Goal: Task Accomplishment & Management: Complete application form

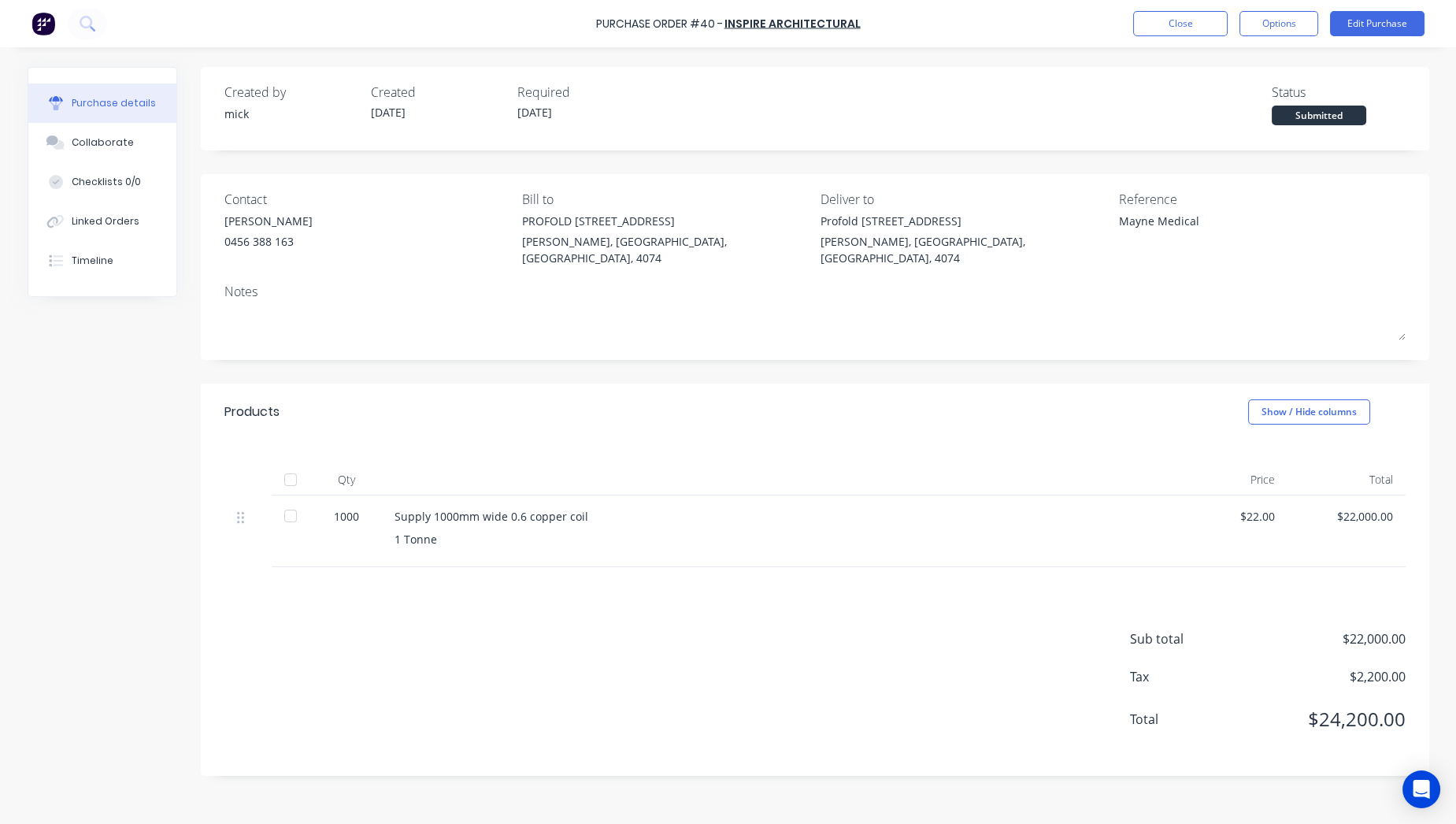
click at [40, 23] on img at bounding box center [42, 23] width 23 height 23
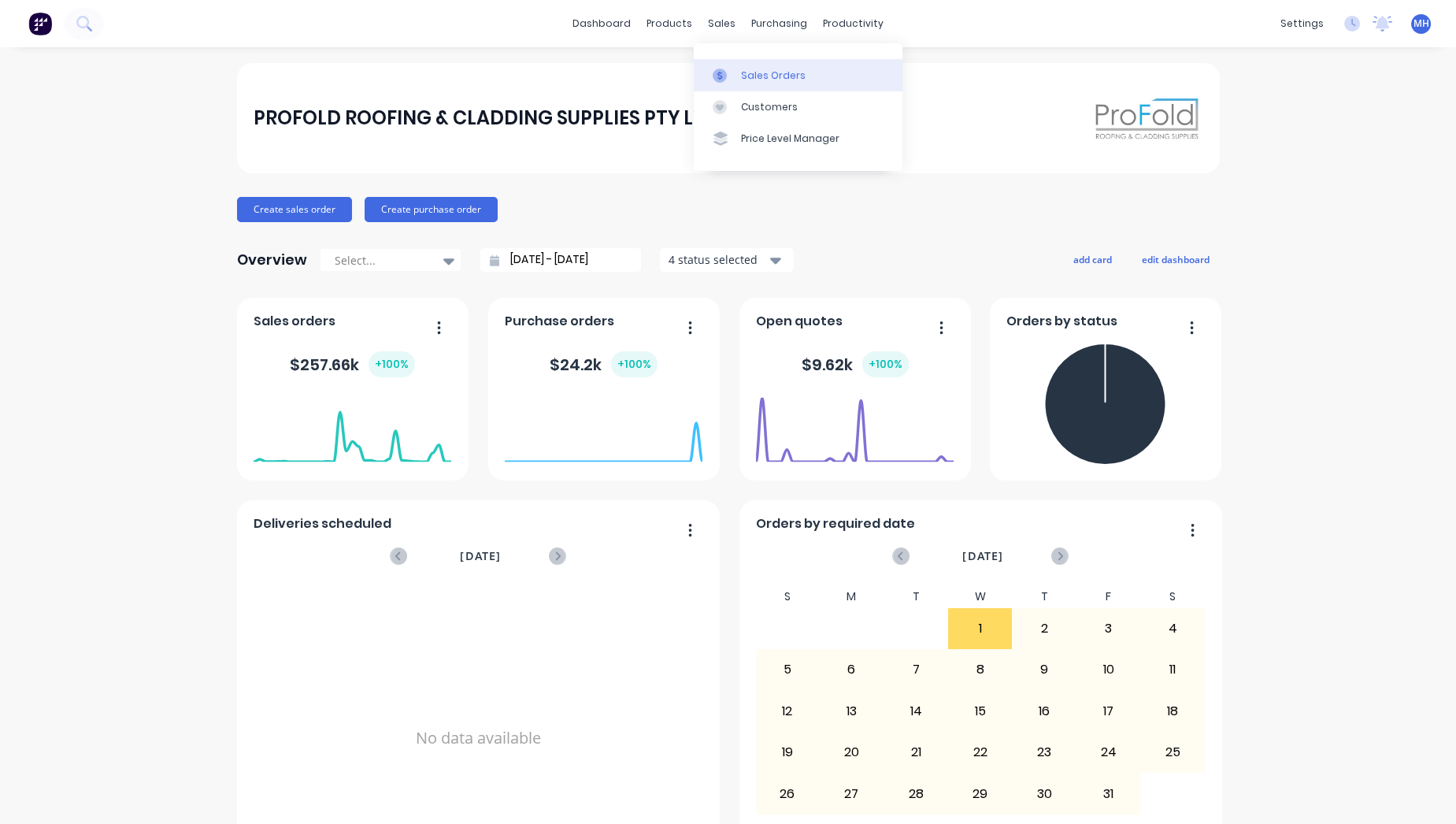
click at [744, 70] on div "Sales Orders" at bounding box center [773, 75] width 65 height 14
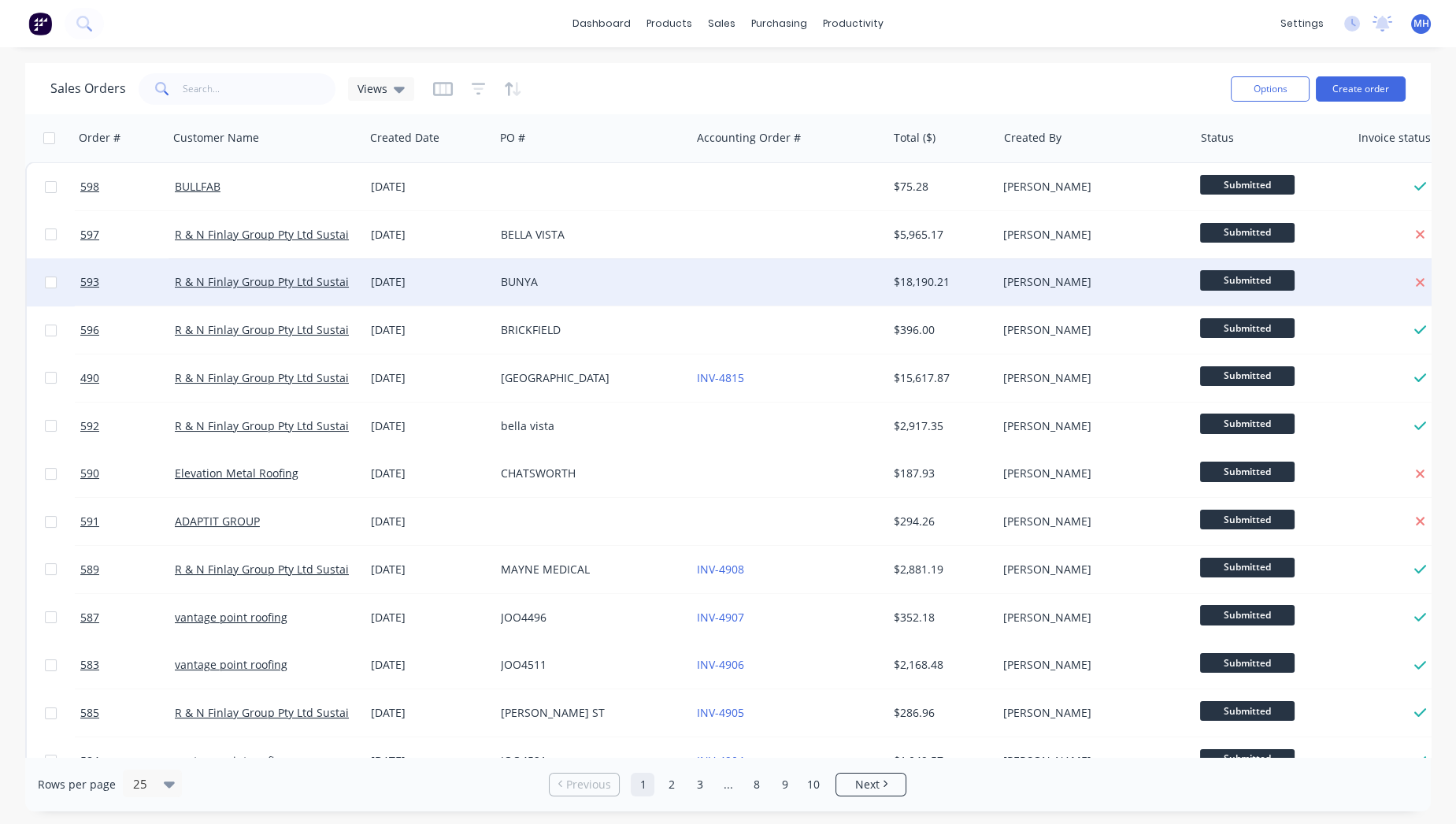
click at [588, 285] on div "BUNYA" at bounding box center [588, 282] width 175 height 16
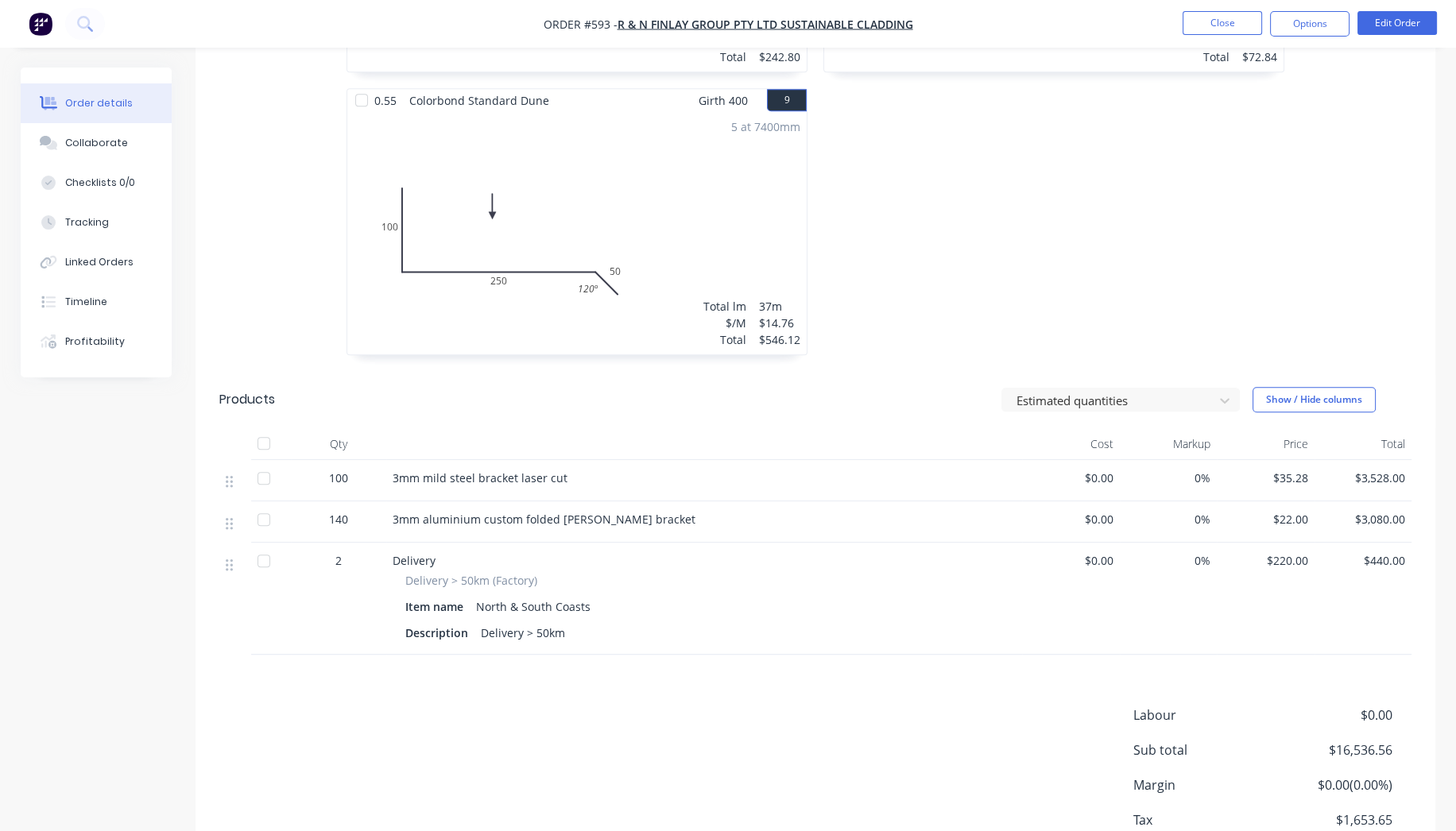
scroll to position [1624, 0]
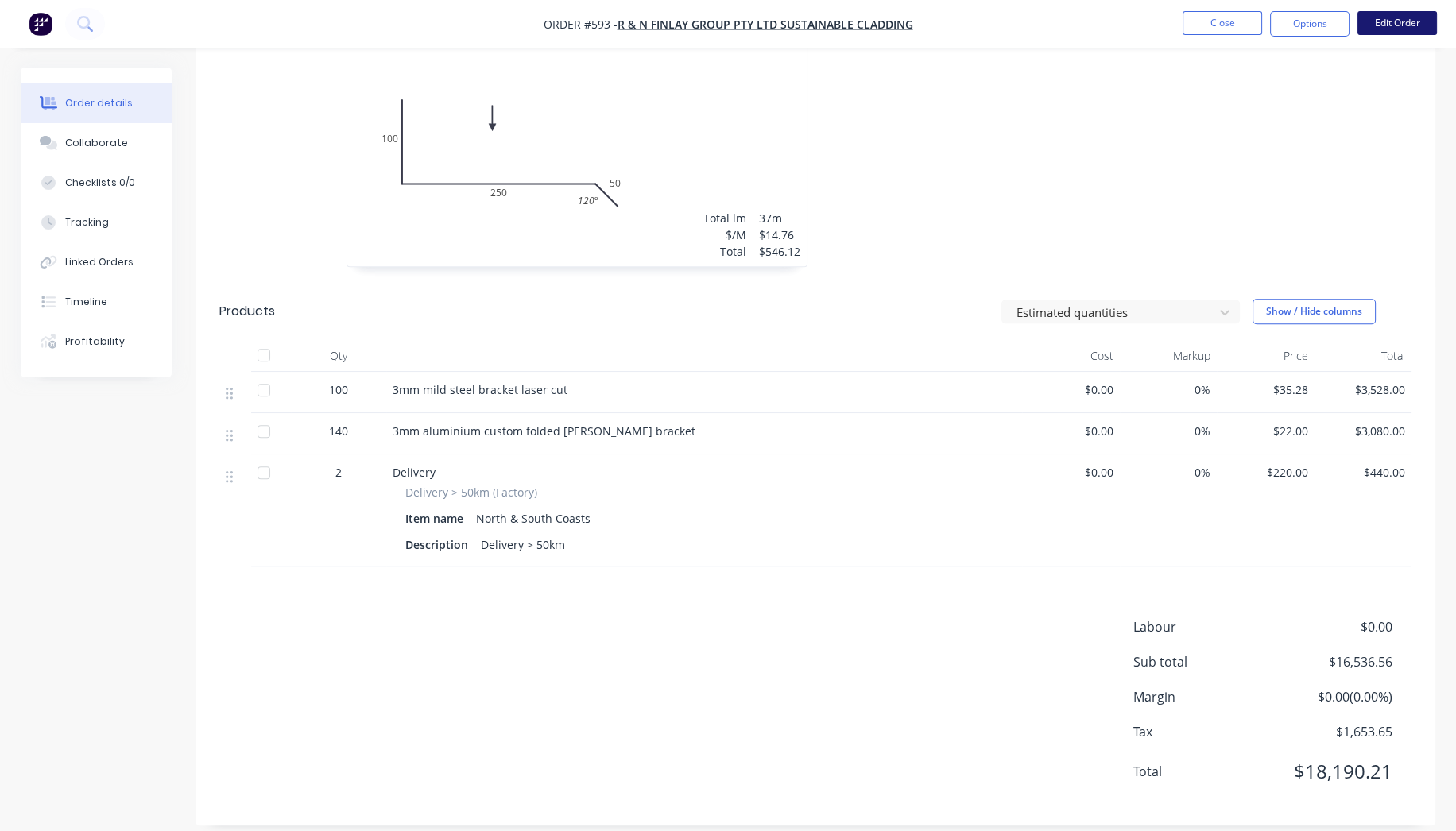
click at [1398, 23] on button "Edit Order" at bounding box center [1397, 23] width 80 height 24
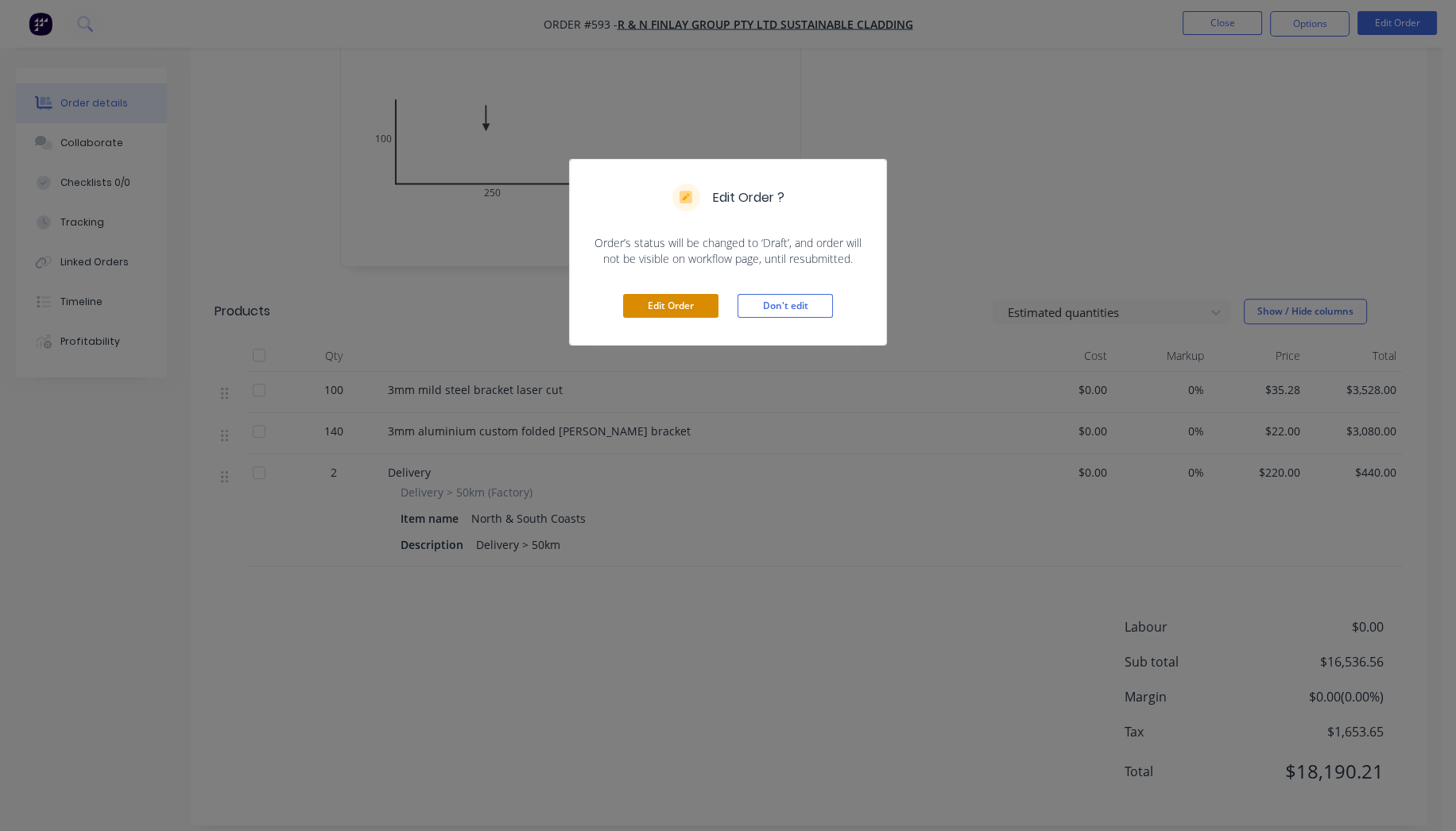
click at [694, 312] on button "Edit Order" at bounding box center [670, 305] width 95 height 24
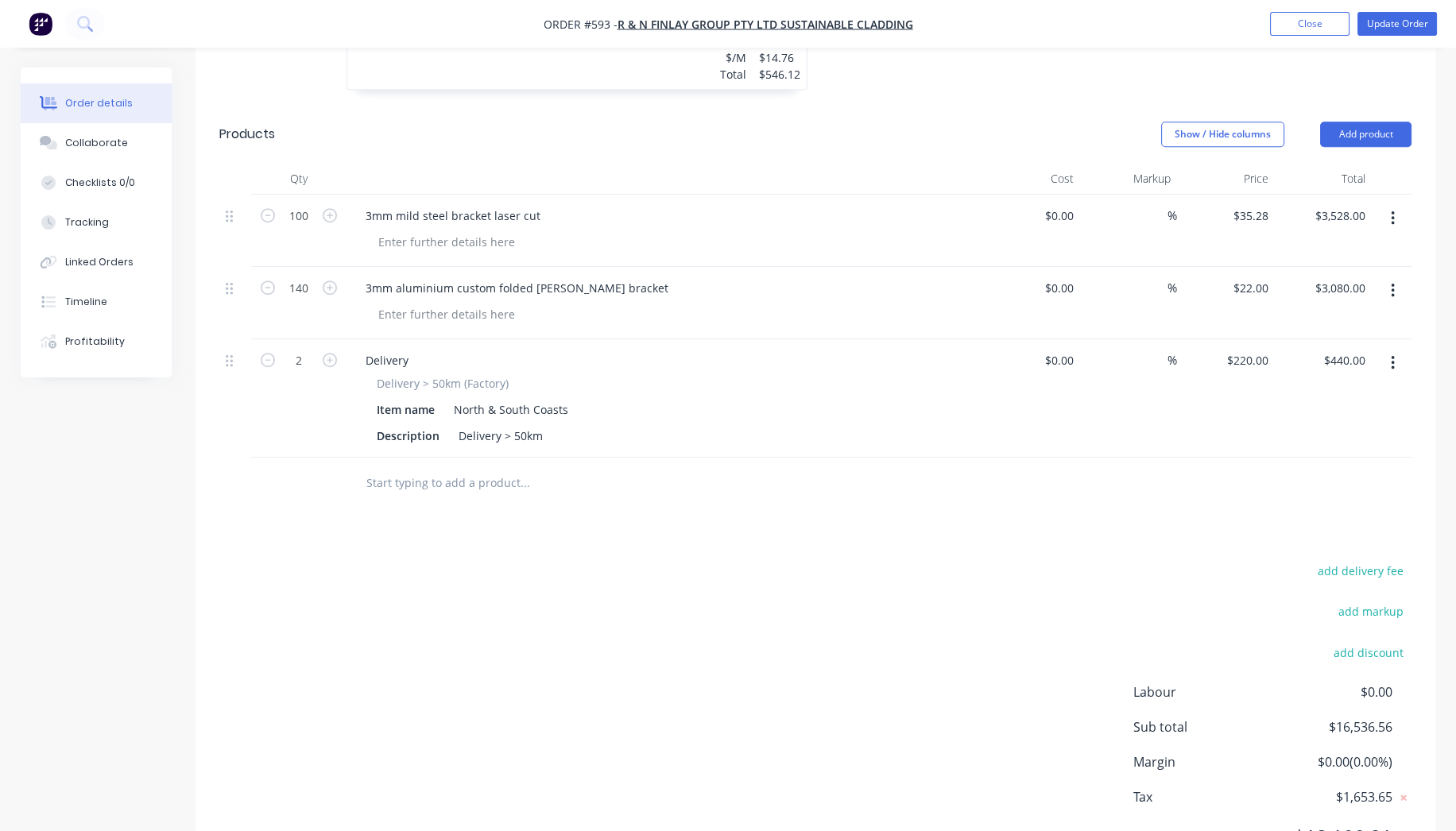
scroll to position [1888, 0]
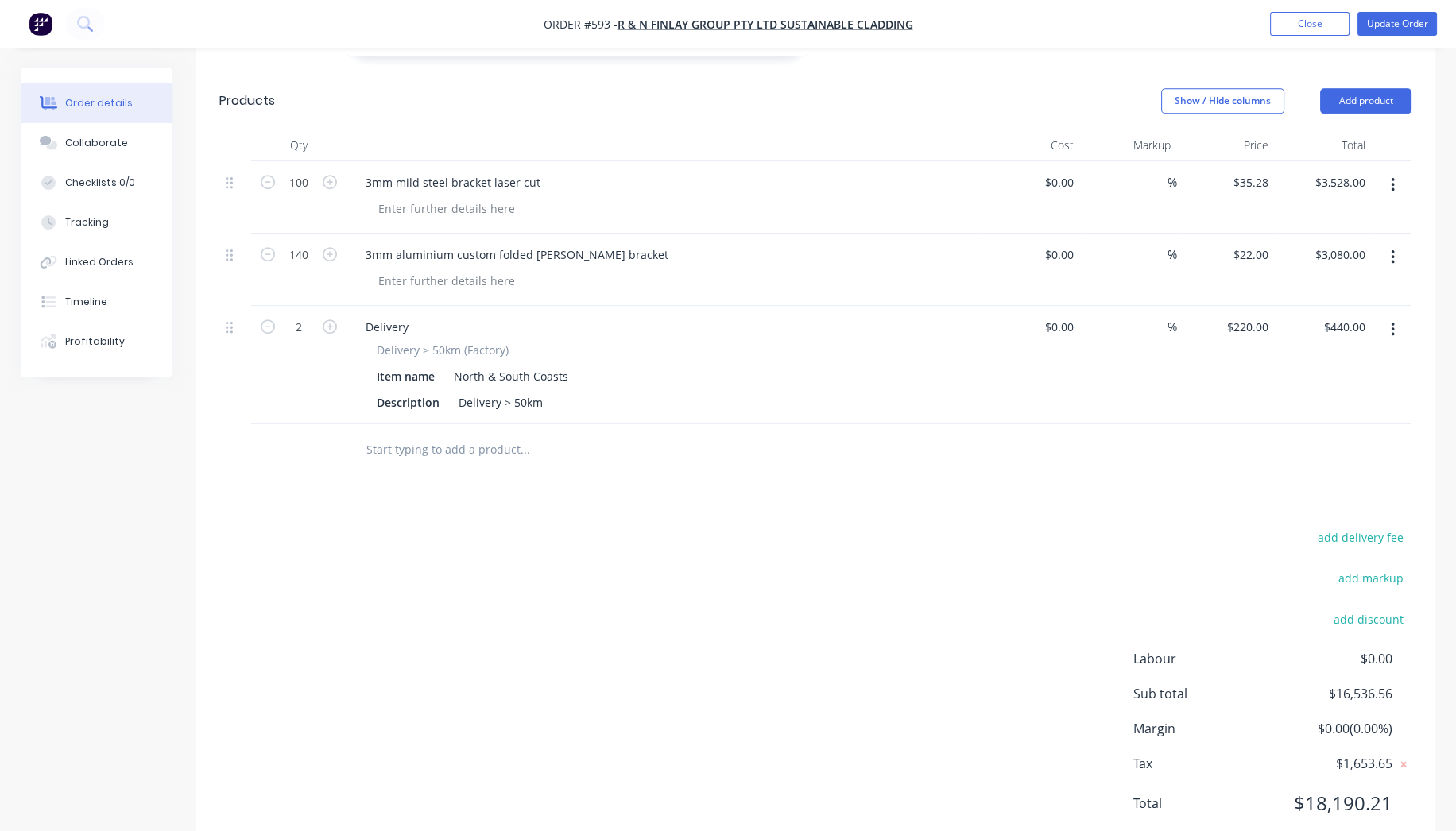
click at [474, 433] on input "text" at bounding box center [524, 449] width 318 height 31
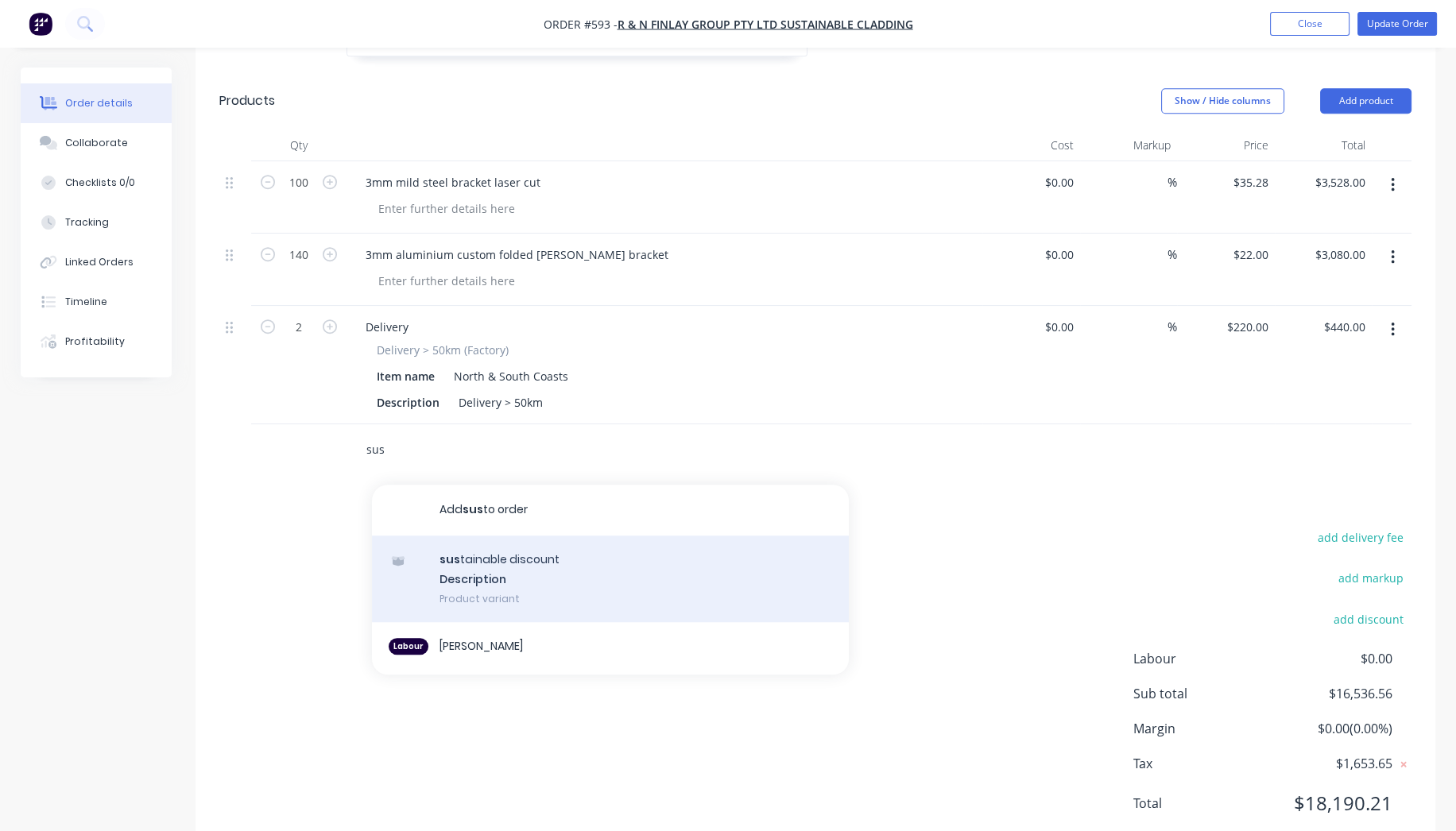
type input "sus"
click at [482, 536] on div "sus tainable discount Description Product variant" at bounding box center [611, 579] width 477 height 87
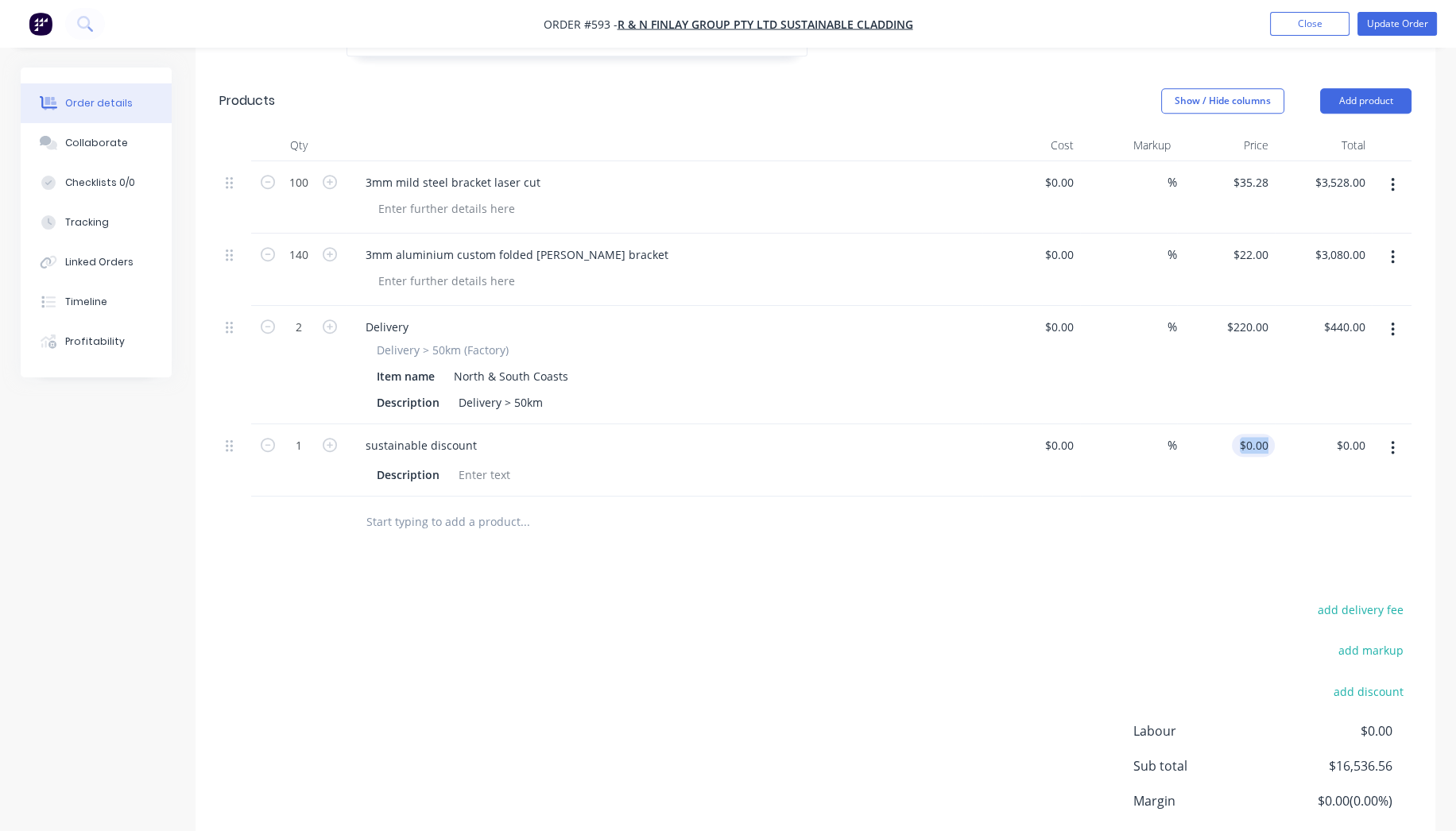
click at [1273, 425] on div "1 sustainable discount Description $0.00 $0.00 % $0.00 $0.00 $0.00 $0.00" at bounding box center [815, 461] width 1192 height 73
click at [1264, 433] on input "0" at bounding box center [1257, 445] width 37 height 23
type input "$-759.08"
click at [1047, 599] on div "add delivery fee add markup add discount Labour $0.00 Sub total $16,536.56 Marg…" at bounding box center [815, 752] width 1192 height 307
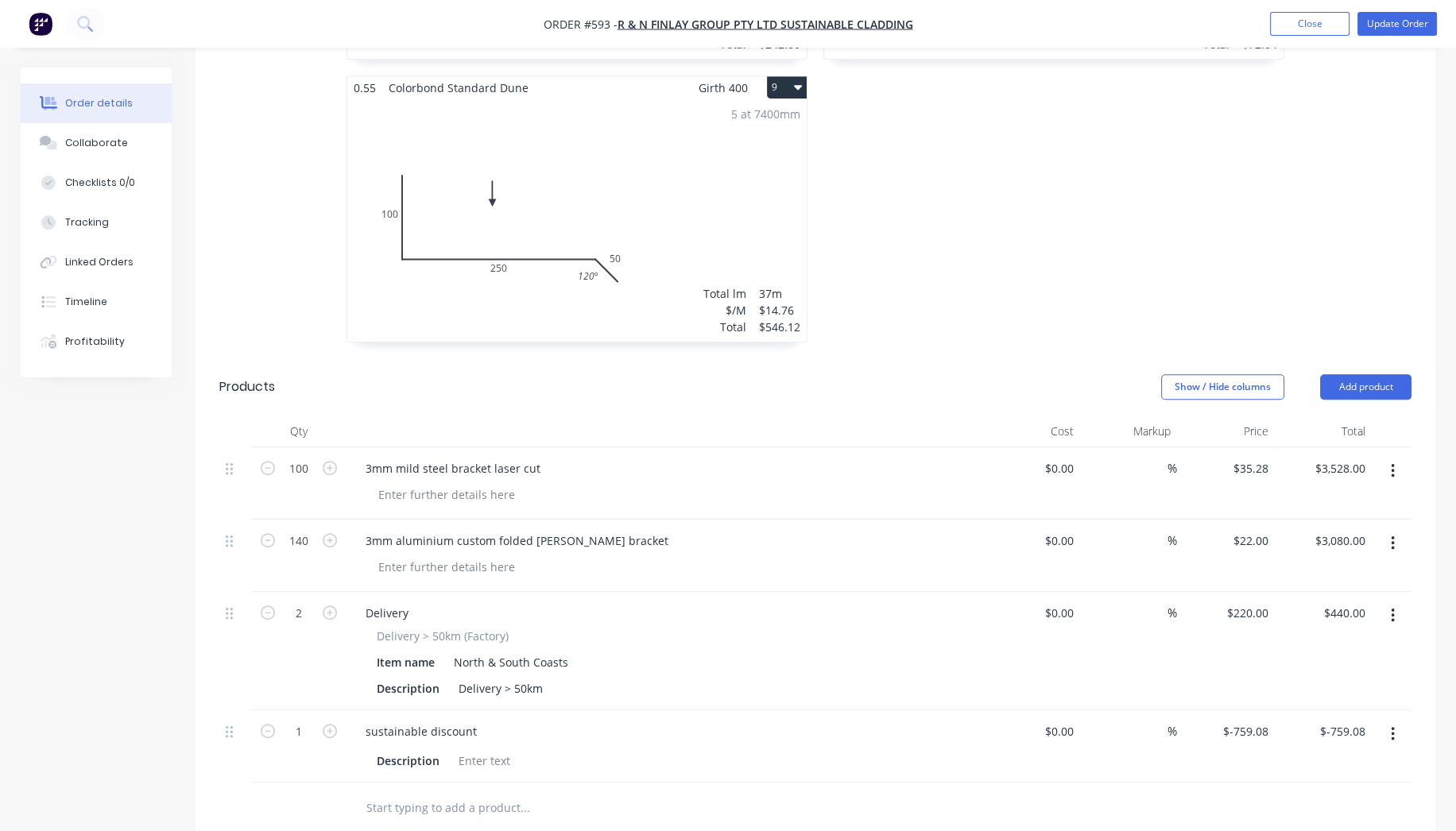
scroll to position [1520, 0]
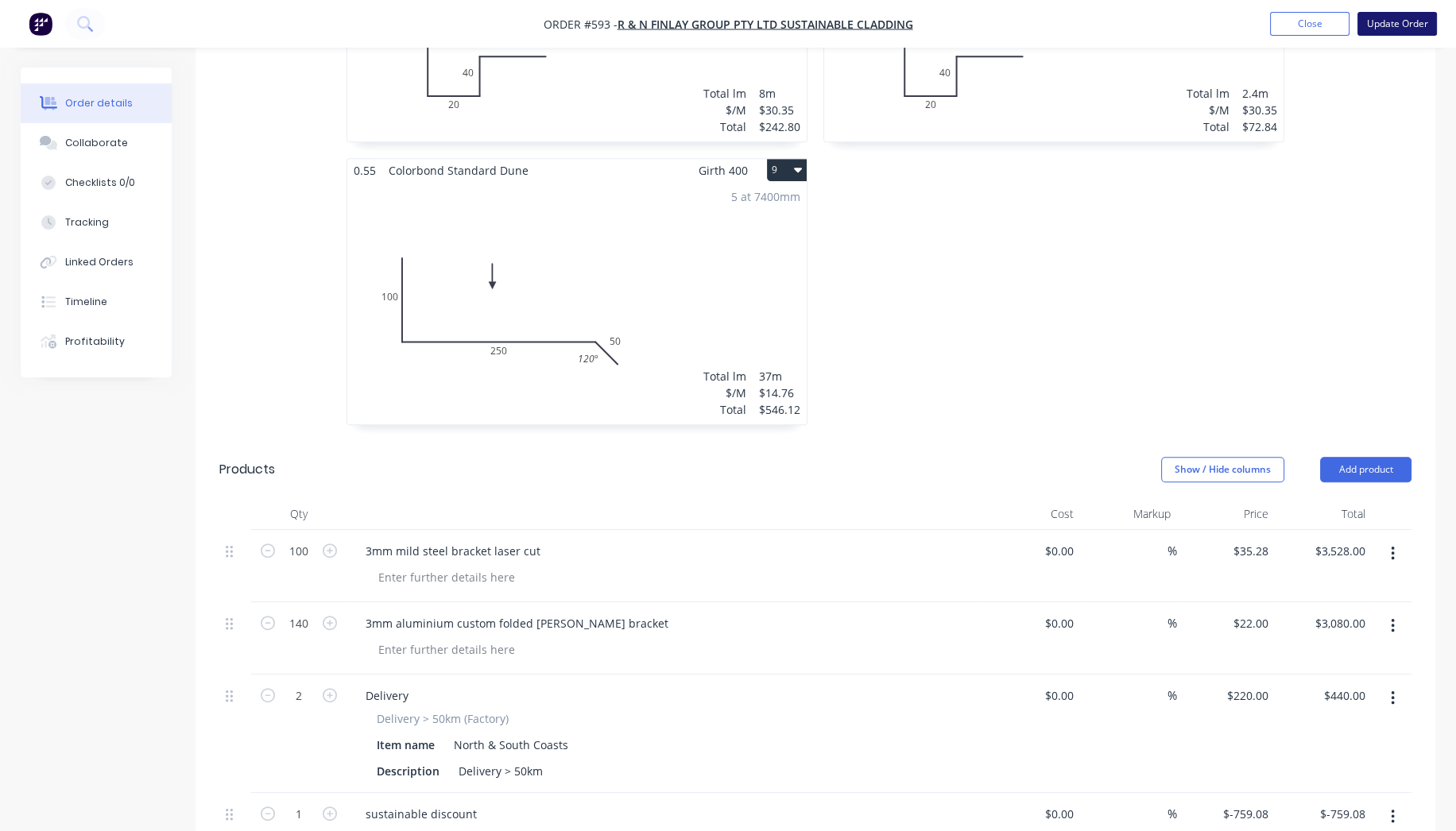
click at [1382, 28] on button "Update Order" at bounding box center [1397, 24] width 80 height 24
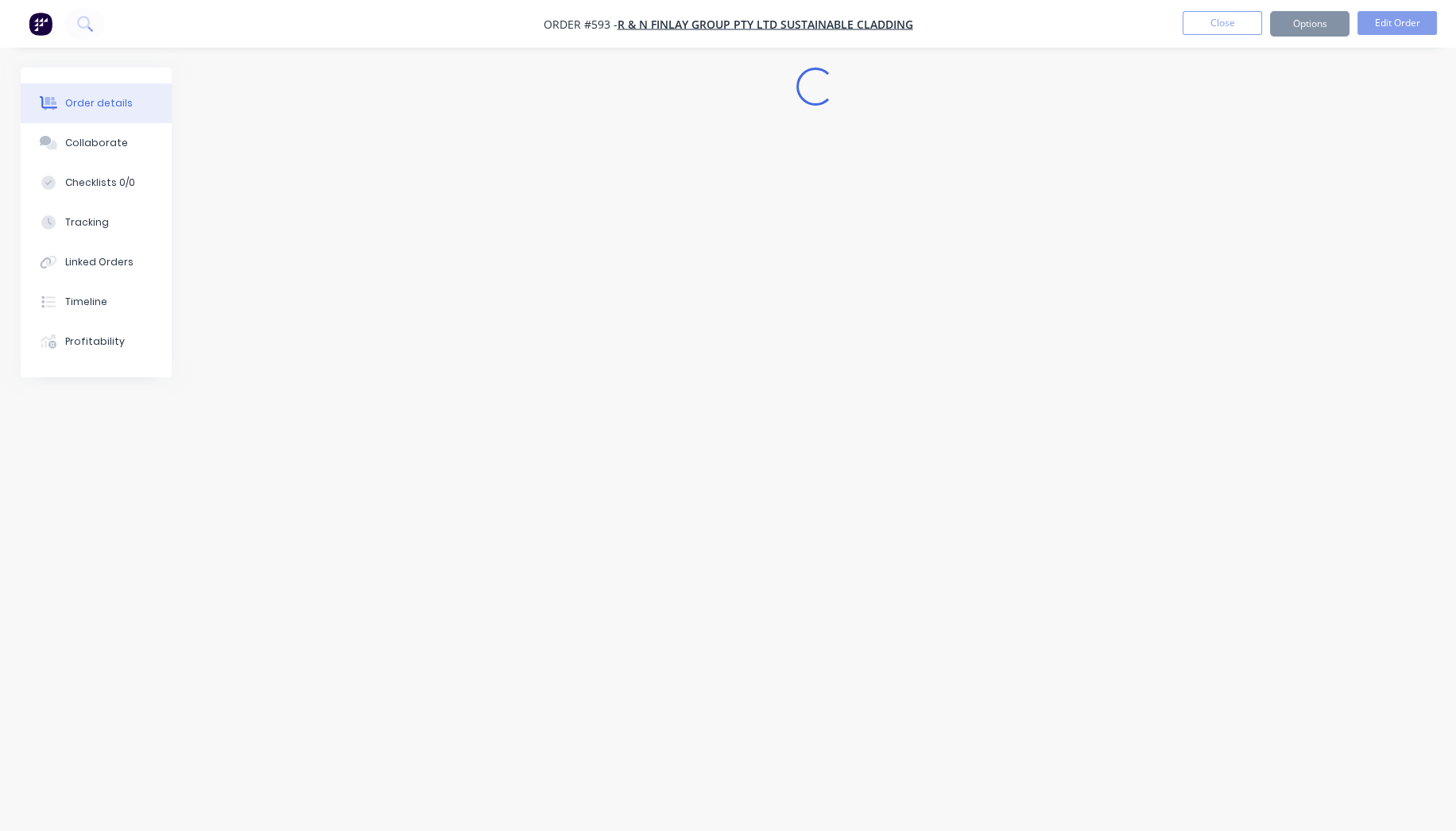
scroll to position [0, 0]
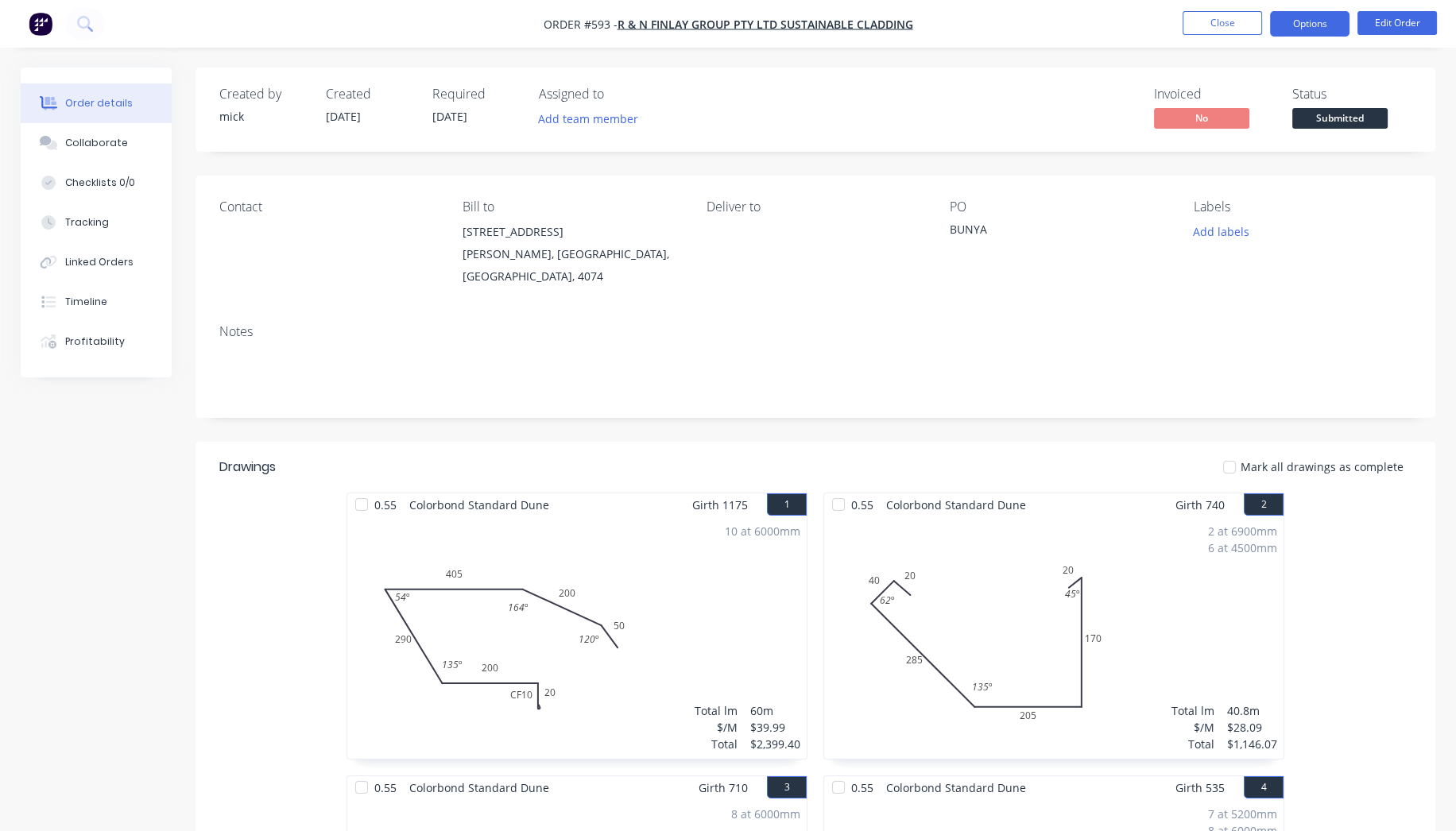
click at [1307, 25] on button "Options" at bounding box center [1309, 24] width 80 height 25
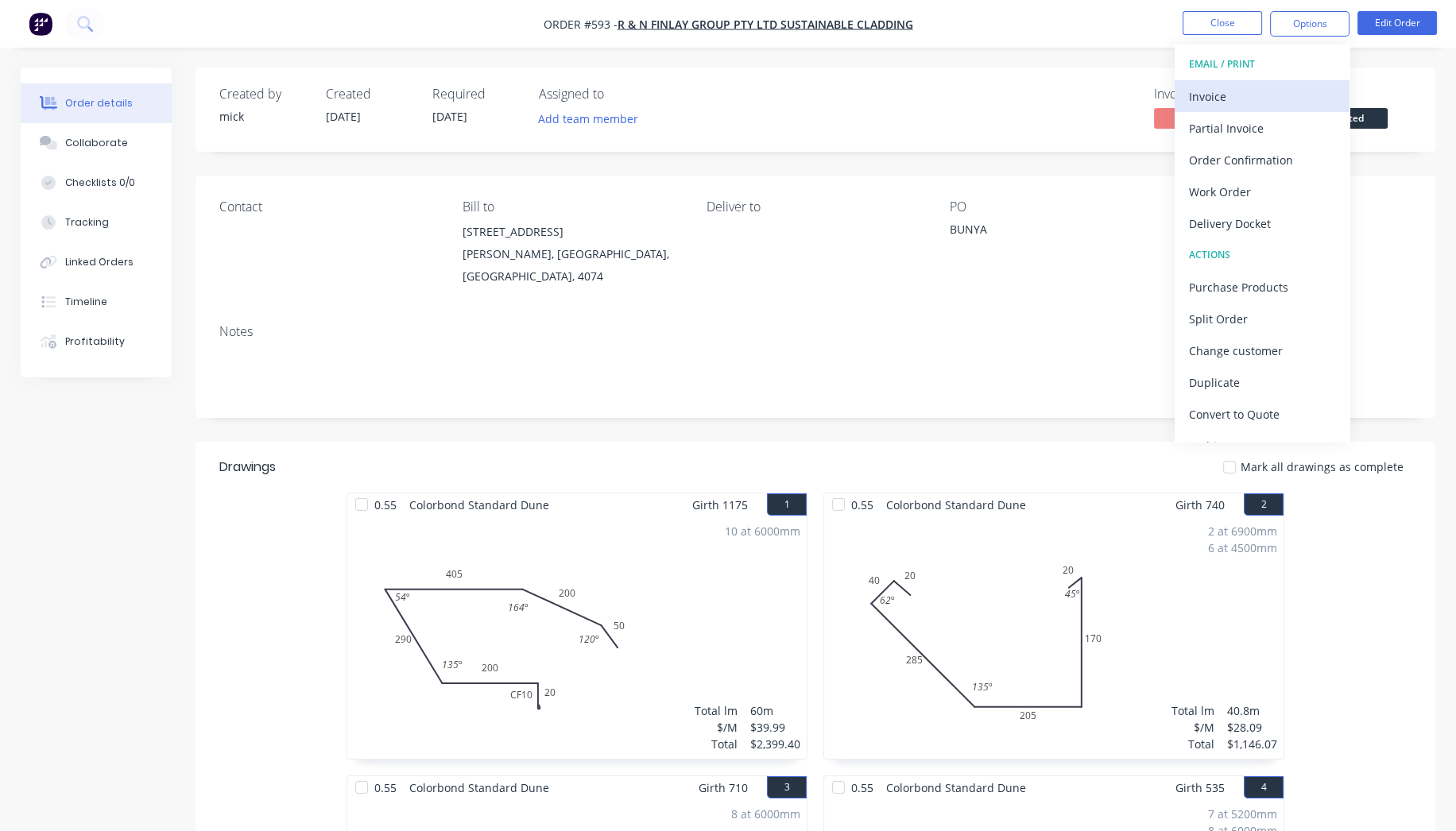
click at [1247, 93] on div "Invoice" at bounding box center [1261, 96] width 146 height 23
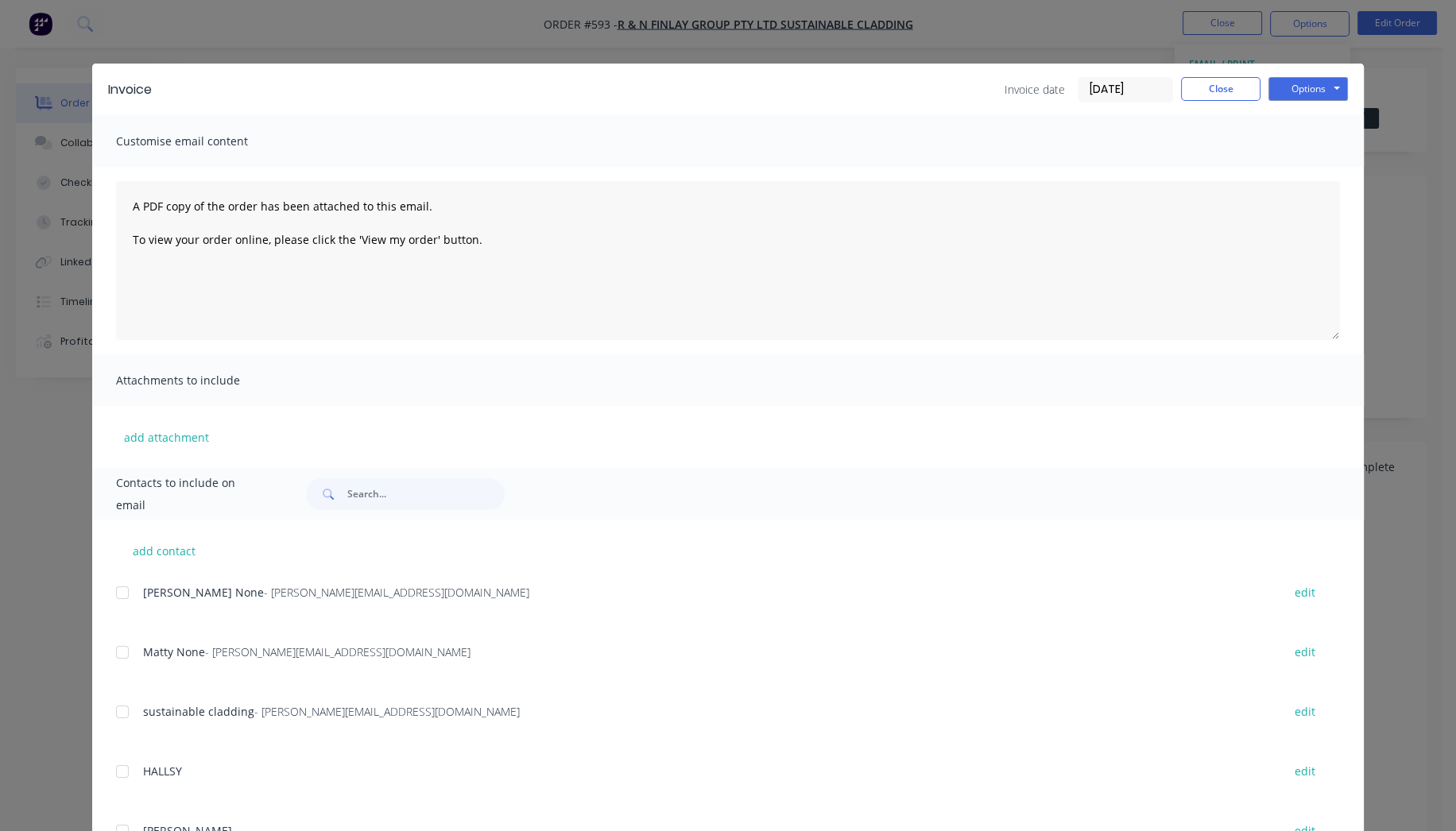
scroll to position [188, 0]
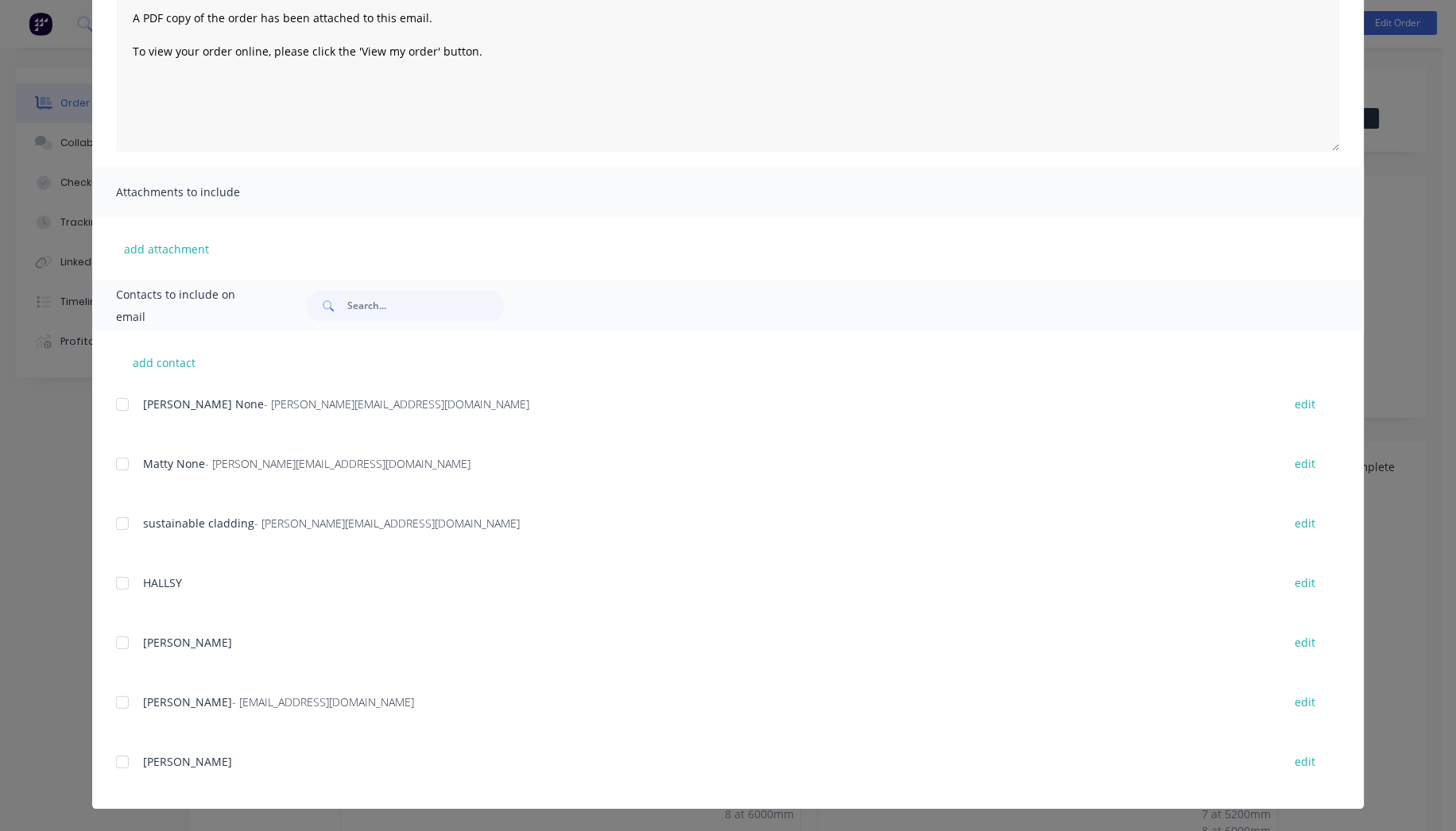
click at [109, 402] on div at bounding box center [122, 405] width 31 height 31
click at [116, 461] on div at bounding box center [122, 464] width 31 height 31
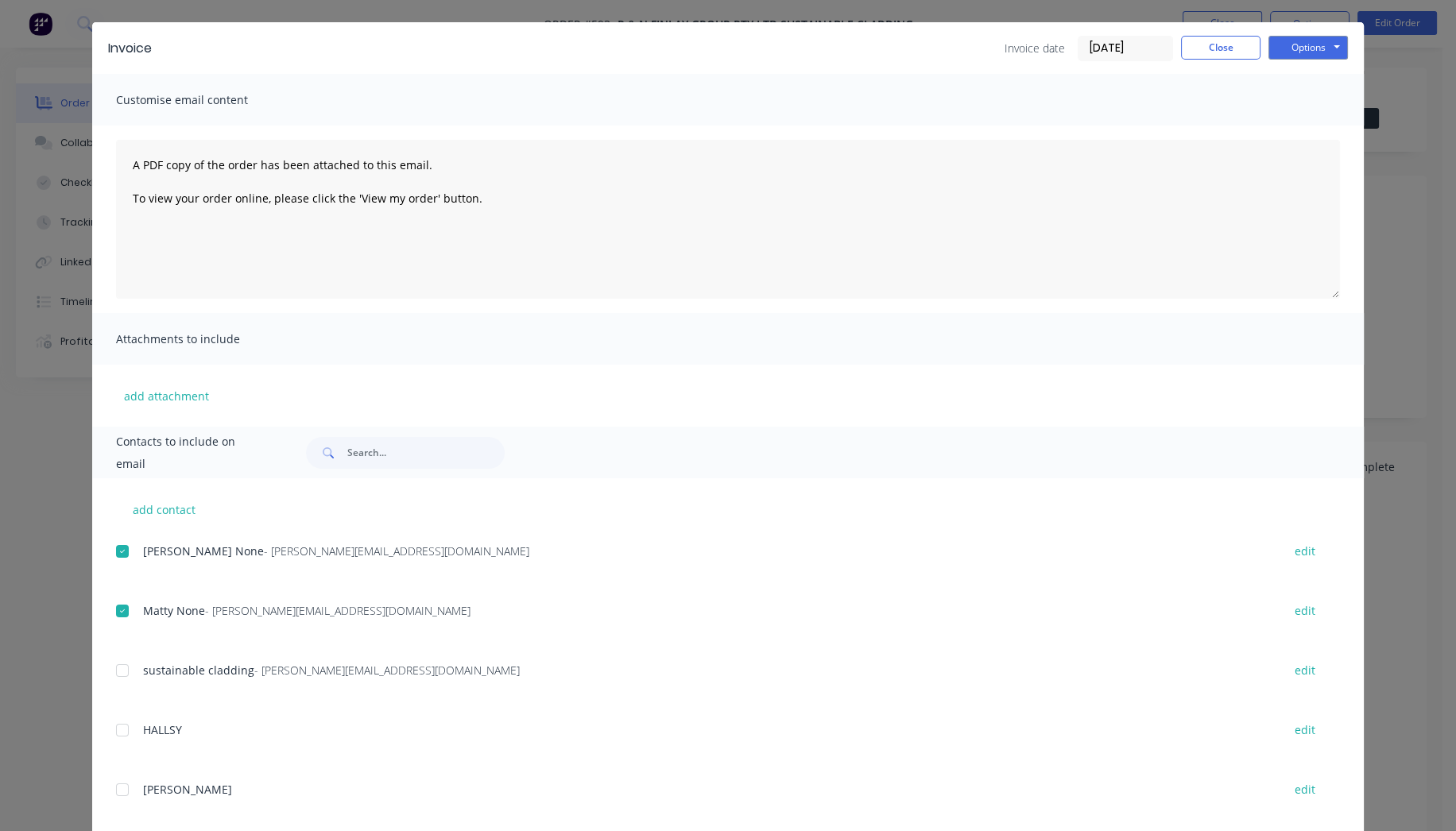
scroll to position [0, 0]
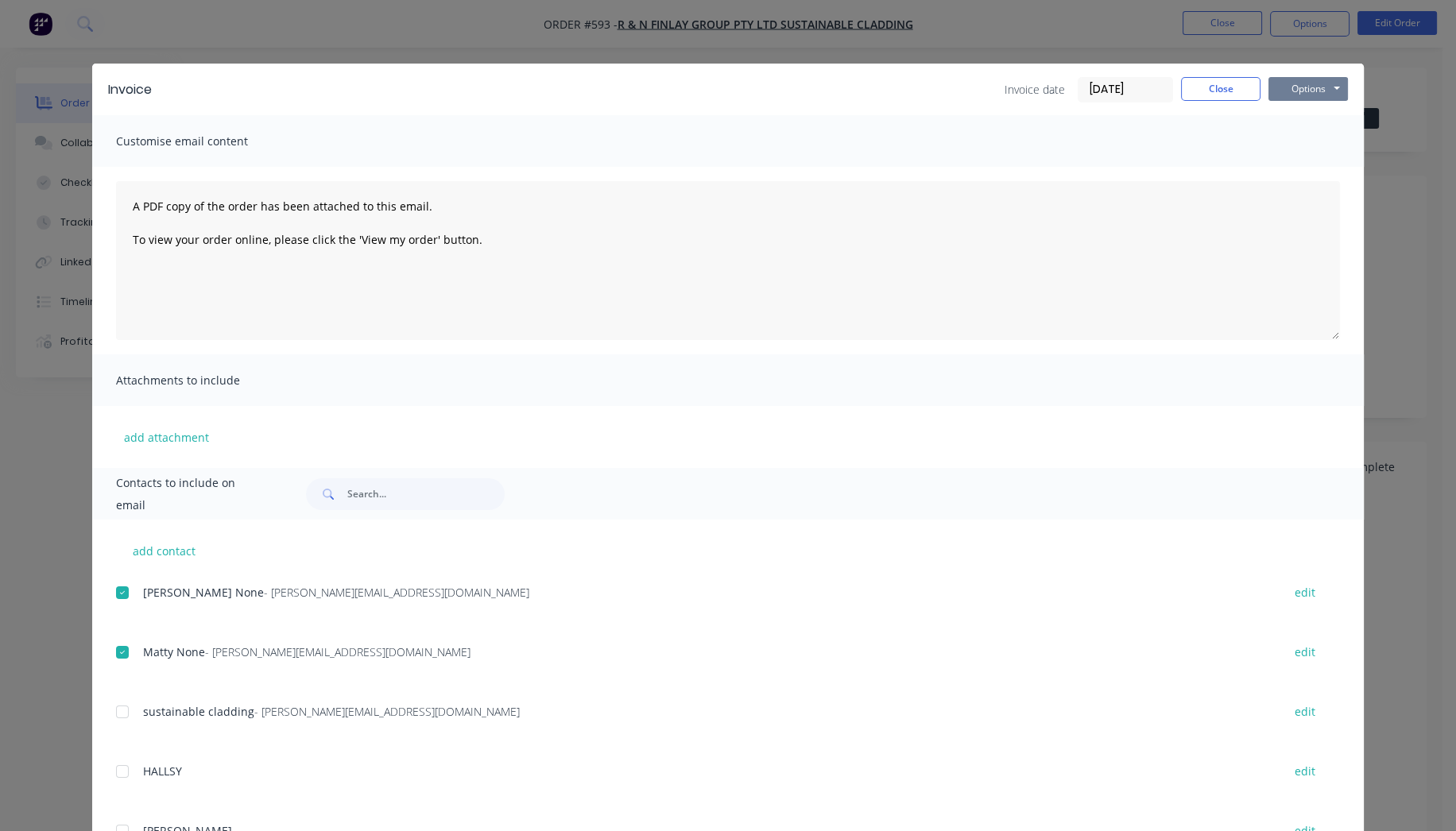
click at [1323, 87] on button "Options" at bounding box center [1307, 88] width 80 height 24
click at [1317, 177] on button "Email" at bounding box center [1319, 170] width 101 height 26
click at [1217, 83] on button "Close" at bounding box center [1220, 88] width 80 height 24
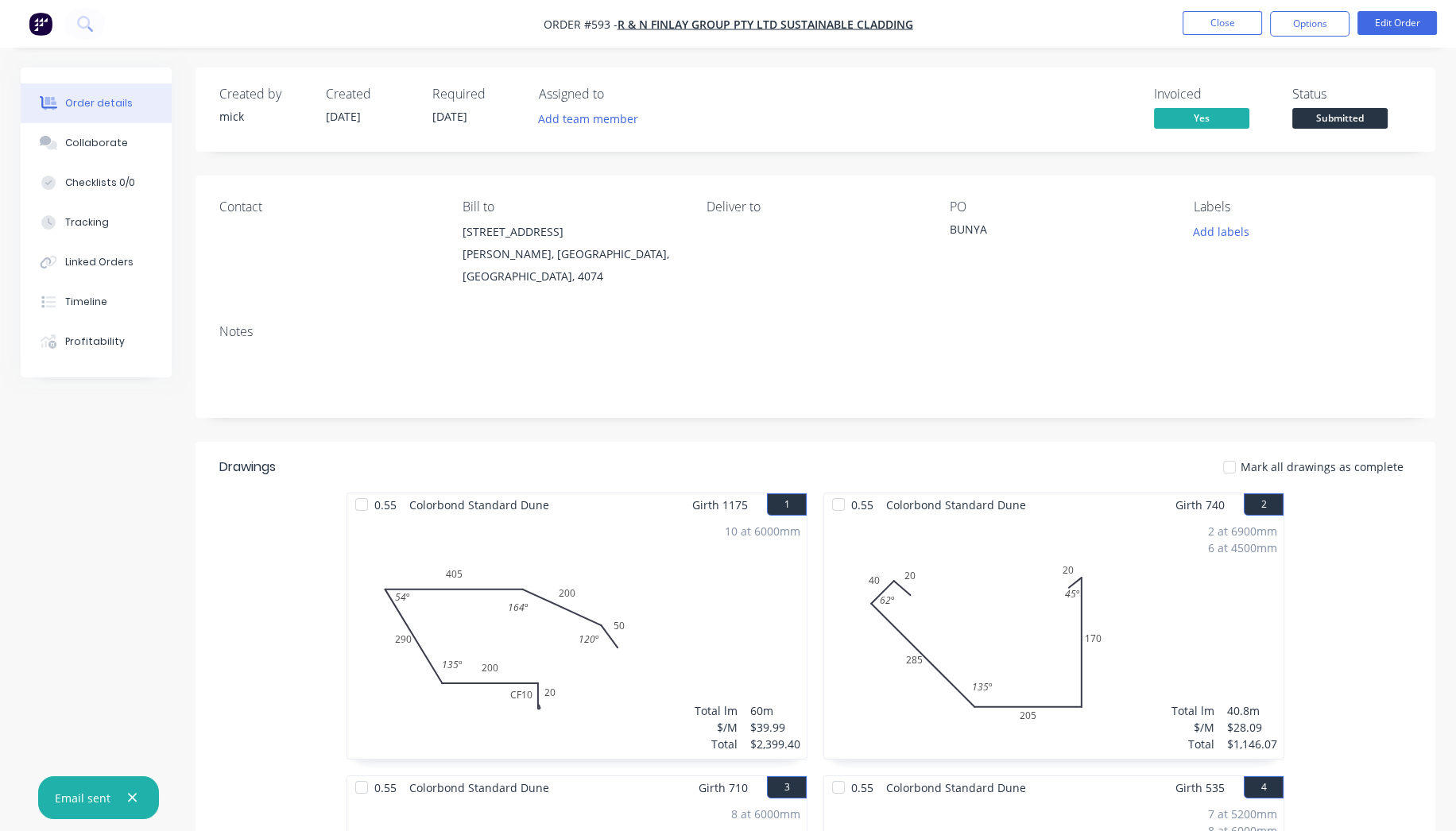
click at [38, 17] on img "button" at bounding box center [40, 24] width 24 height 24
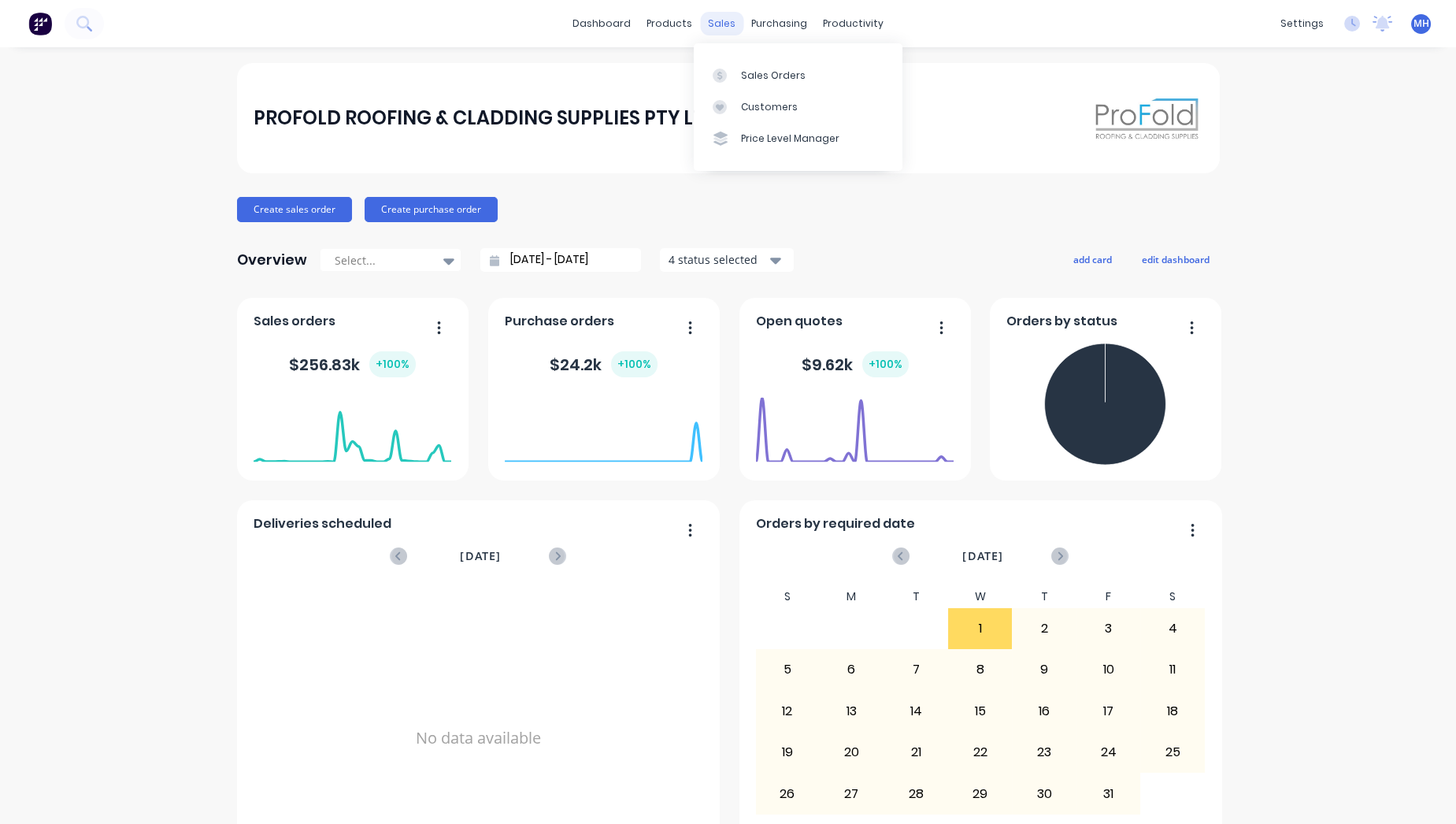
click at [725, 23] on div "sales" at bounding box center [722, 23] width 43 height 23
click at [735, 65] on link "Sales Orders" at bounding box center [798, 75] width 209 height 31
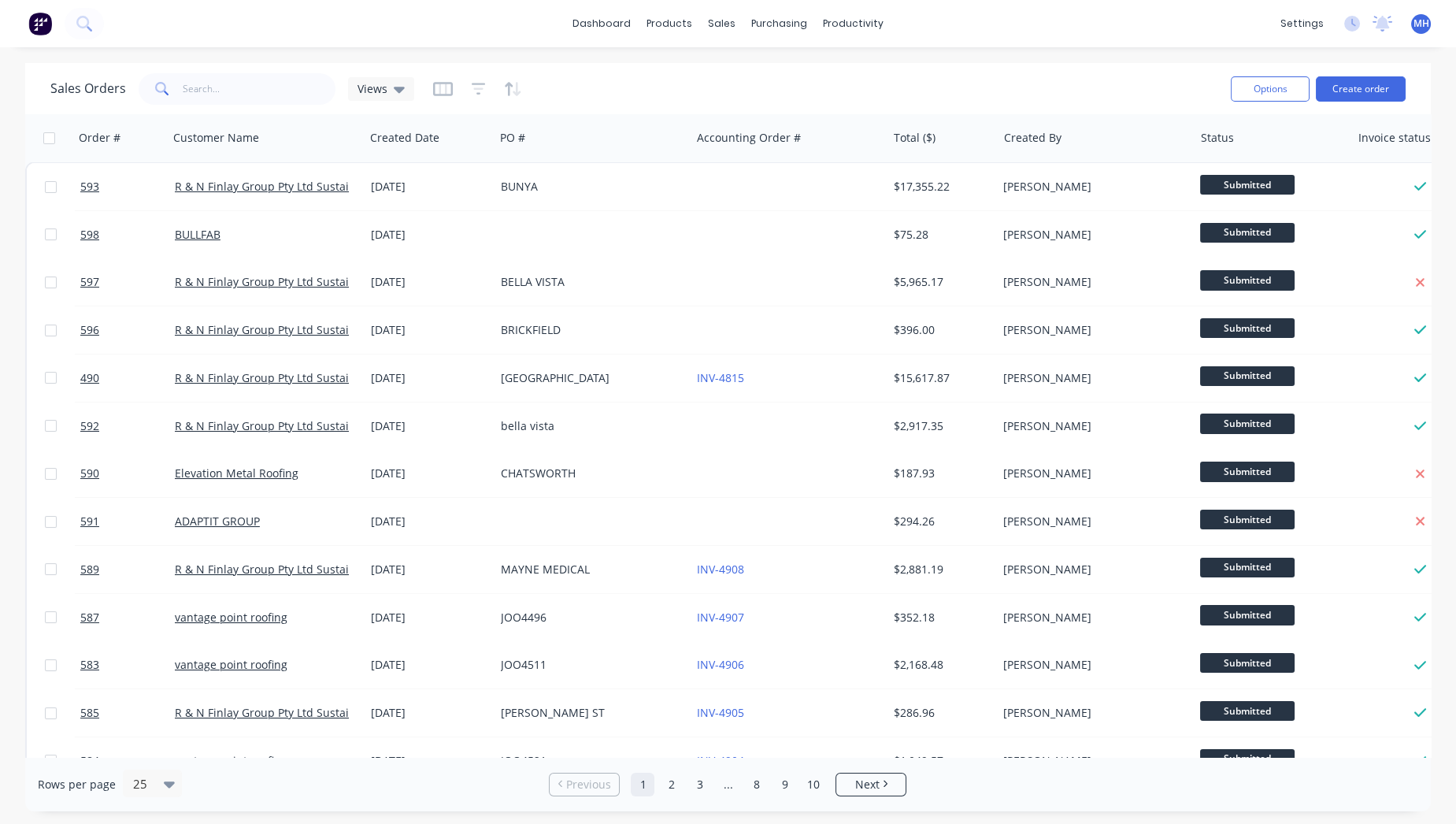
click at [48, 23] on img at bounding box center [40, 23] width 23 height 23
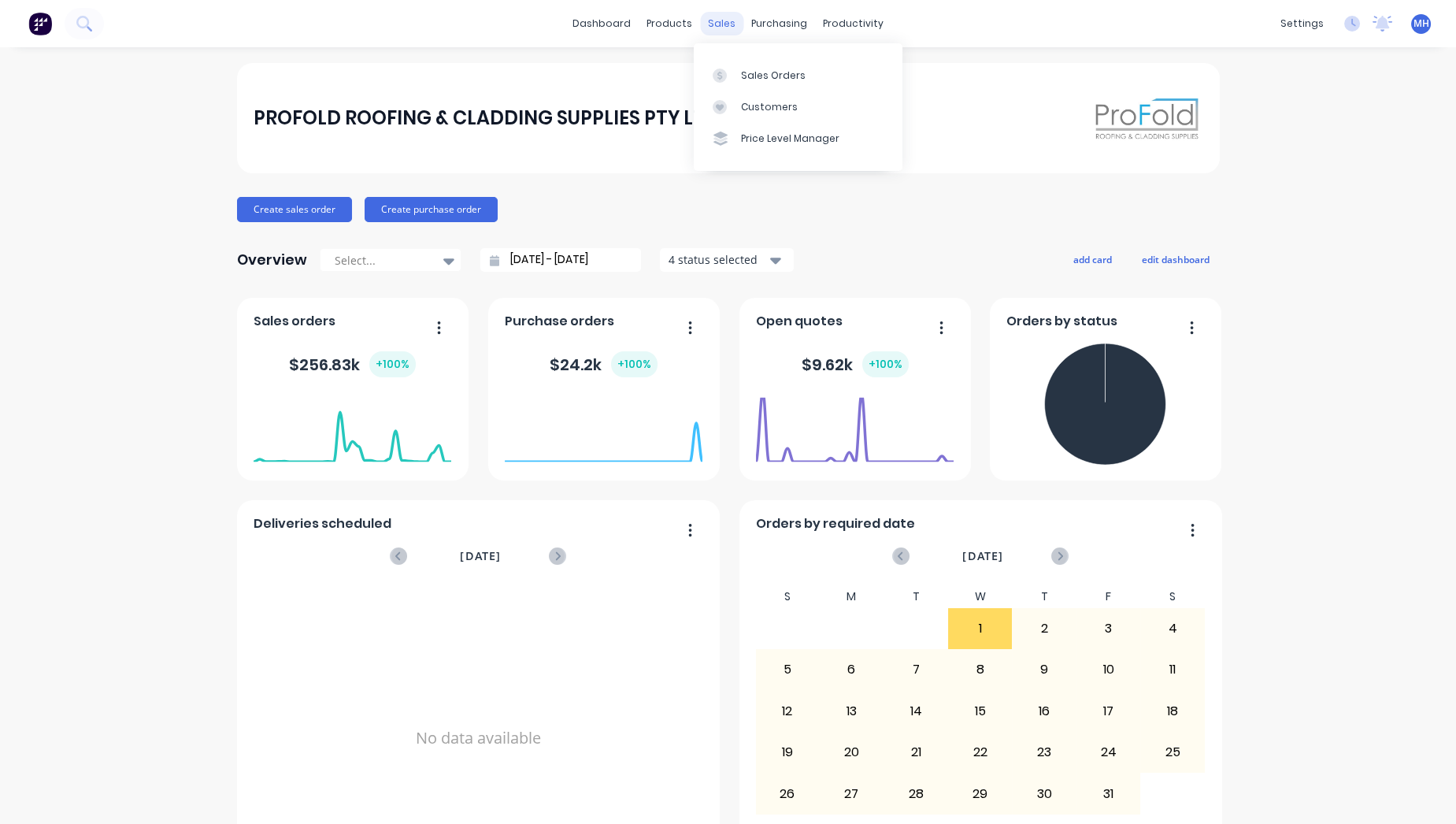
click at [711, 23] on div "sales" at bounding box center [722, 23] width 43 height 23
click at [727, 75] on div at bounding box center [724, 75] width 23 height 14
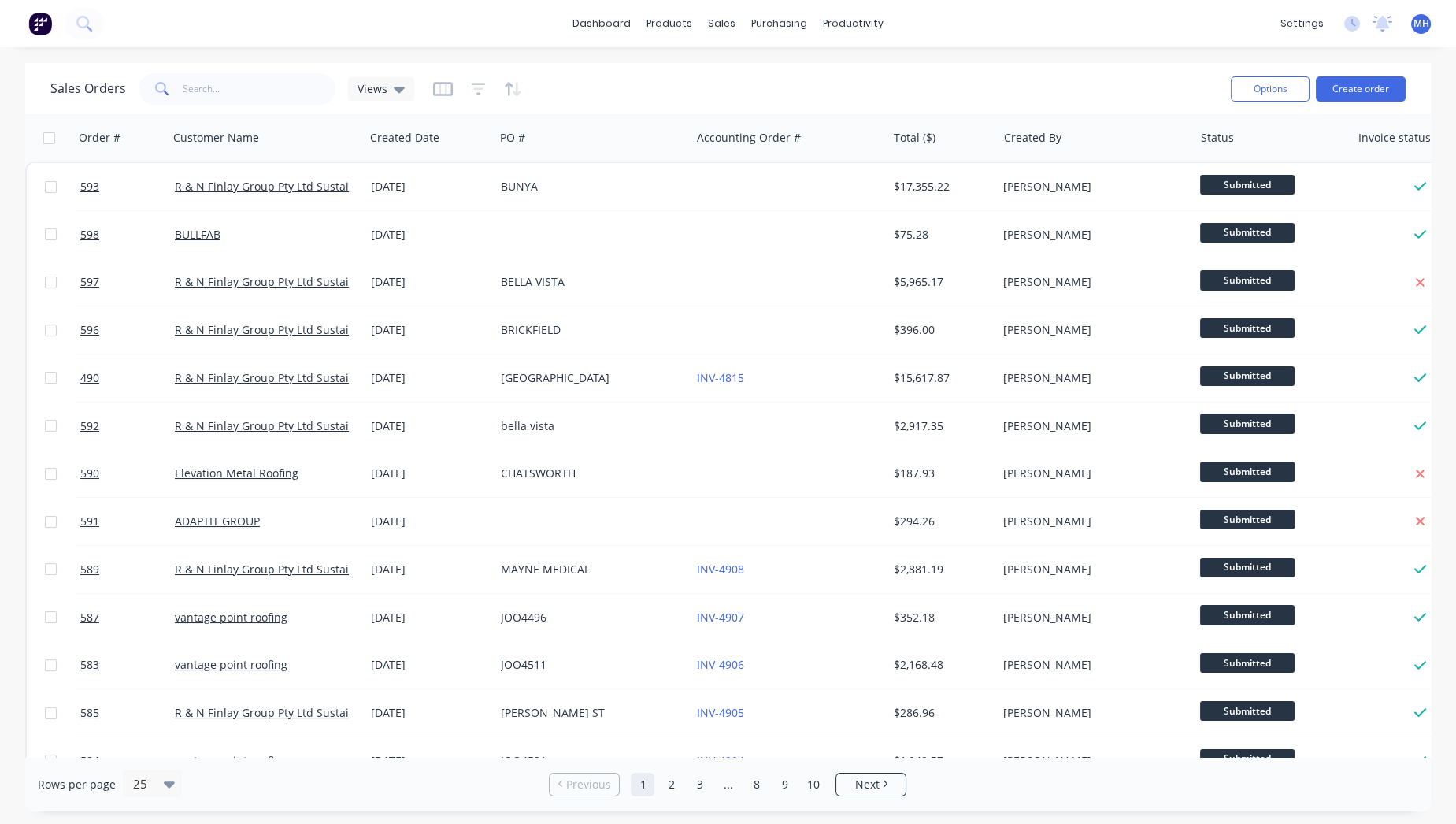
click at [38, 25] on img at bounding box center [40, 23] width 23 height 23
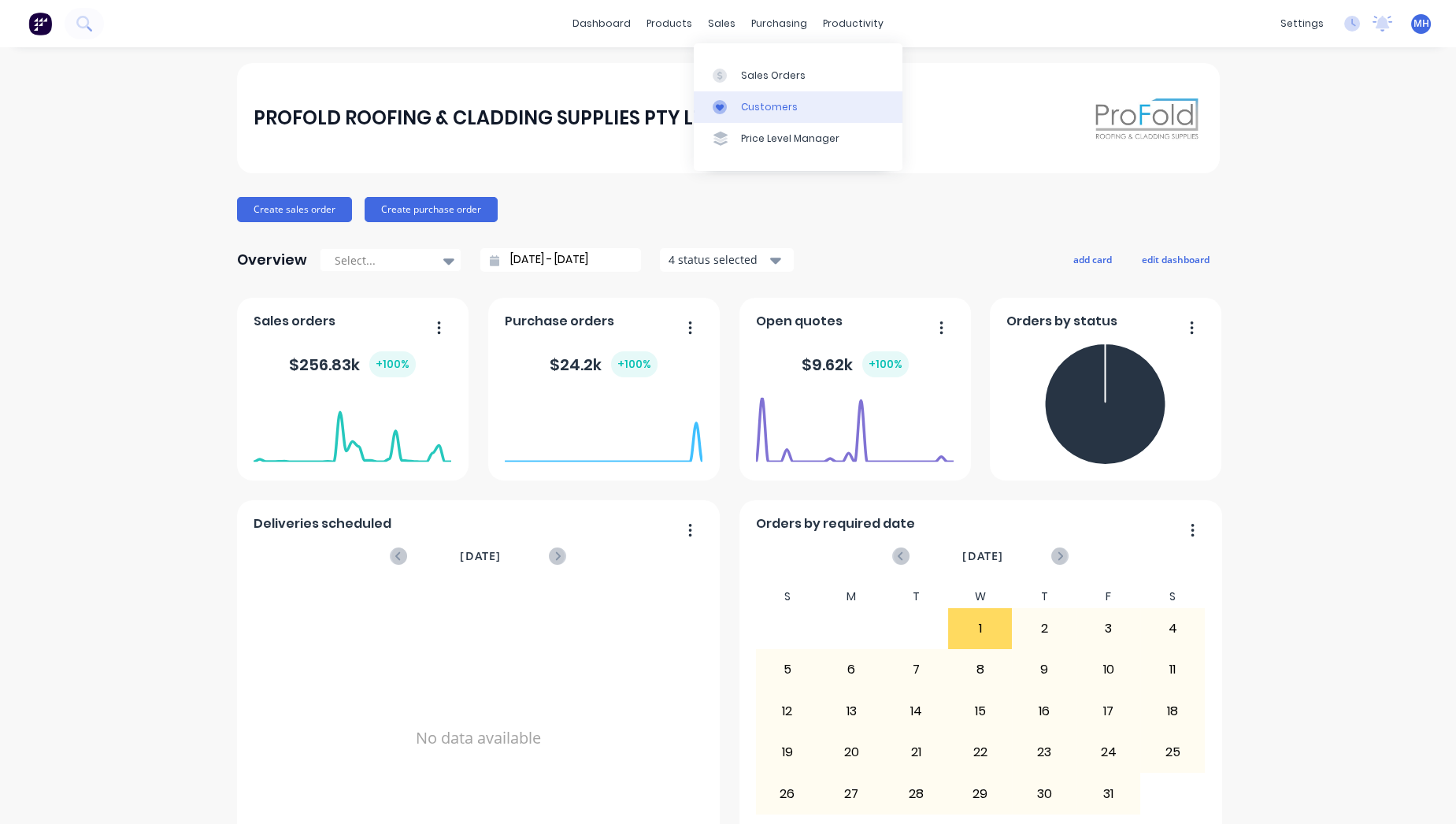
click at [728, 108] on div at bounding box center [724, 107] width 23 height 14
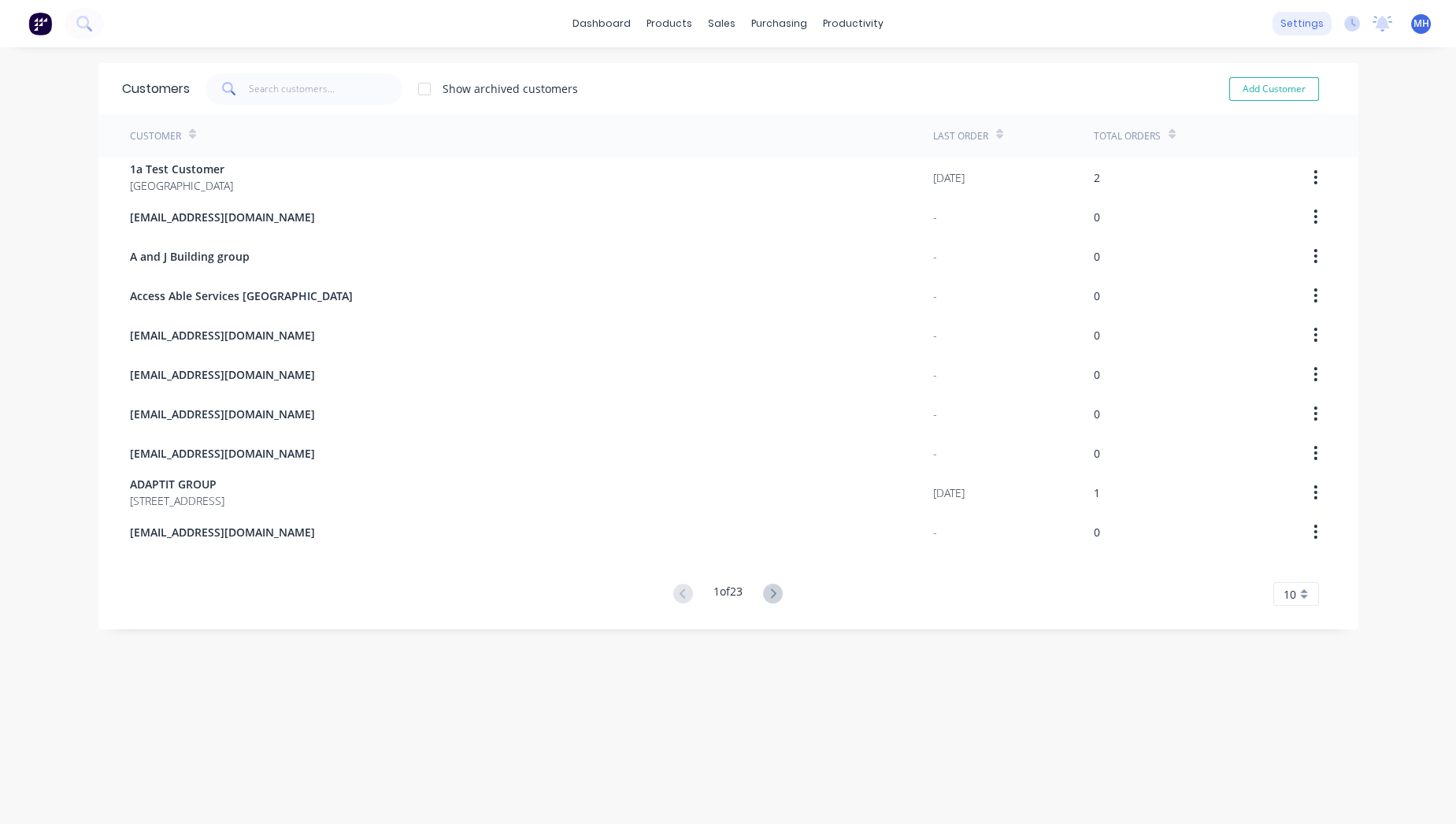
click at [1301, 21] on div "settings" at bounding box center [1302, 23] width 59 height 23
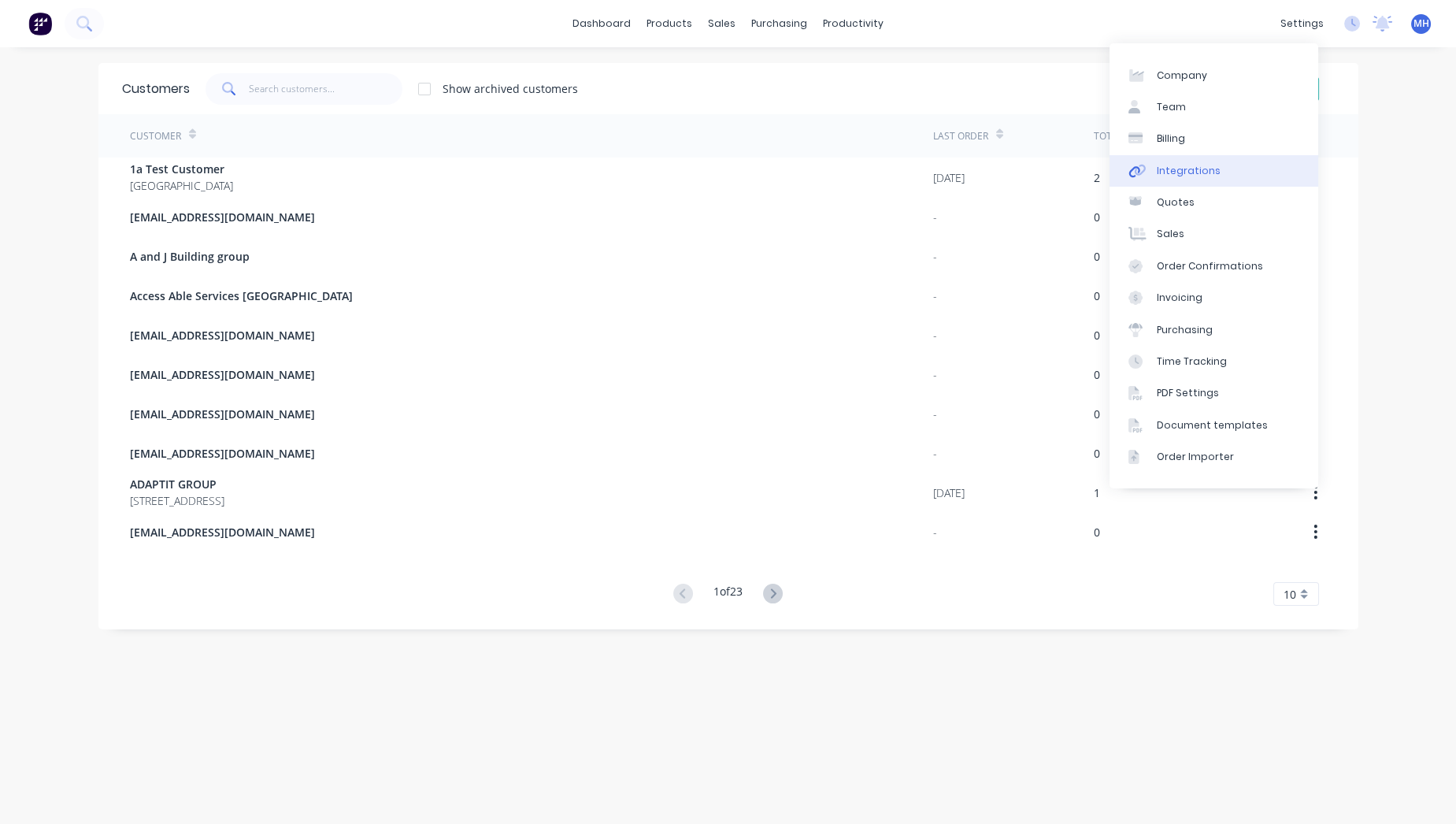
click at [1193, 164] on div "Integrations" at bounding box center [1189, 171] width 64 height 14
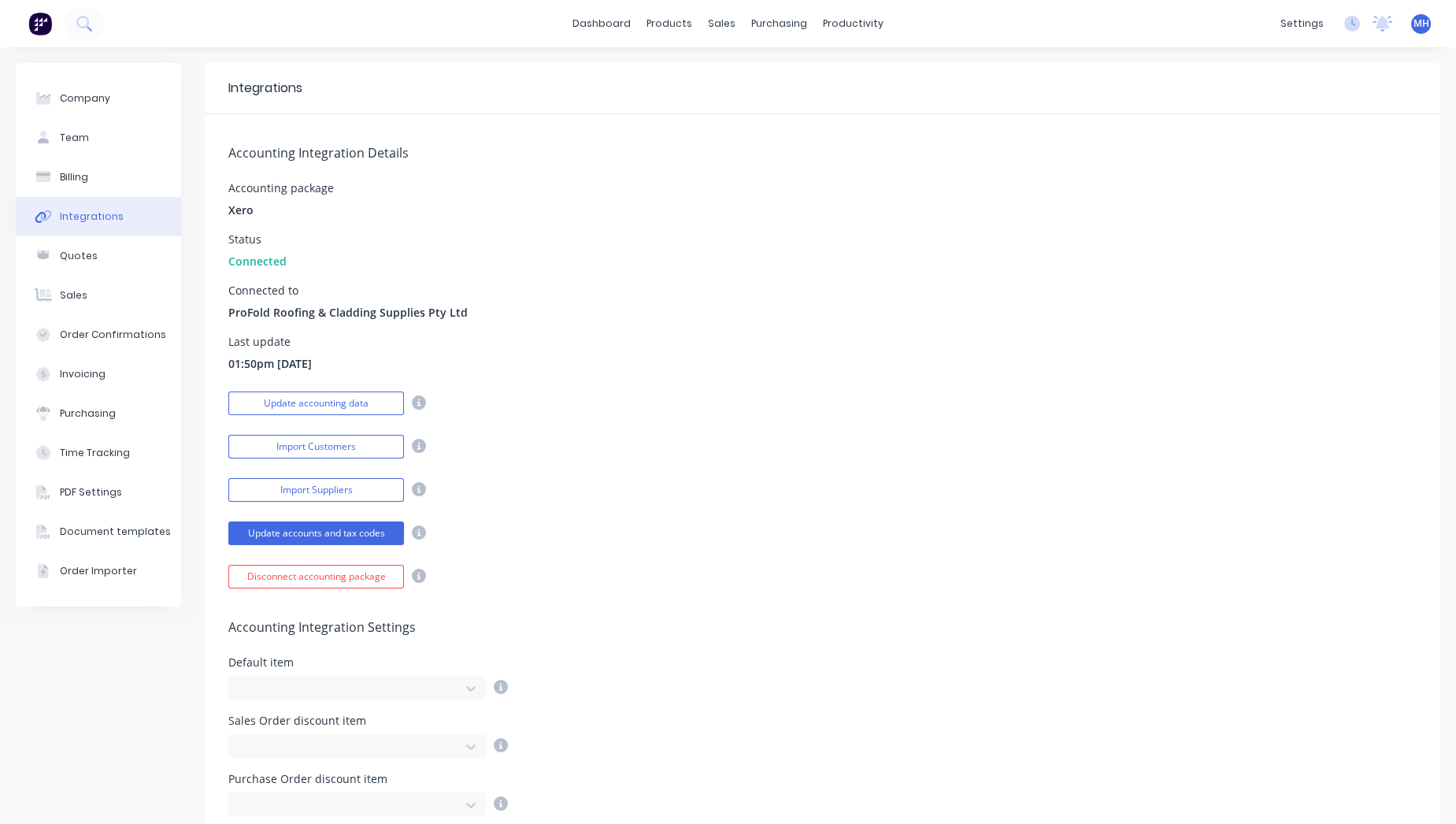
click at [274, 248] on div "Status Connected" at bounding box center [257, 251] width 58 height 36
click at [74, 247] on button "Quotes" at bounding box center [98, 256] width 165 height 39
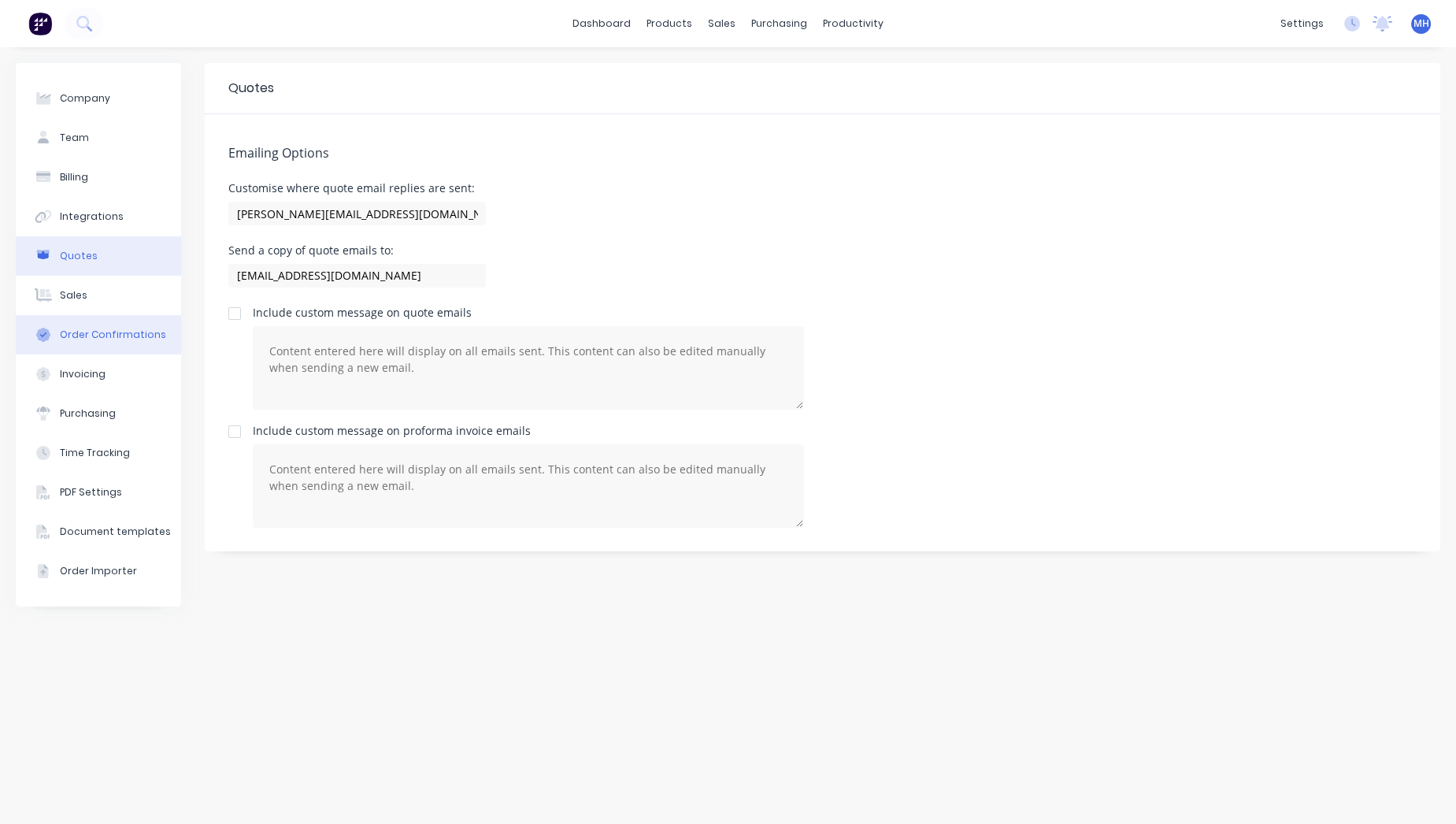
click at [82, 324] on button "Order Confirmations" at bounding box center [98, 334] width 165 height 39
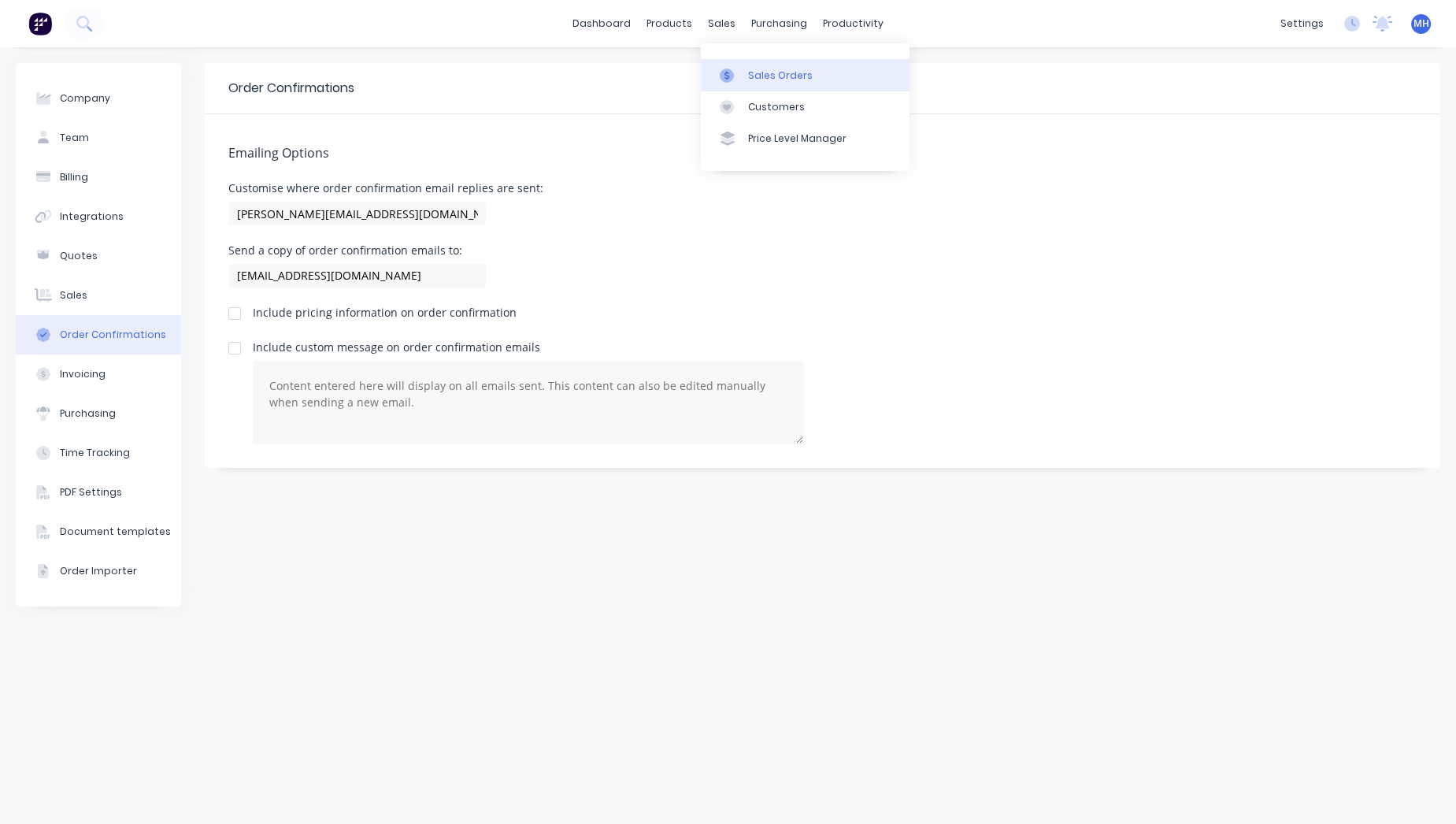
click at [741, 72] on div at bounding box center [731, 75] width 23 height 14
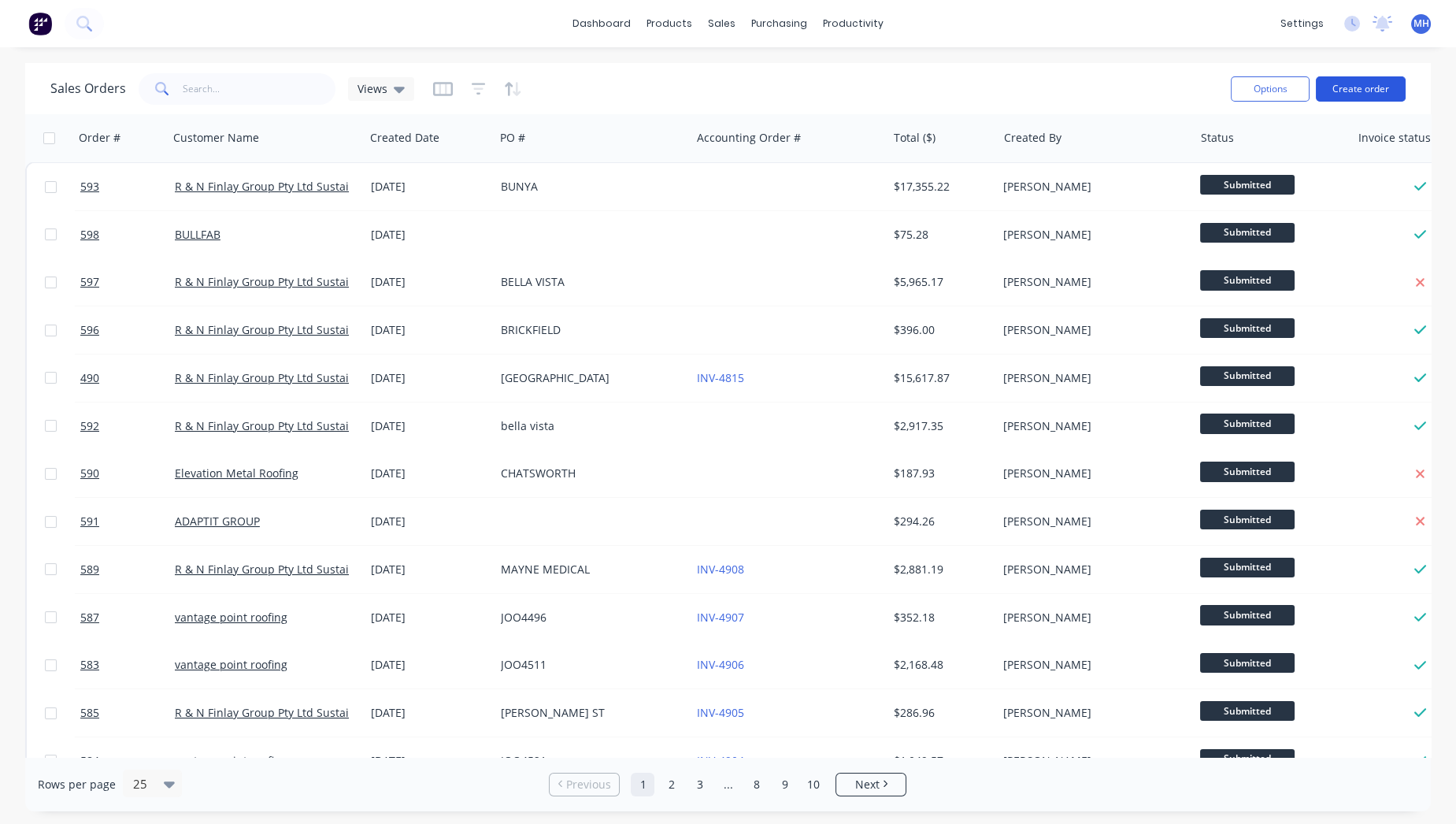
click at [1363, 87] on button "Create order" at bounding box center [1361, 88] width 90 height 25
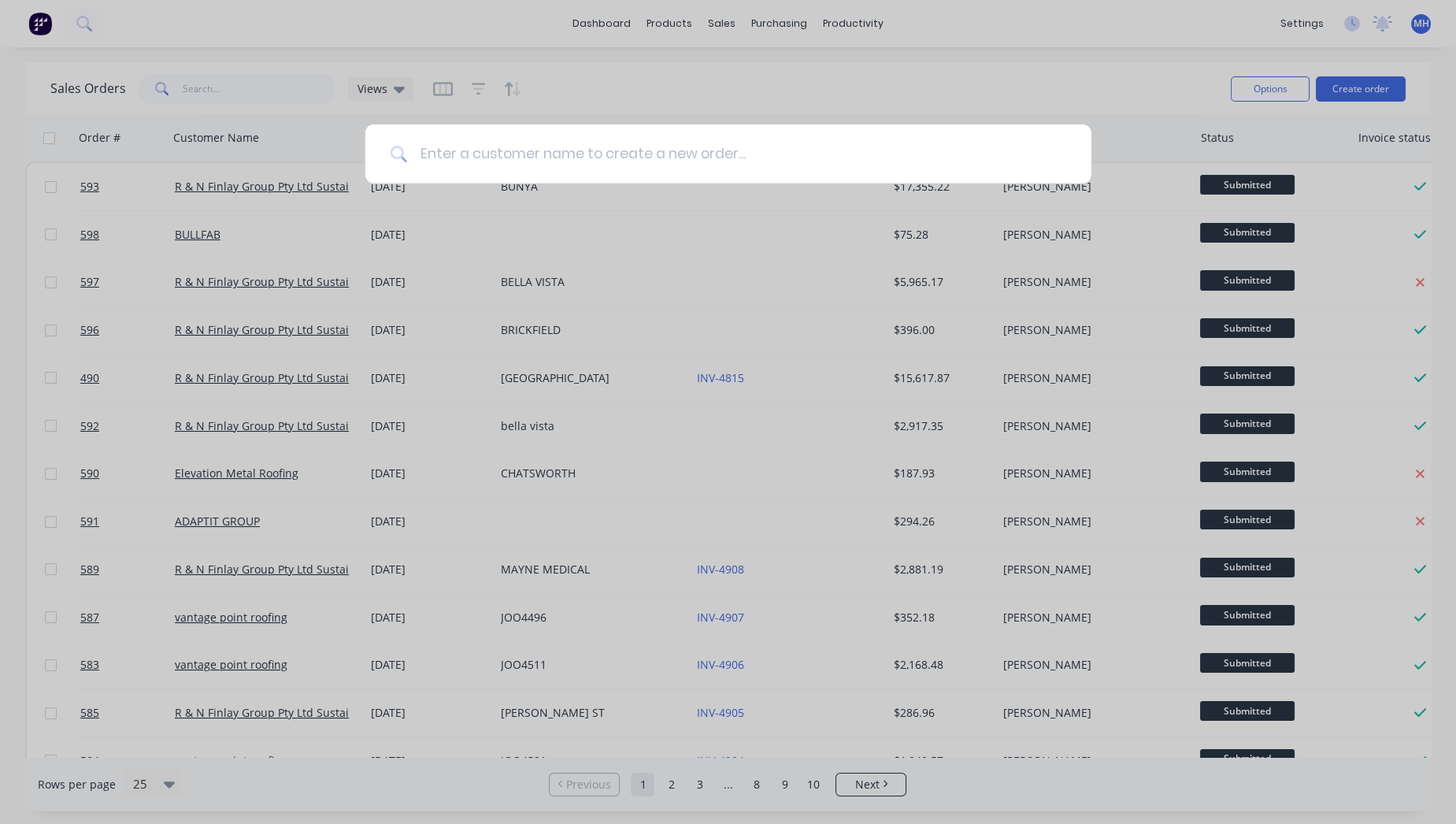
click at [838, 165] on input at bounding box center [736, 154] width 659 height 59
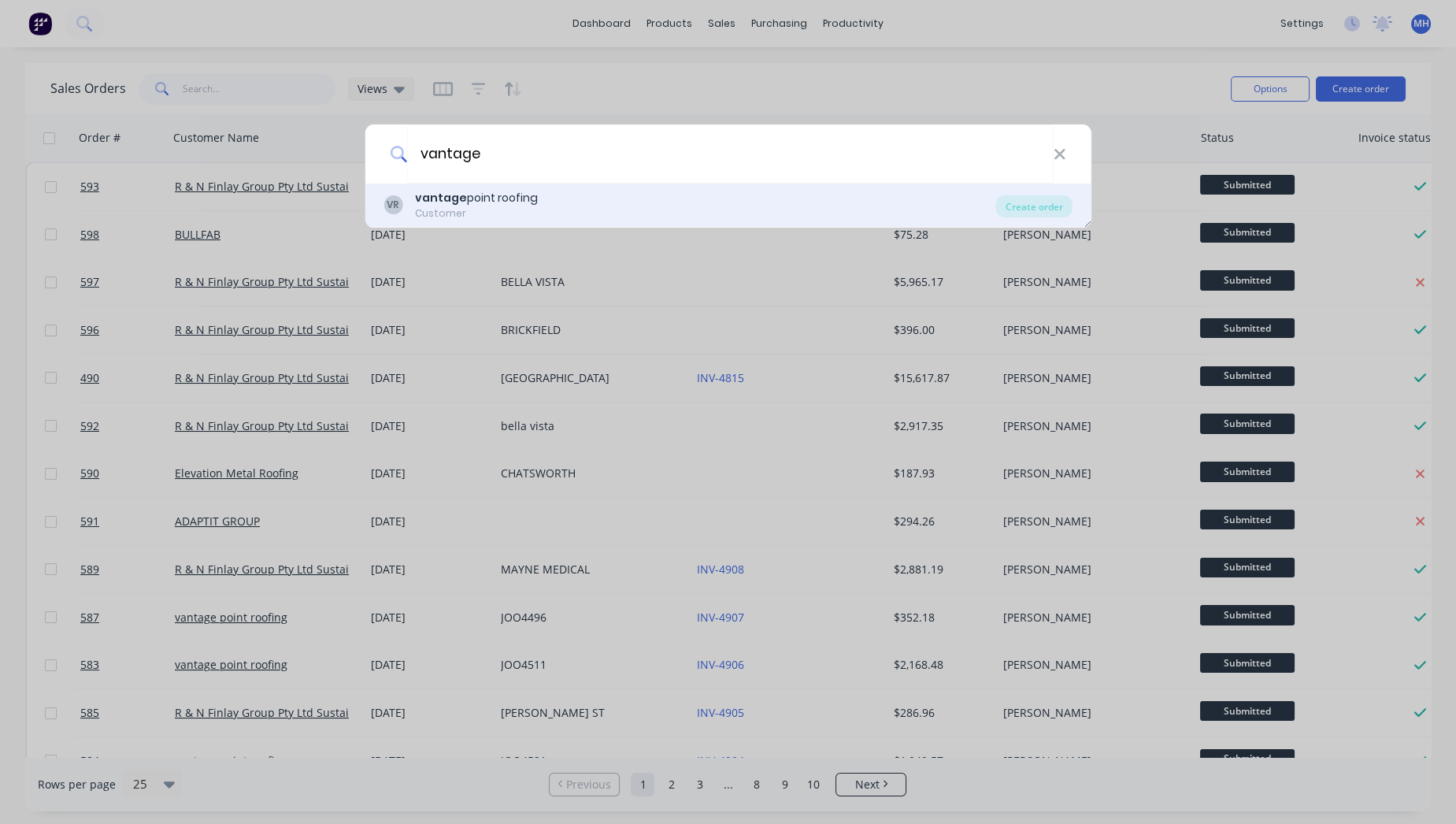
type input "vantage"
click at [727, 214] on div "VR vantage point roofing Customer" at bounding box center [689, 204] width 612 height 30
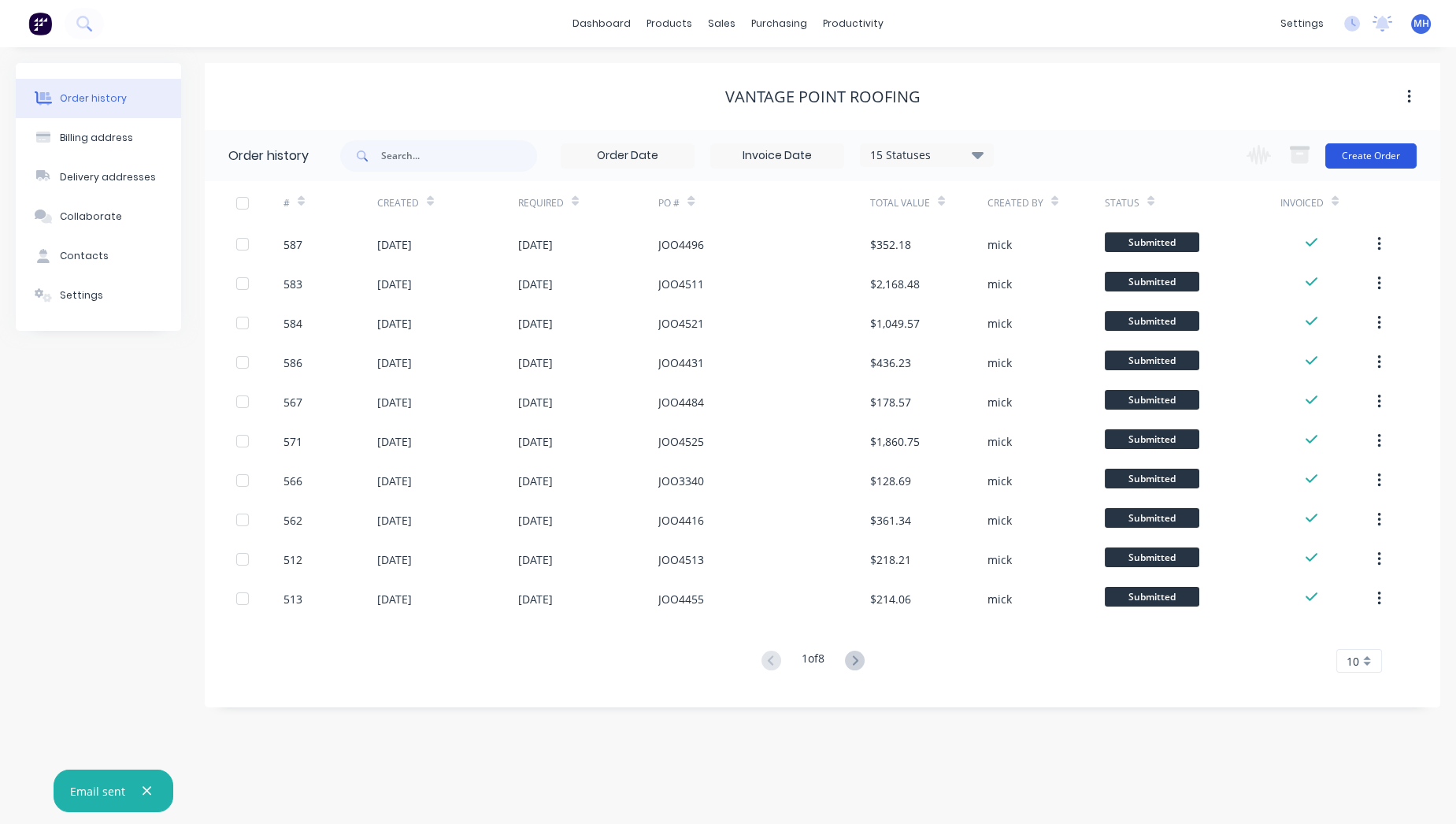
click at [1341, 157] on button "Create Order" at bounding box center [1370, 155] width 91 height 25
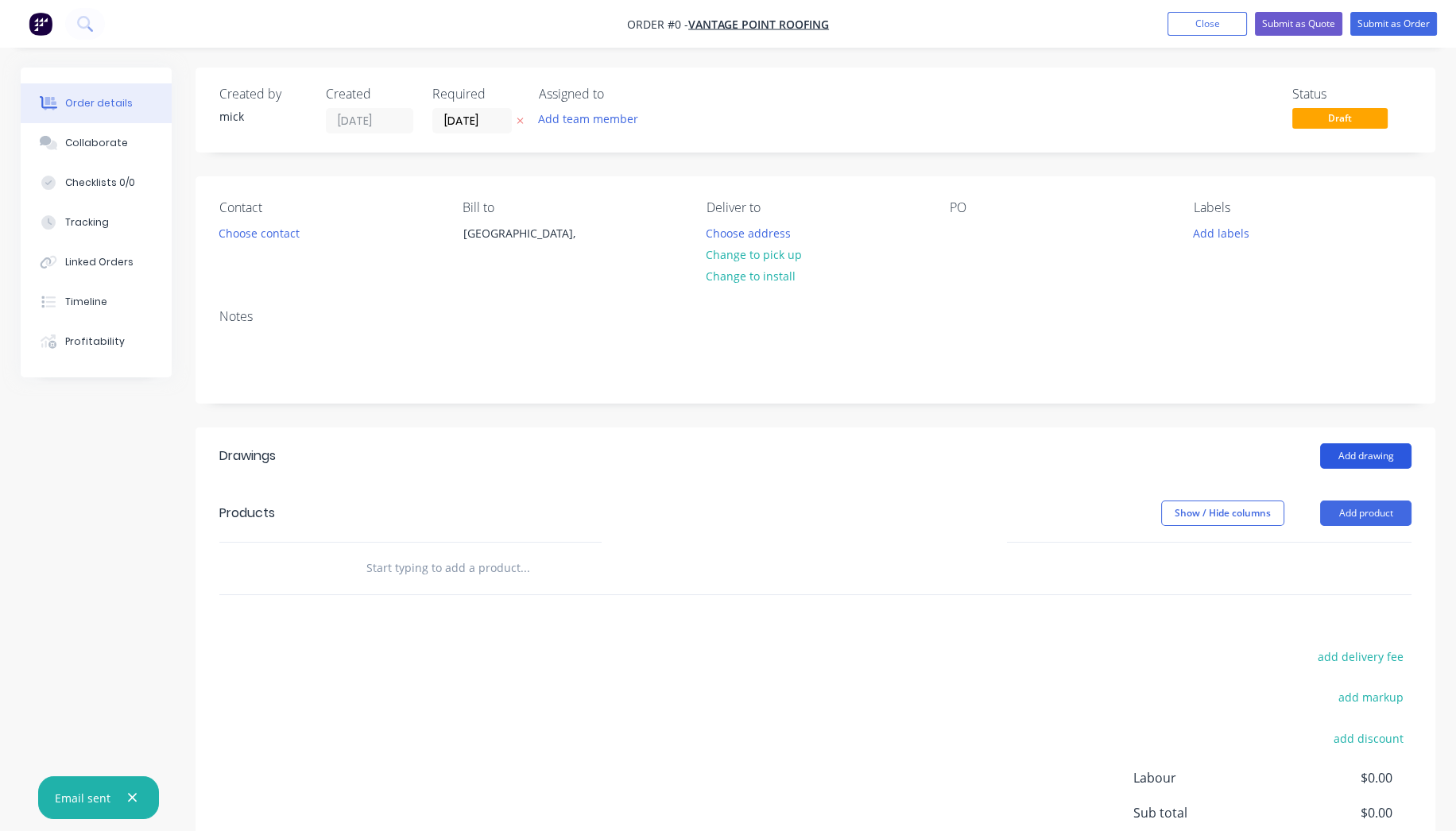
click at [1401, 456] on button "Add drawing" at bounding box center [1365, 455] width 92 height 25
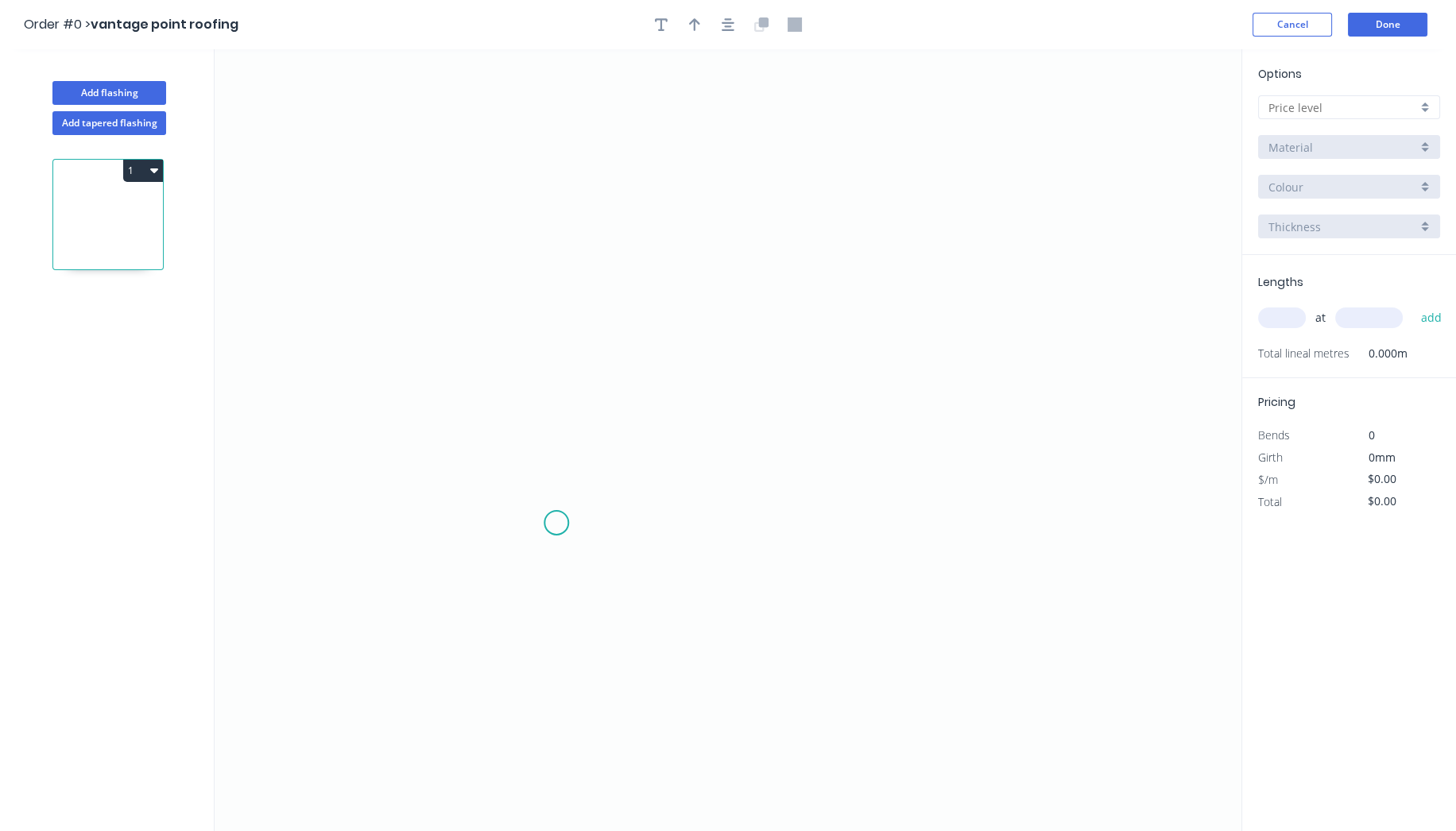
click at [556, 523] on icon "0" at bounding box center [727, 440] width 1027 height 782
click at [1066, 509] on icon "0" at bounding box center [727, 440] width 1027 height 782
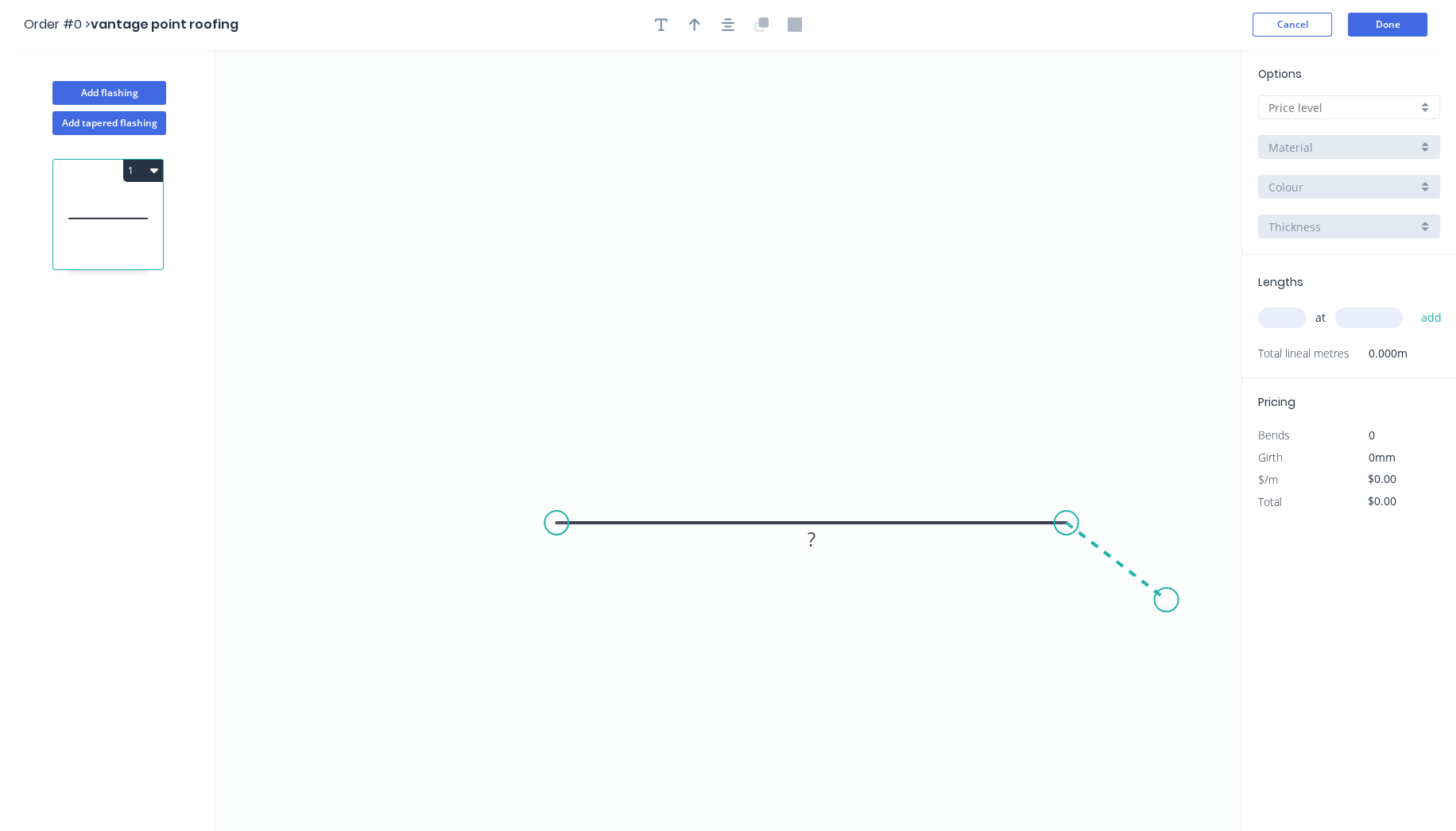
click at [1167, 599] on icon "0 ?" at bounding box center [727, 440] width 1027 height 782
click at [1167, 599] on circle at bounding box center [1165, 599] width 24 height 24
click at [554, 521] on circle at bounding box center [556, 523] width 24 height 24
click at [556, 516] on circle at bounding box center [553, 523] width 24 height 24
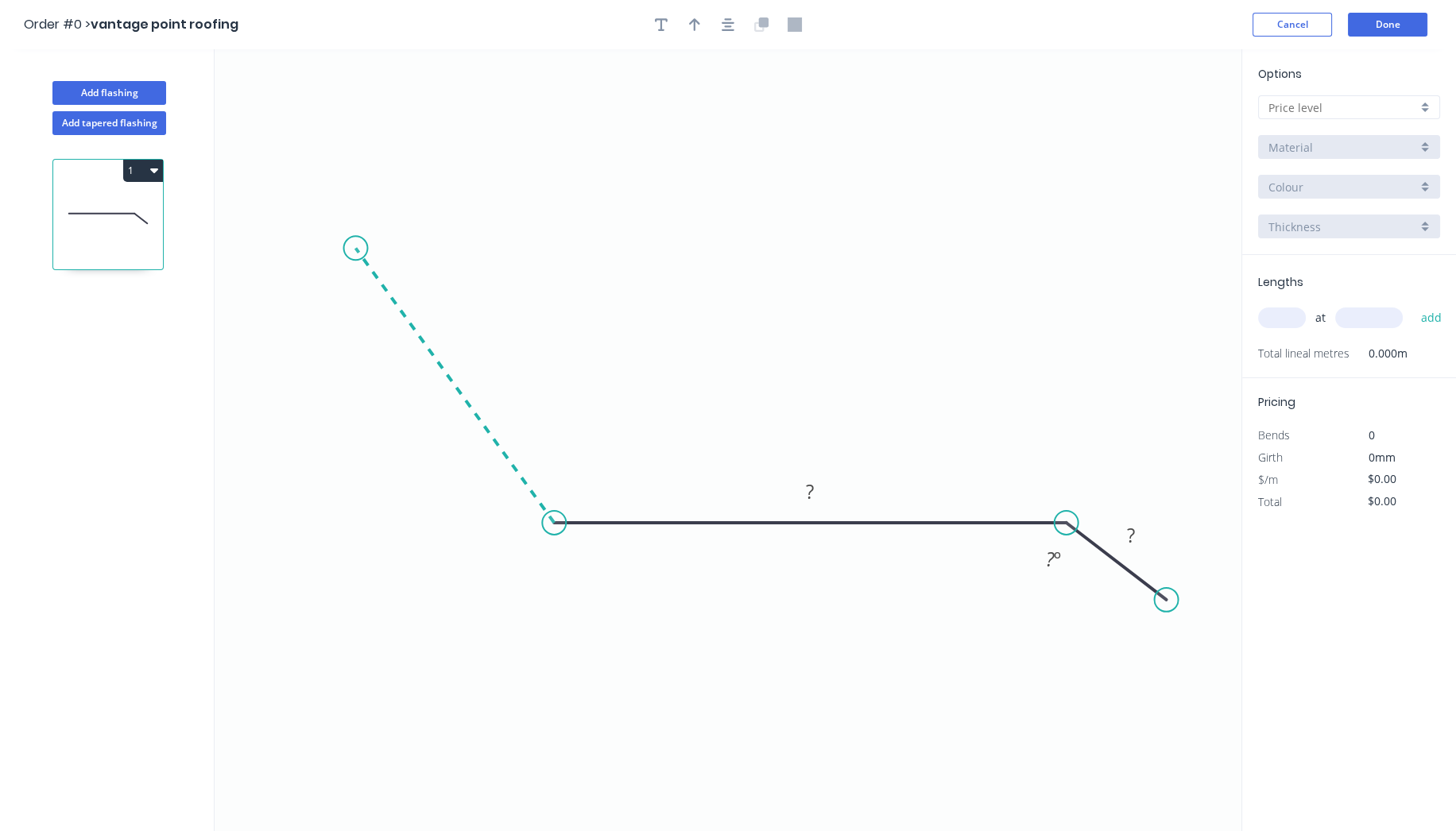
click at [355, 248] on icon at bounding box center [454, 385] width 198 height 275
click at [423, 353] on div "Feather" at bounding box center [434, 366] width 160 height 32
click at [406, 333] on div "Delete bend" at bounding box center [438, 336] width 160 height 32
click at [408, 336] on div "Open Hook" at bounding box center [443, 338] width 160 height 32
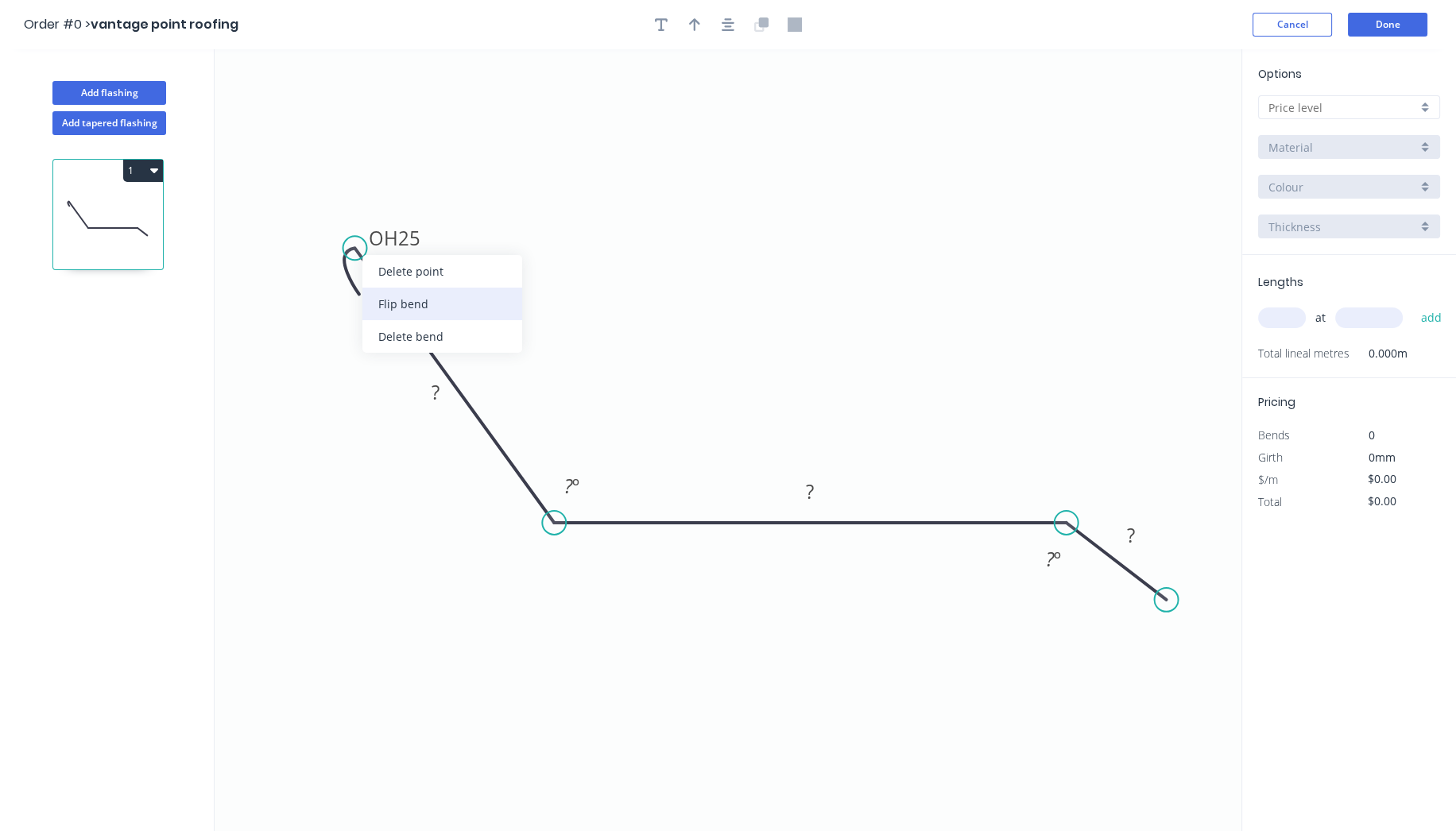
click at [389, 290] on div "Flip bend" at bounding box center [442, 303] width 160 height 32
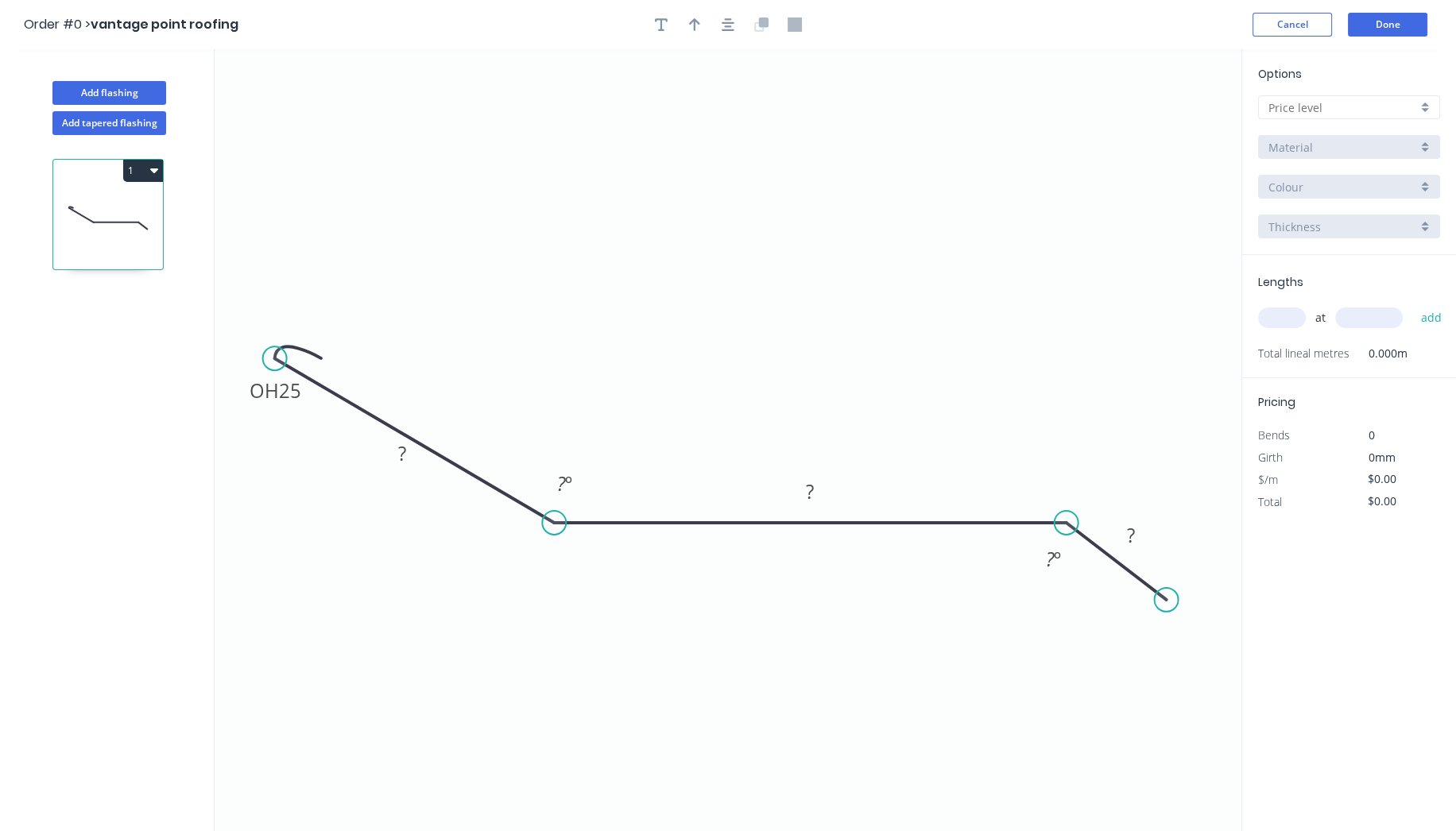
drag, startPoint x: 357, startPoint y: 249, endPoint x: 274, endPoint y: 357, distance: 136.2
click at [274, 357] on circle at bounding box center [274, 357] width 24 height 24
click at [292, 391] on tspan "25" at bounding box center [289, 390] width 22 height 26
click at [544, 320] on icon "0 OH 10 ? ? ? ? º ? º" at bounding box center [727, 440] width 1027 height 782
click at [405, 451] on tspan "?" at bounding box center [402, 454] width 8 height 26
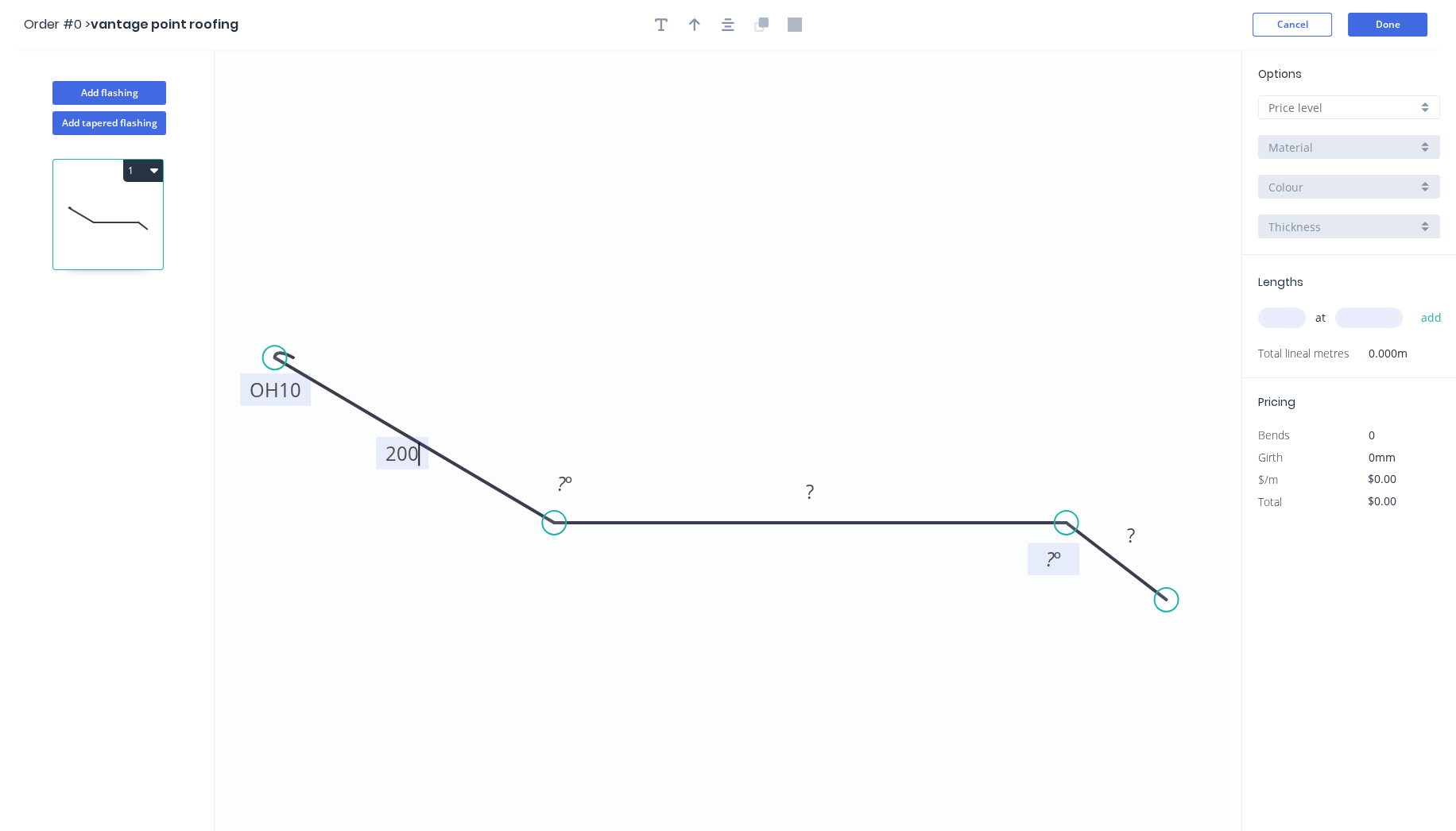
click at [1055, 564] on tspan "º" at bounding box center [1057, 559] width 7 height 26
click at [820, 485] on rect at bounding box center [809, 492] width 31 height 22
click at [897, 180] on icon "0 OH 10 200 200 30 ? º 135 º" at bounding box center [727, 440] width 1027 height 782
click at [621, 525] on div "Hide angle" at bounding box center [634, 527] width 160 height 32
click at [679, 22] on div at bounding box center [727, 24] width 167 height 24
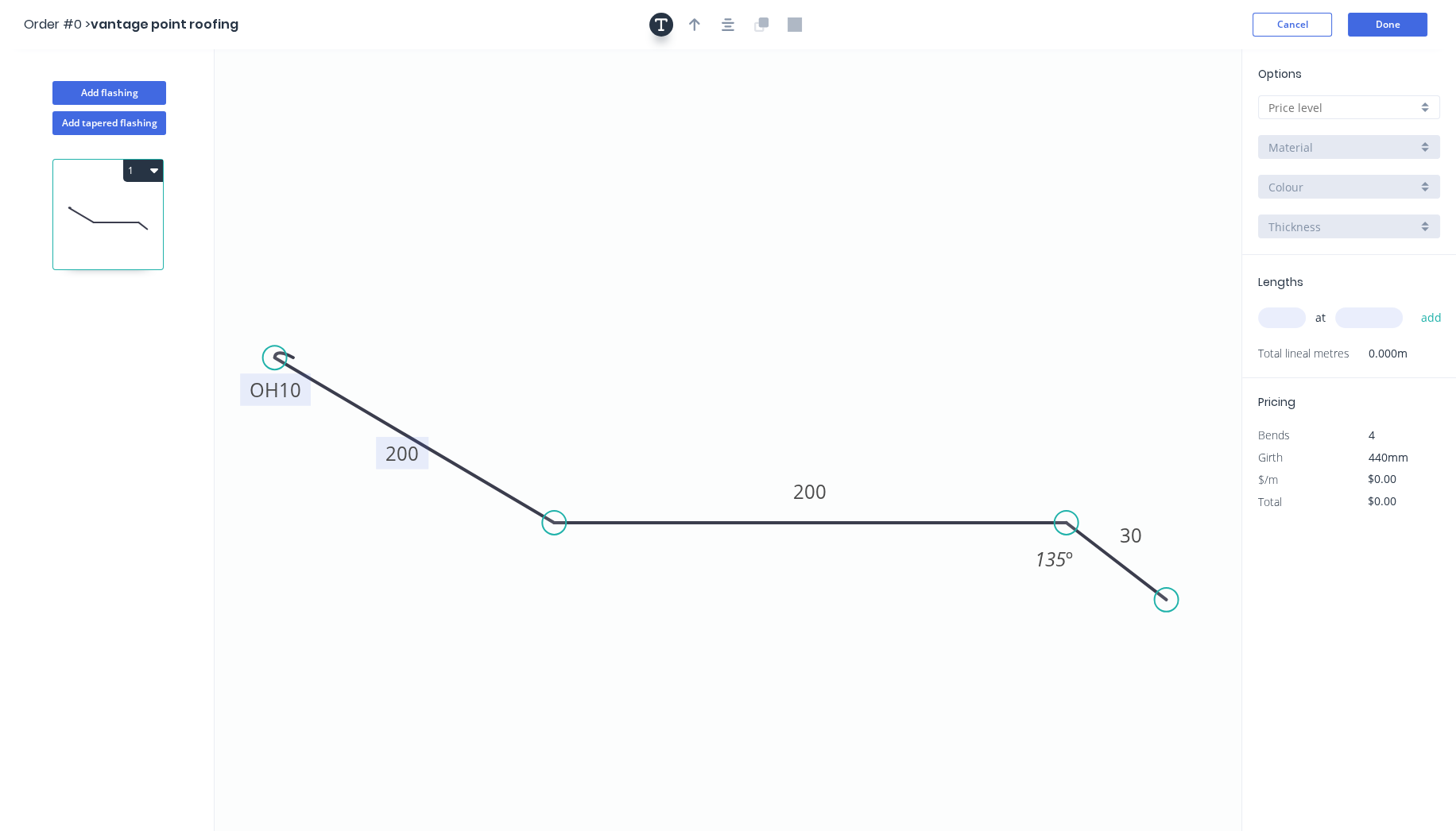
click at [662, 26] on icon "button" at bounding box center [661, 24] width 13 height 14
click at [315, 120] on textarea at bounding box center [316, 112] width 128 height 59
click at [522, 187] on icon "to suit 25 deg pitch OH 10 200 200 30 135 º" at bounding box center [727, 440] width 1027 height 782
type textarea "to suit 25 deg pitch"
click at [362, 127] on textarea "to suit 25 deg pitch" at bounding box center [316, 112] width 128 height 59
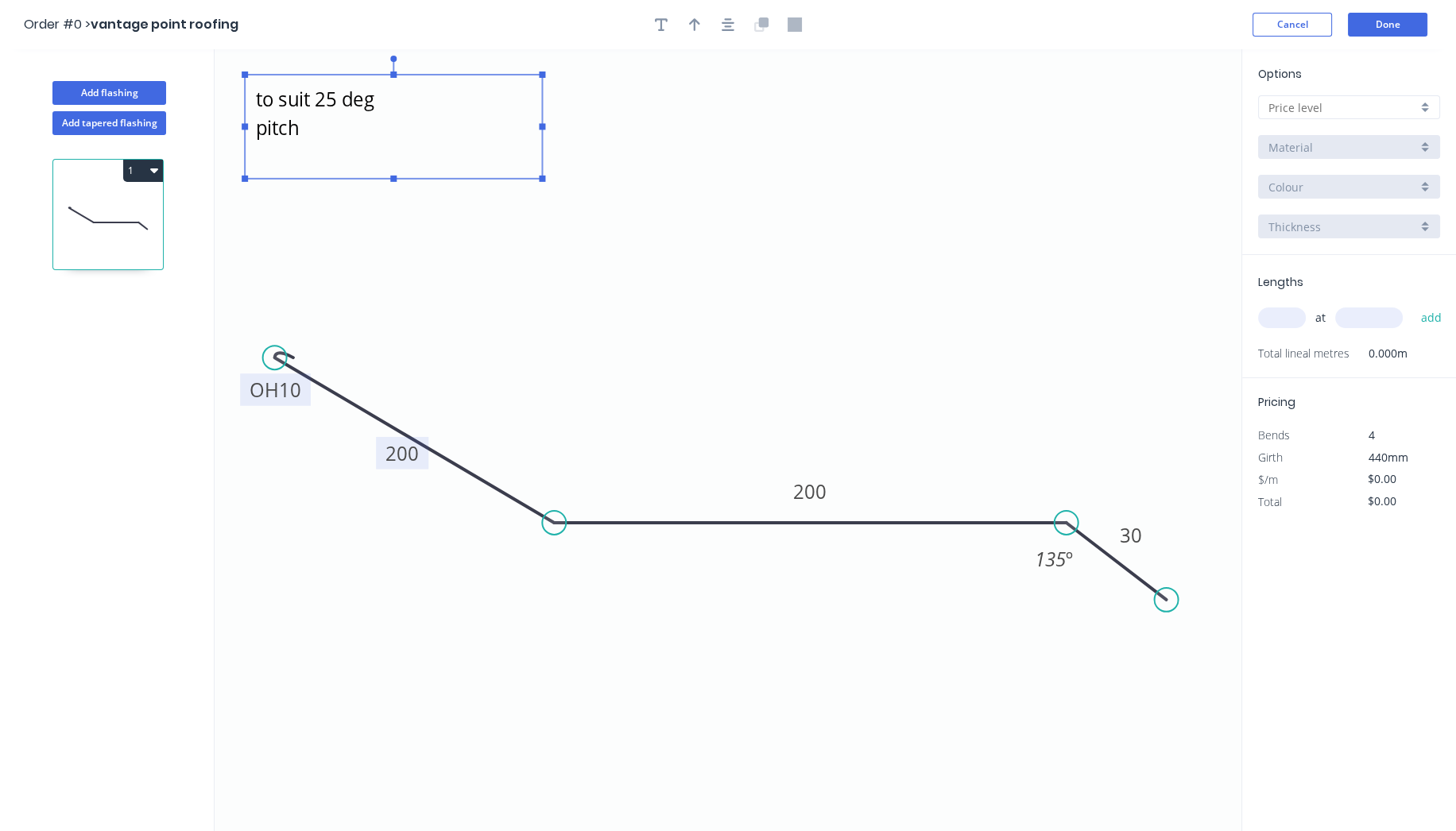
drag, startPoint x: 392, startPoint y: 149, endPoint x: 554, endPoint y: 180, distance: 164.9
click at [554, 180] on icon "to suit 25 deg pitch OH 10 200 200 30 135 º" at bounding box center [727, 440] width 1027 height 782
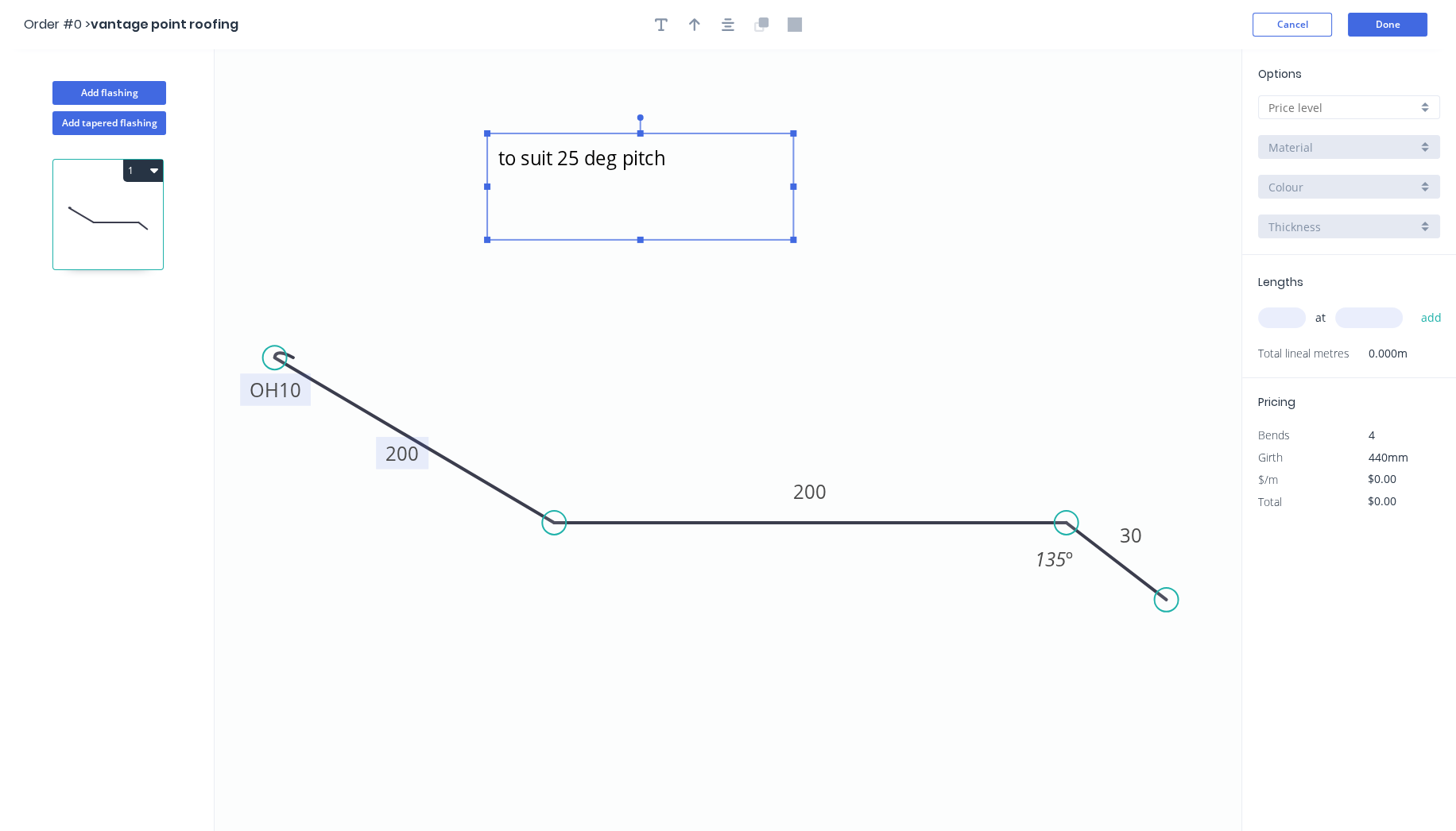
drag, startPoint x: 337, startPoint y: 105, endPoint x: 580, endPoint y: 167, distance: 250.8
click at [580, 167] on textarea "to suit 25 deg pitch" at bounding box center [640, 187] width 290 height 91
click at [1367, 100] on input "text" at bounding box center [1342, 107] width 149 height 17
click at [1425, 107] on div at bounding box center [1349, 107] width 182 height 24
click at [1355, 138] on div "A" at bounding box center [1349, 138] width 180 height 28
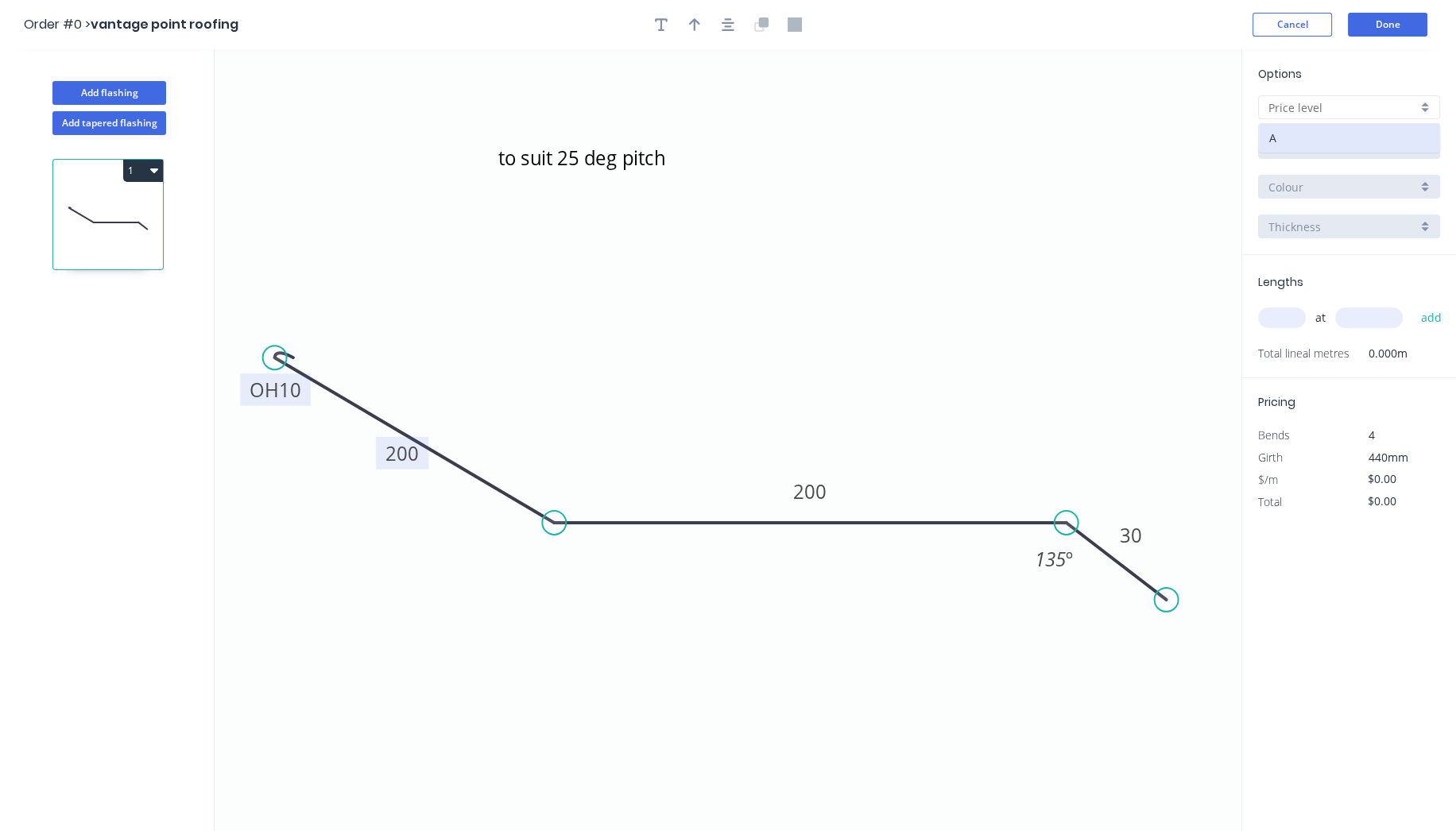
type input "A"
click at [1355, 135] on div "Aluminium 5005 (Sheets)" at bounding box center [1349, 147] width 182 height 24
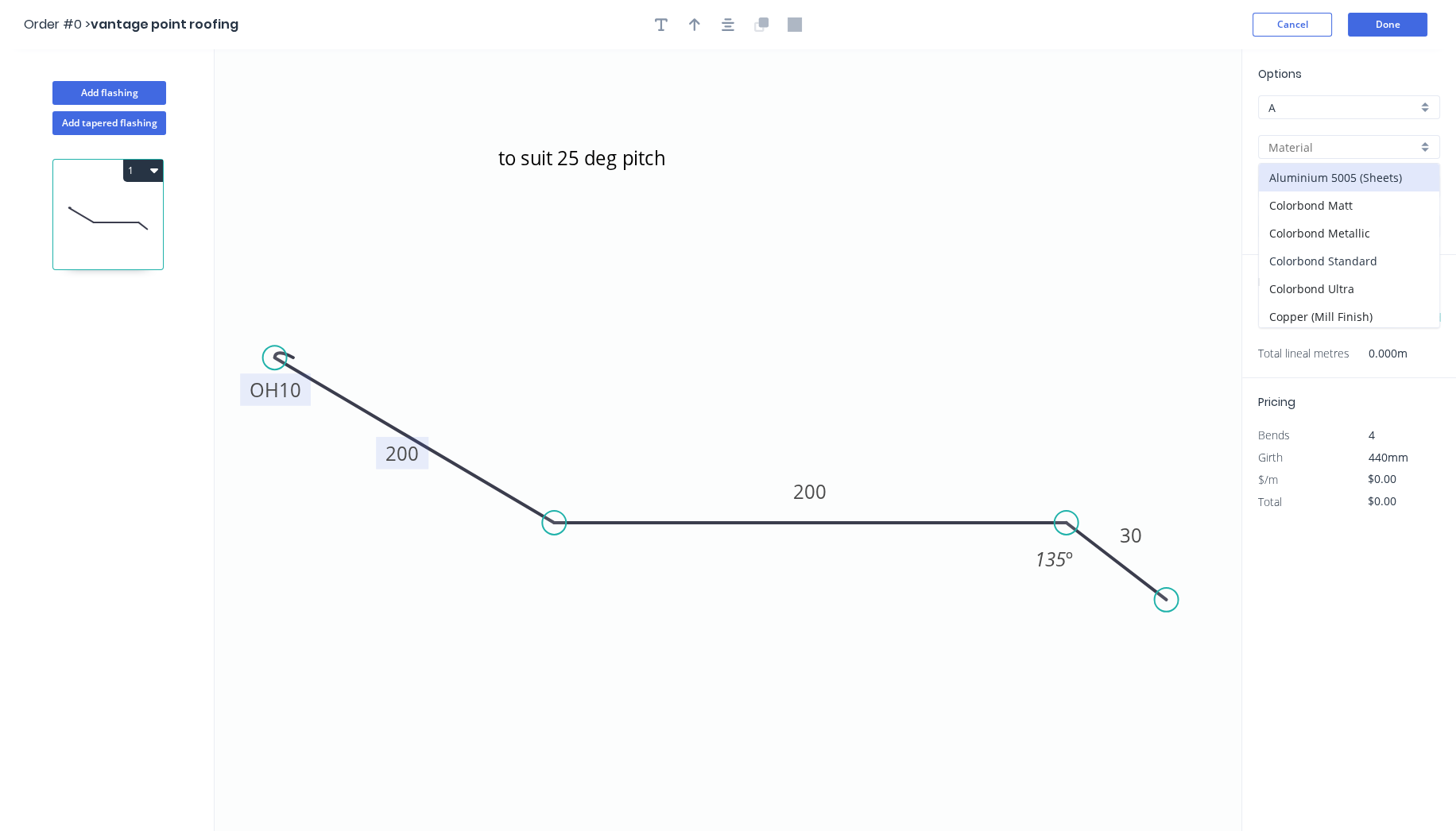
click at [1364, 258] on div "Colorbond Standard" at bounding box center [1349, 261] width 180 height 28
type input "Colorbond Standard"
type input "Basalt"
type input "0.55"
type input "$19.88"
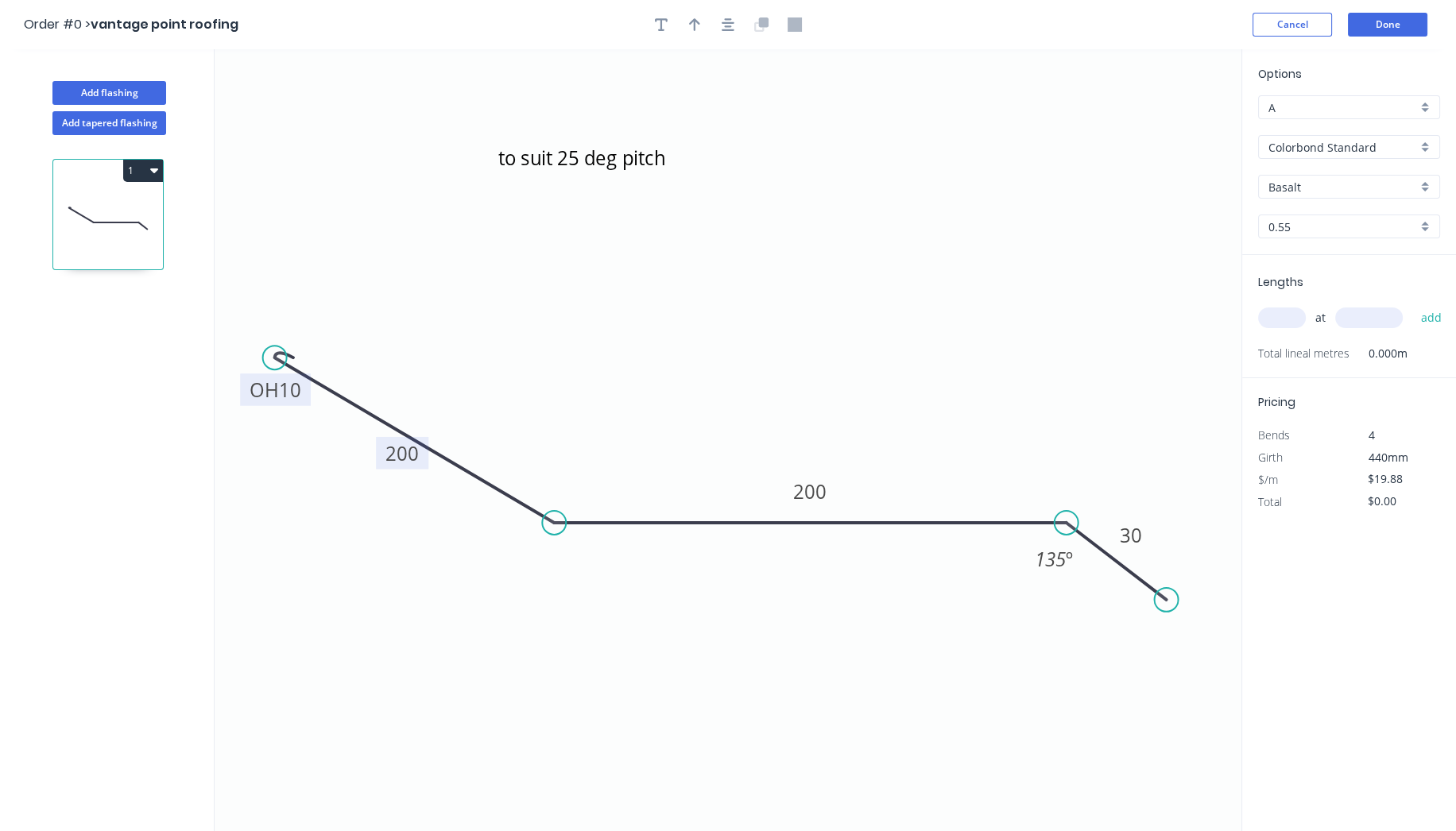
click at [1358, 191] on input "Basalt" at bounding box center [1342, 187] width 149 height 17
click at [1300, 268] on div "Surfmist" at bounding box center [1349, 280] width 180 height 28
type input "Surfmist"
click at [1287, 315] on input "text" at bounding box center [1281, 318] width 48 height 21
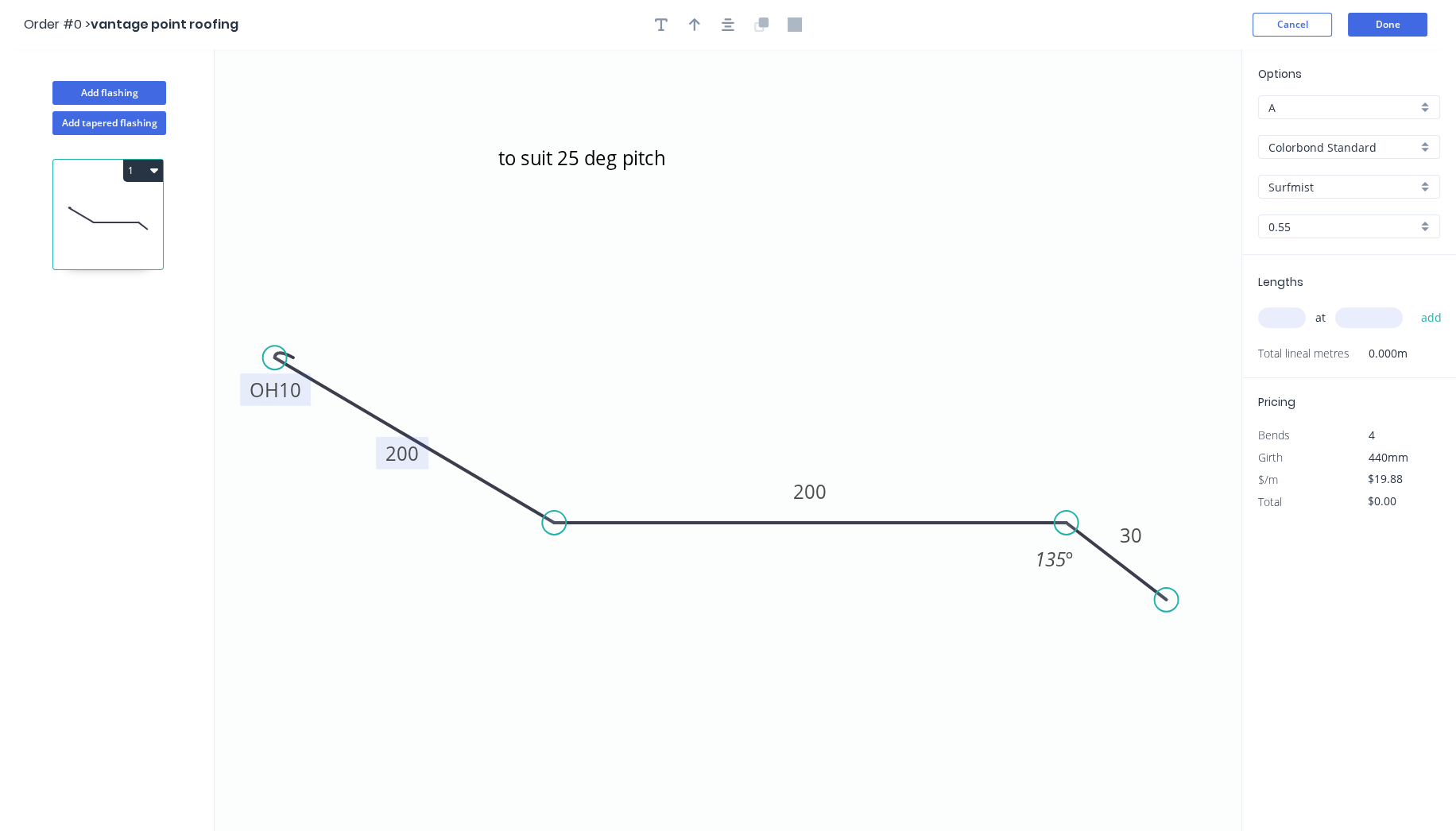
click at [1287, 315] on input "text" at bounding box center [1281, 318] width 48 height 21
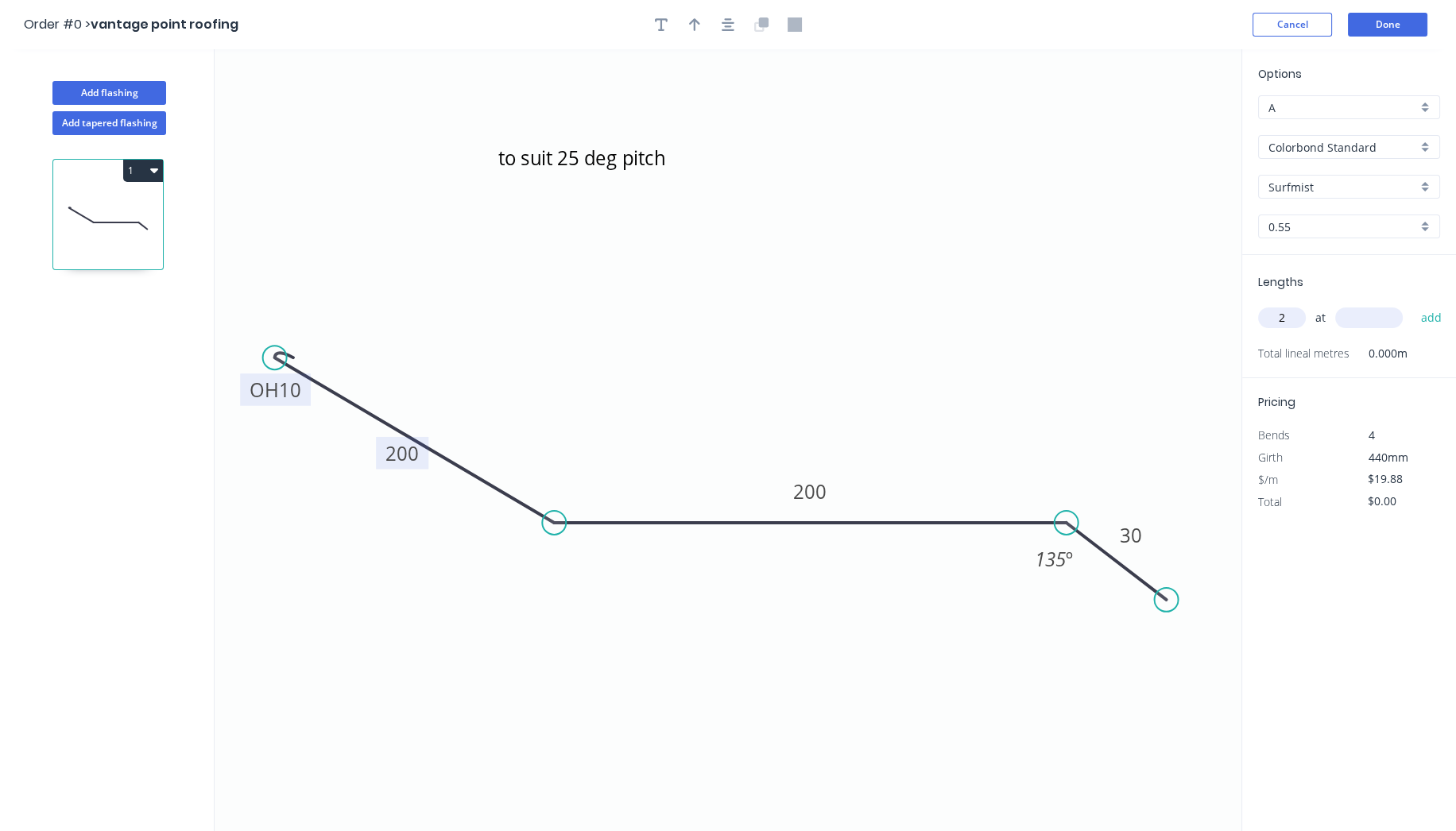
type input "2"
type input "3200"
click at [1412, 304] on button "add" at bounding box center [1431, 317] width 38 height 27
type input "$127.23"
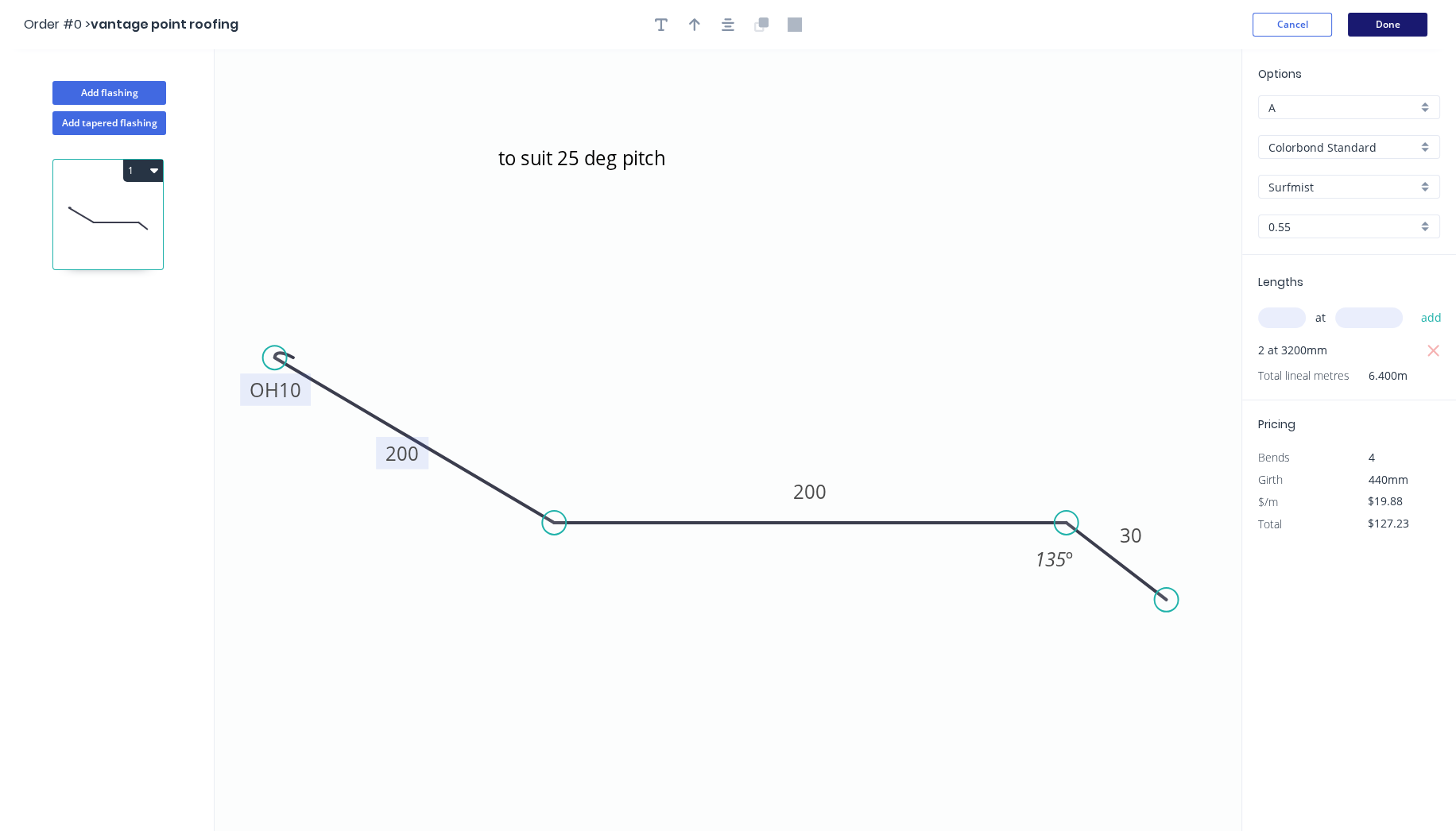
click at [1407, 23] on button "Done" at bounding box center [1387, 24] width 80 height 24
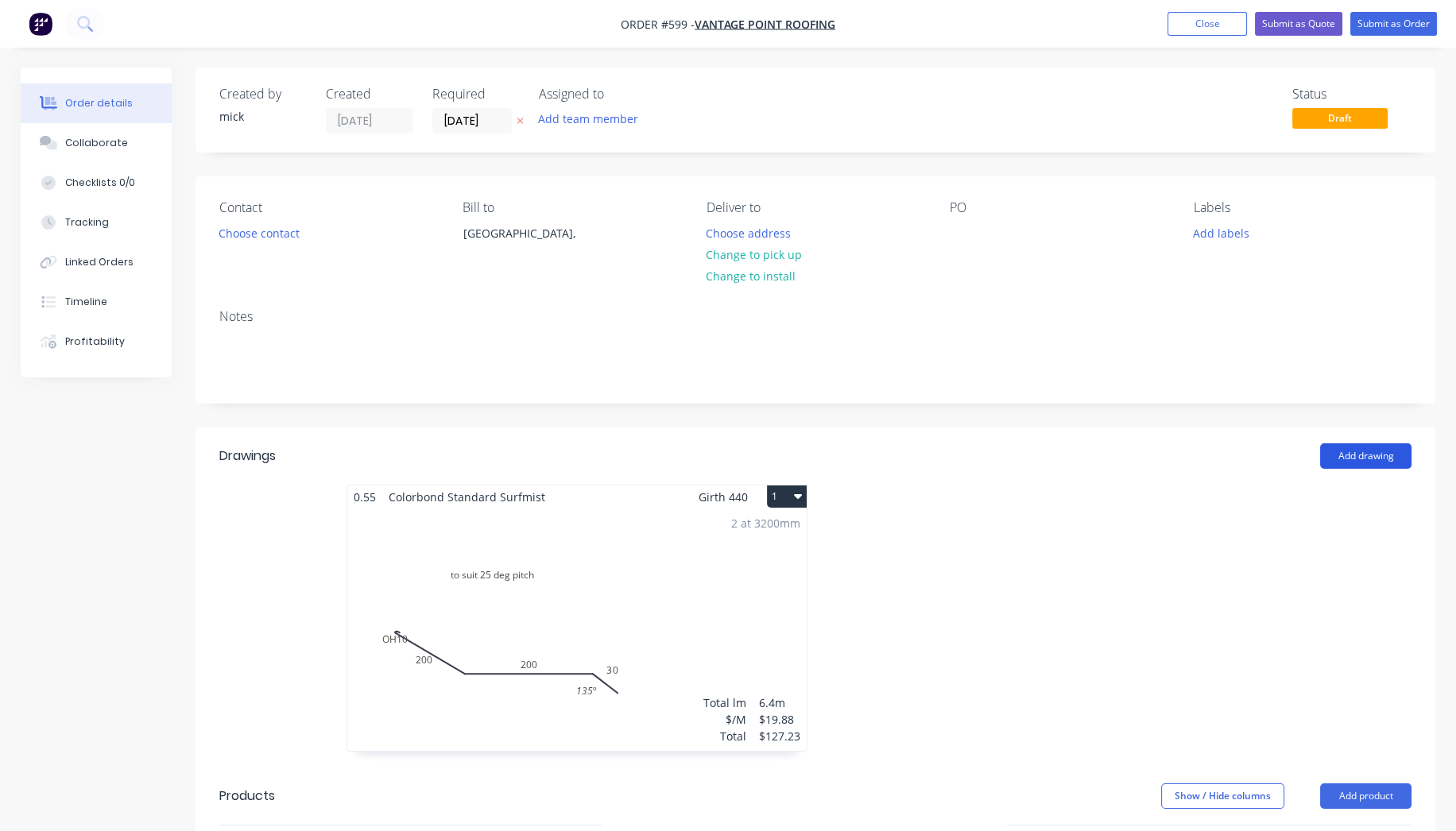
click at [1369, 457] on button "Add drawing" at bounding box center [1365, 455] width 92 height 25
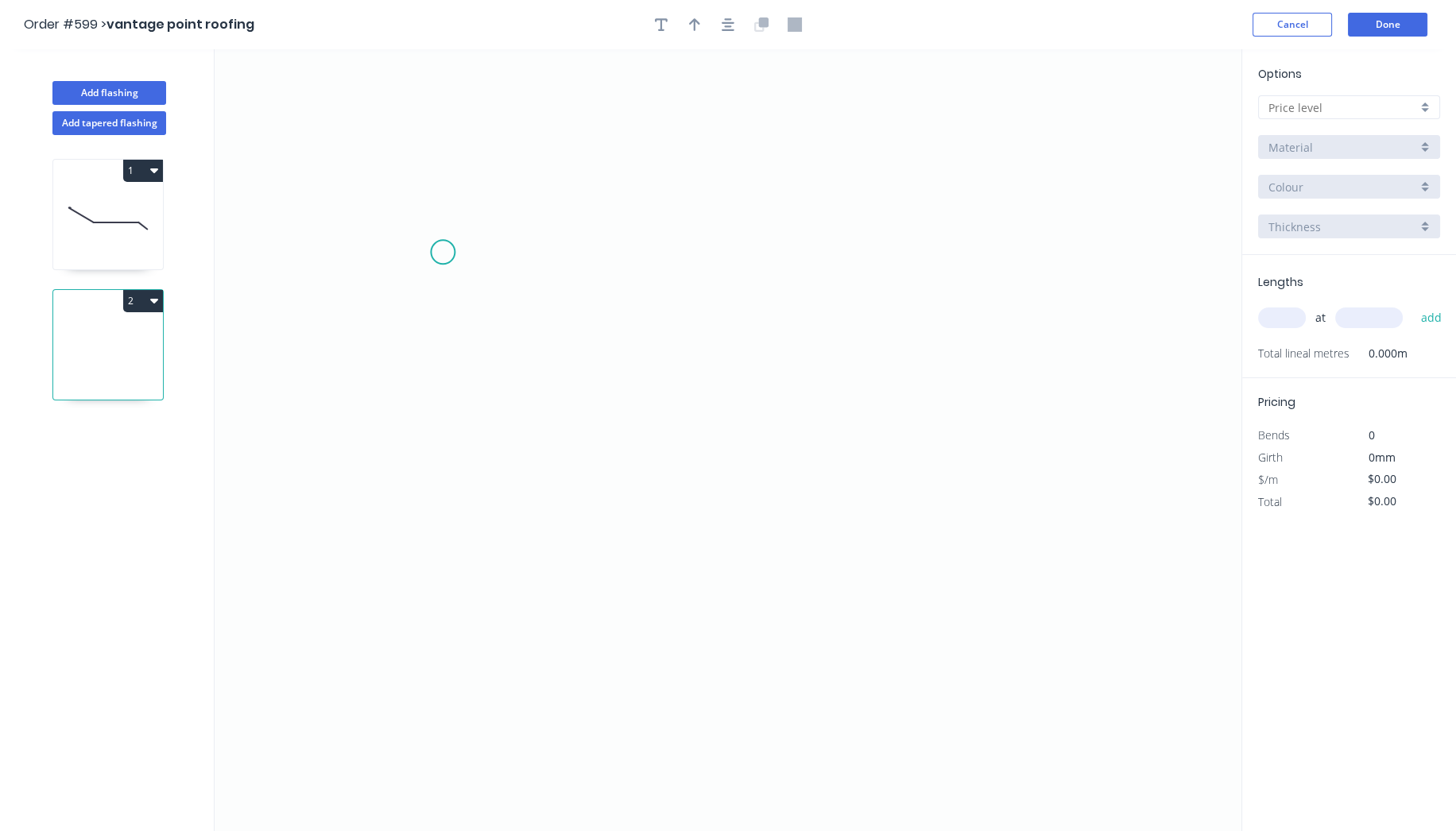
click at [443, 252] on icon "0" at bounding box center [727, 440] width 1027 height 782
click at [452, 564] on icon "0" at bounding box center [727, 440] width 1027 height 782
click at [1021, 571] on icon "0 ?" at bounding box center [727, 440] width 1027 height 782
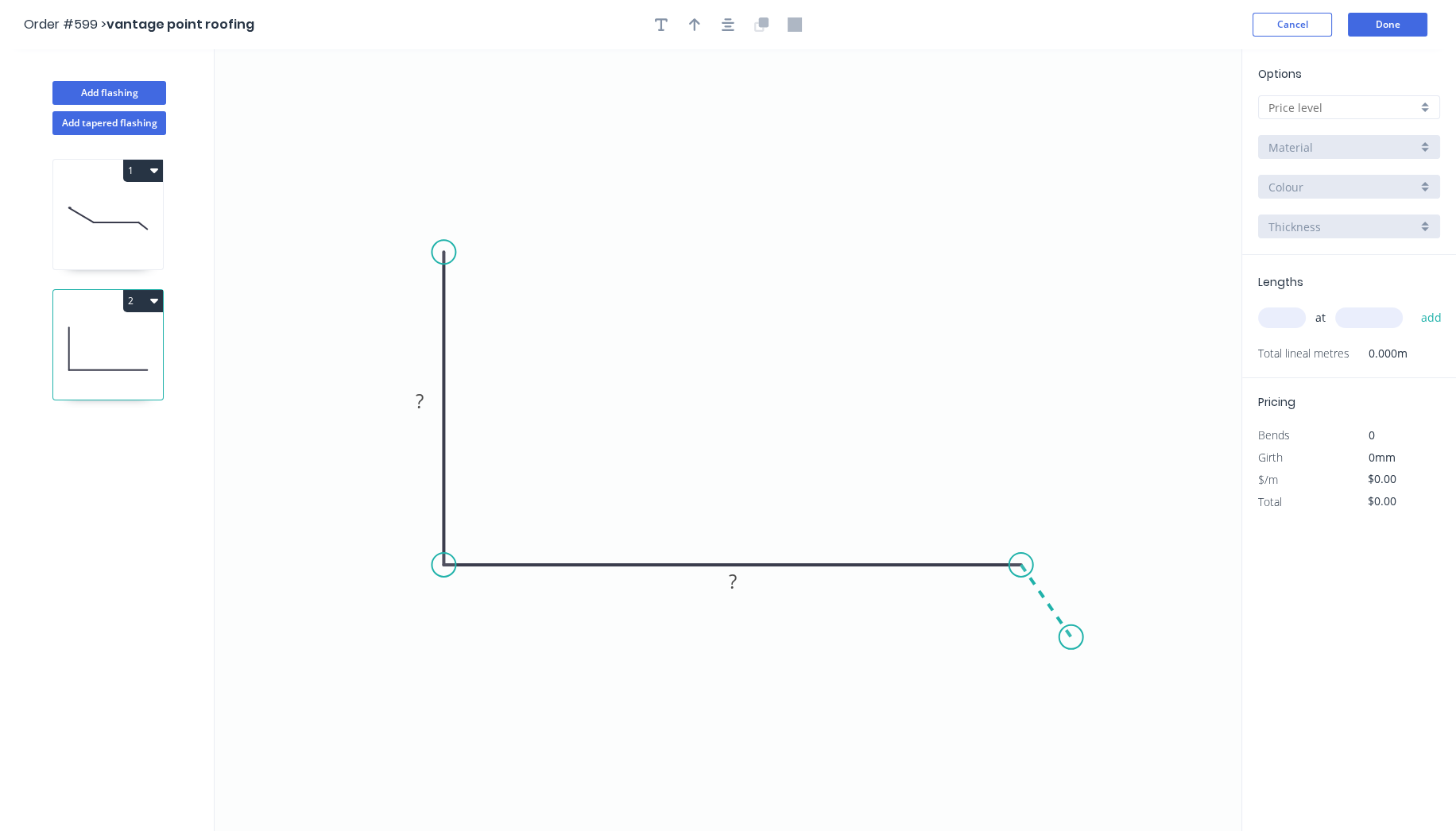
click at [1071, 637] on icon "0 ? ?" at bounding box center [727, 440] width 1027 height 782
click at [1071, 637] on circle at bounding box center [1071, 637] width 24 height 24
click at [425, 396] on rect at bounding box center [419, 401] width 31 height 22
click at [924, 319] on icon "0 200 200 25 135 º" at bounding box center [727, 440] width 1027 height 782
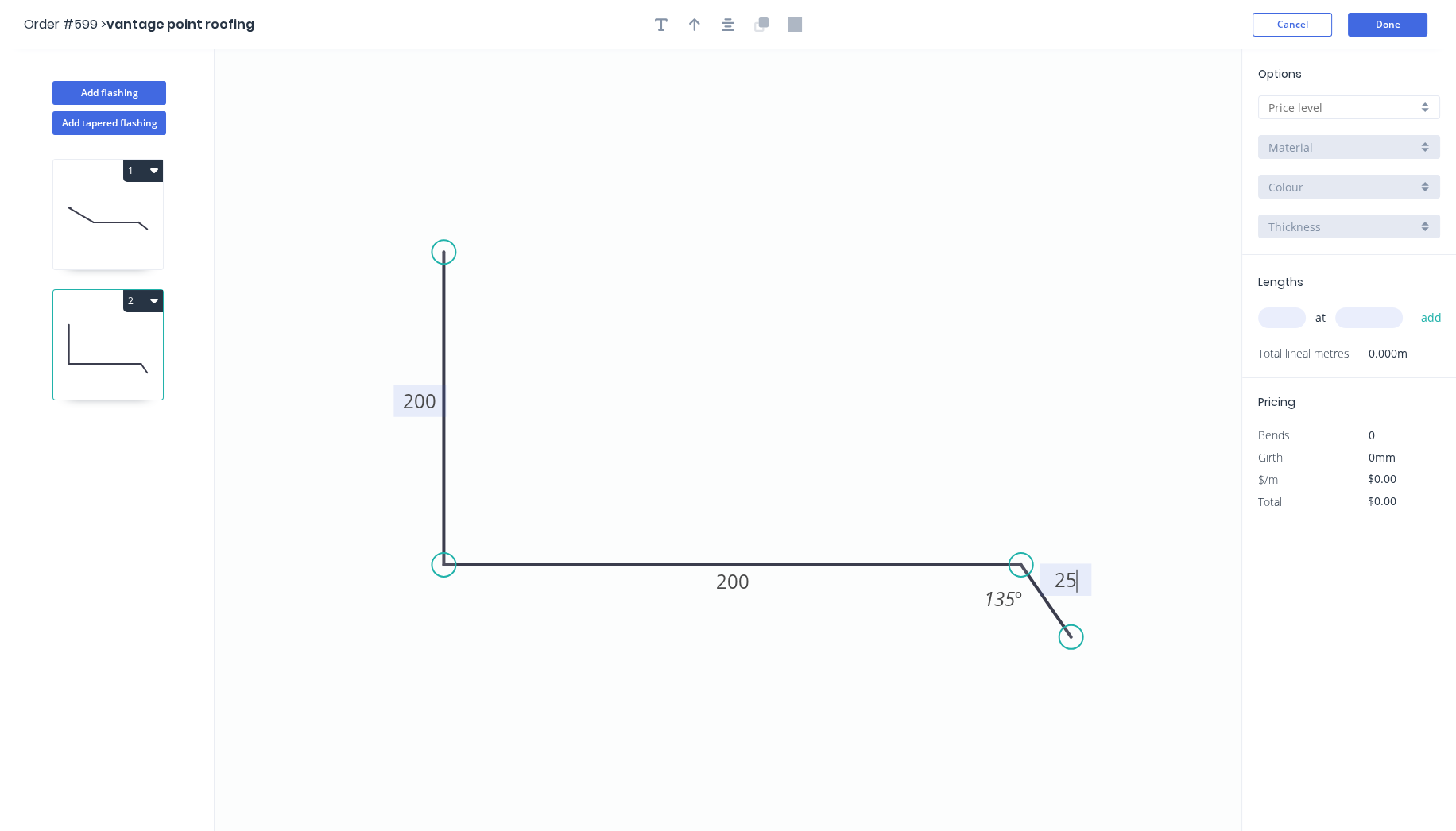
type input "$17.02"
drag, startPoint x: 731, startPoint y: 17, endPoint x: 713, endPoint y: 20, distance: 18.2
click at [731, 17] on icon "button" at bounding box center [728, 24] width 13 height 14
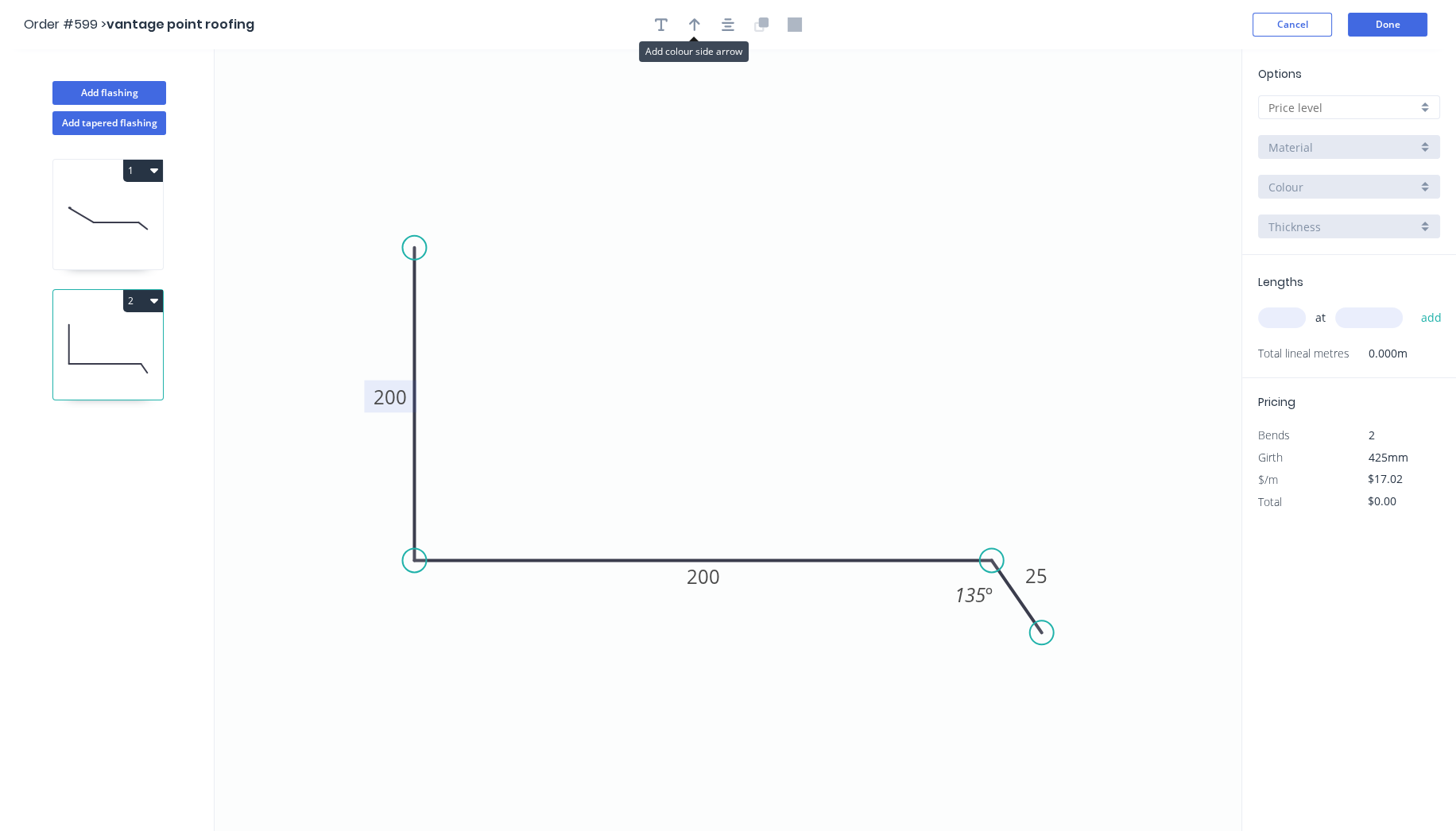
drag, startPoint x: 697, startPoint y: 24, endPoint x: 750, endPoint y: 57, distance: 62.4
click at [699, 24] on button "button" at bounding box center [694, 24] width 24 height 24
drag, startPoint x: 1157, startPoint y: 127, endPoint x: 699, endPoint y: 454, distance: 562.8
click at [699, 454] on icon at bounding box center [703, 436] width 14 height 51
click at [1403, 105] on input "text" at bounding box center [1342, 107] width 149 height 17
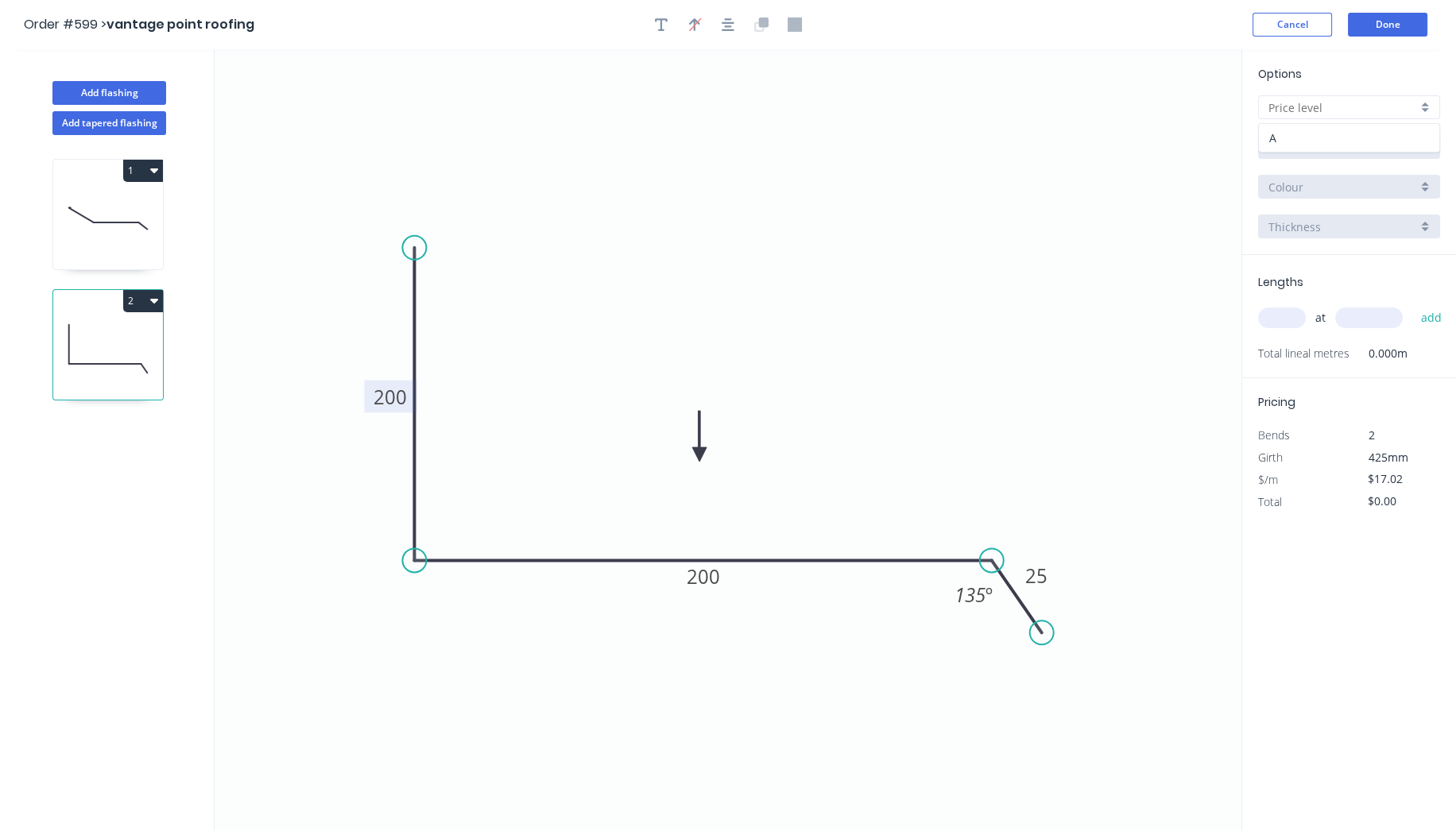
click at [1367, 142] on div "A" at bounding box center [1349, 138] width 180 height 28
type input "A"
type input "$0.00"
click at [1367, 142] on input "Aluminium 5005 (Sheets)" at bounding box center [1342, 147] width 149 height 17
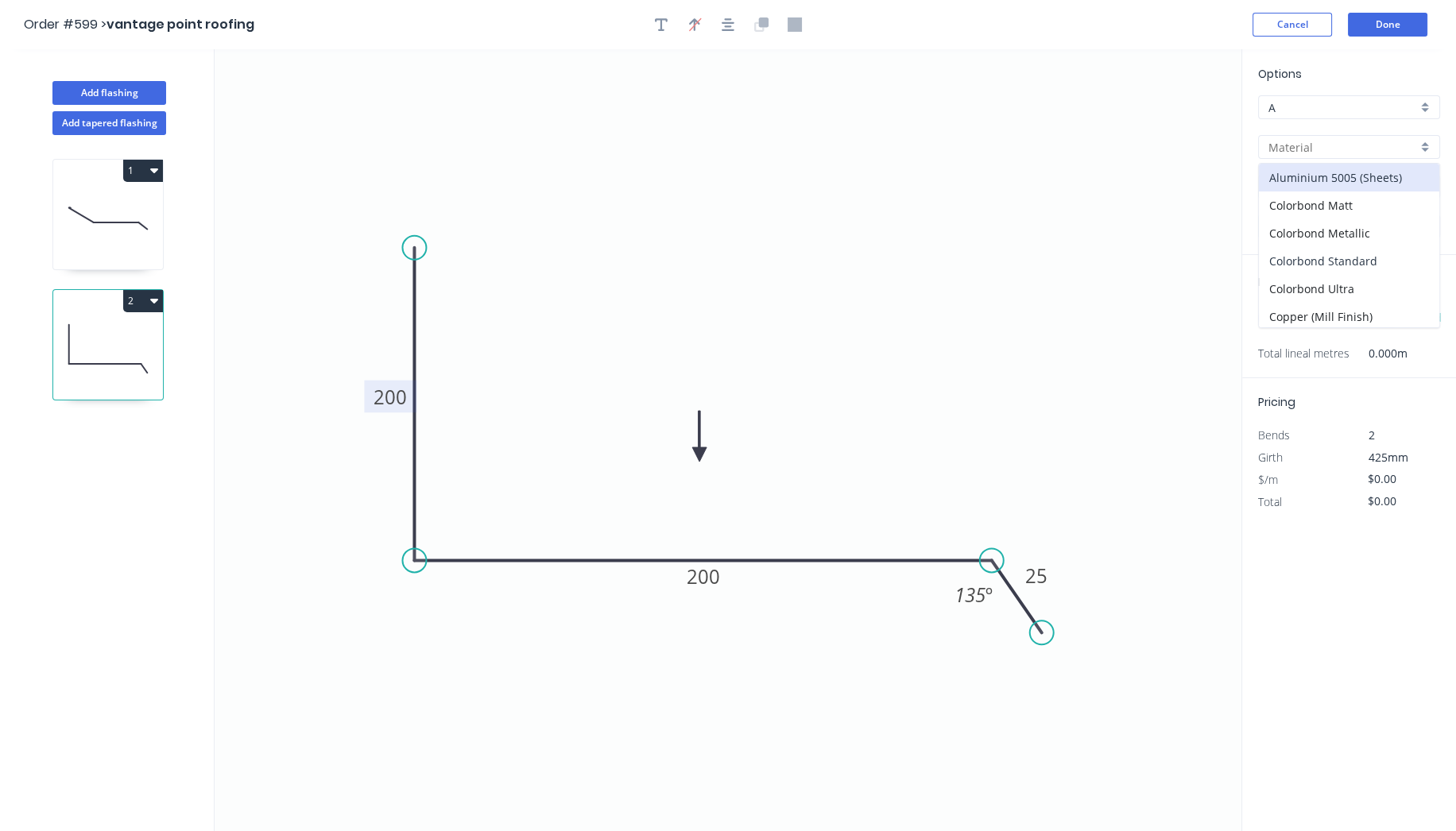
click at [1346, 260] on div "Colorbond Standard" at bounding box center [1349, 261] width 180 height 28
type input "Colorbond Standard"
type input "Basalt"
type input "0.55"
type input "$17.02"
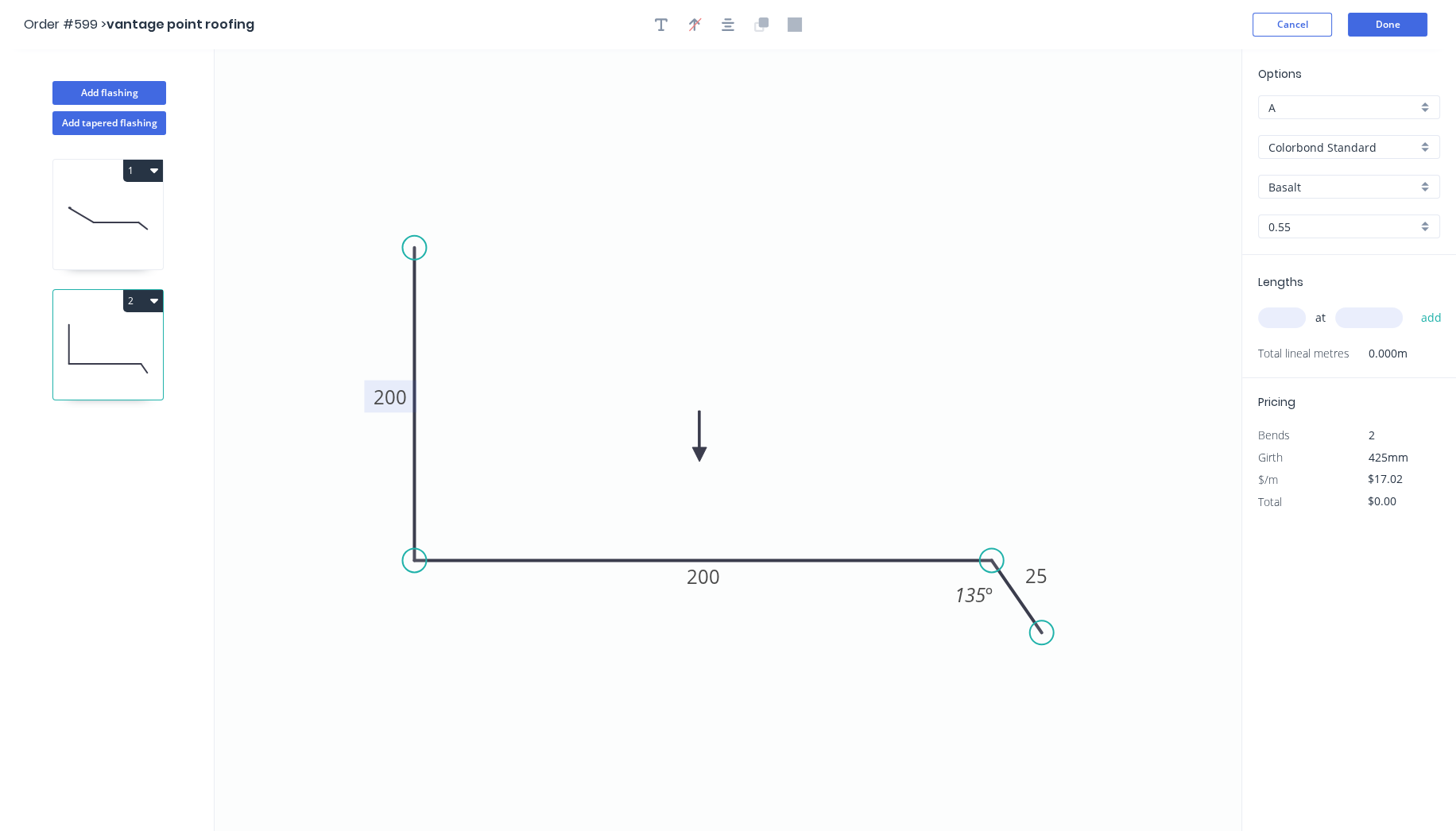
click at [1312, 183] on input "Basalt" at bounding box center [1342, 187] width 149 height 17
click at [1309, 278] on div "Surfmist" at bounding box center [1349, 280] width 180 height 28
type input "Surfmist"
click at [1300, 312] on input "text" at bounding box center [1281, 318] width 48 height 21
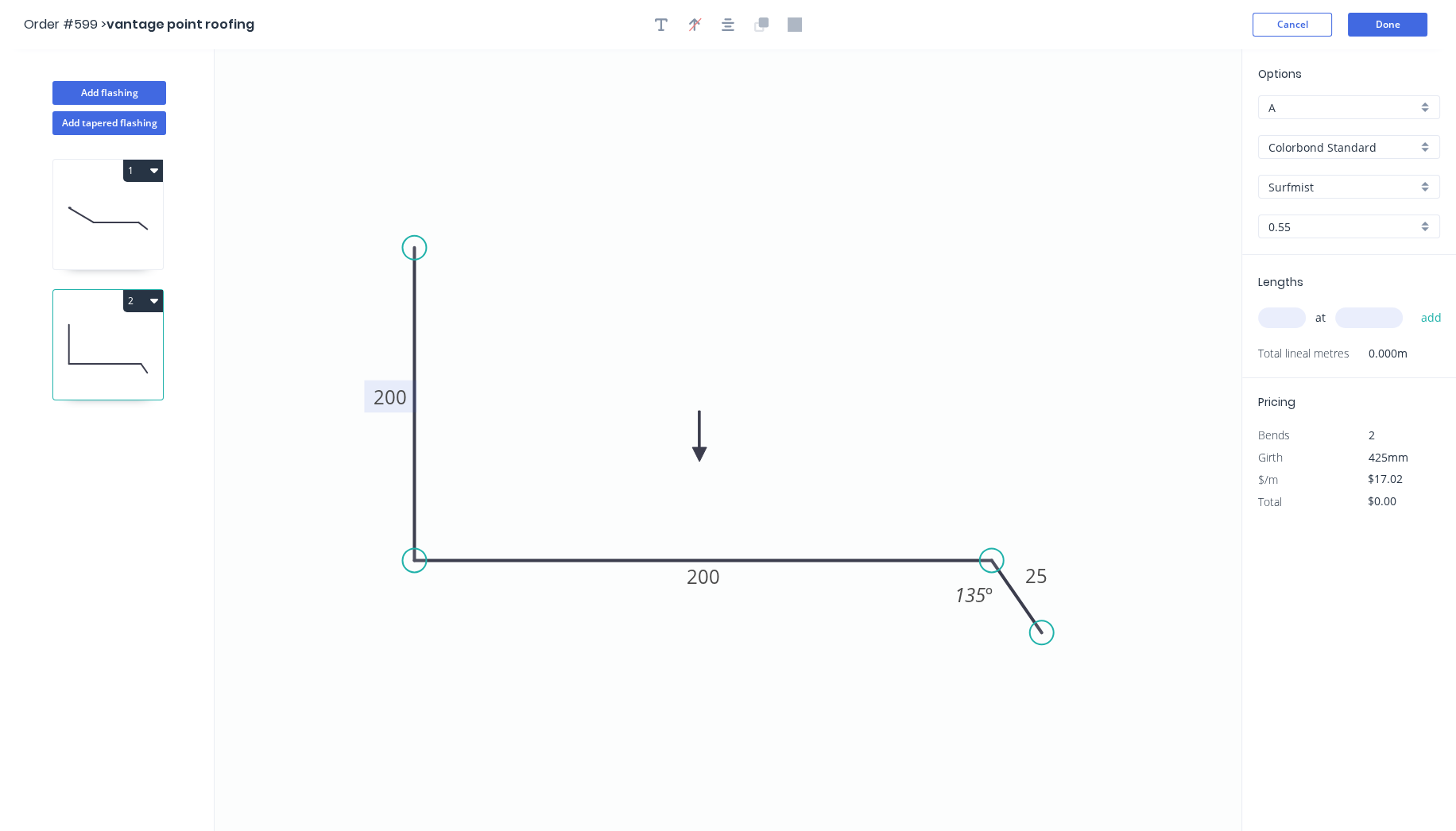
click at [1300, 312] on input "text" at bounding box center [1281, 318] width 48 height 21
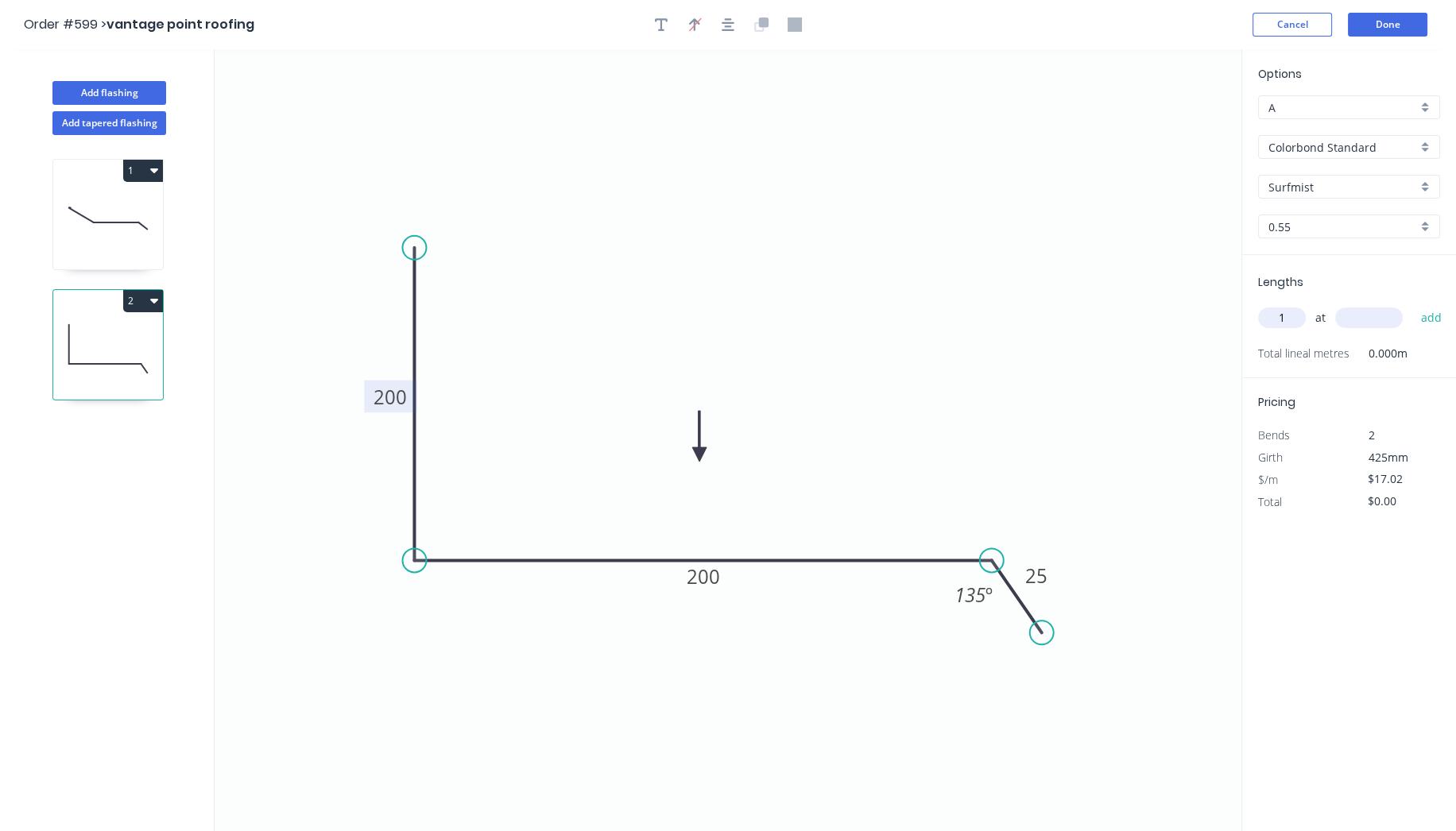
type input "1"
type input "4"
type input "5000"
click at [1412, 304] on button "add" at bounding box center [1431, 317] width 38 height 27
type input "$85.10"
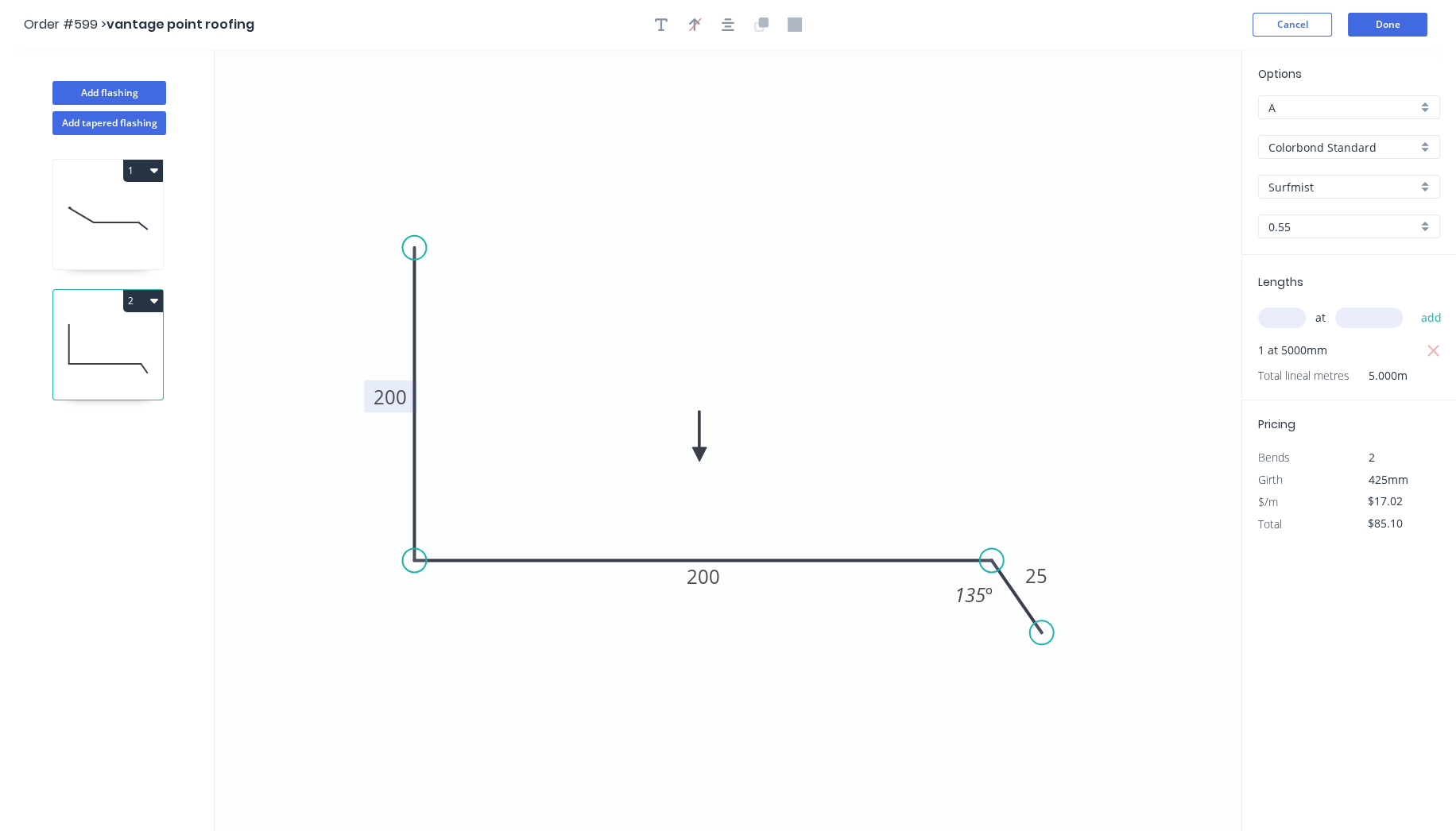
drag, startPoint x: 808, startPoint y: 274, endPoint x: 1160, endPoint y: 229, distance: 354.9
click at [808, 274] on icon "0 200 200 25 135 º" at bounding box center [727, 440] width 1027 height 782
click at [1387, 17] on button "Done" at bounding box center [1387, 24] width 80 height 24
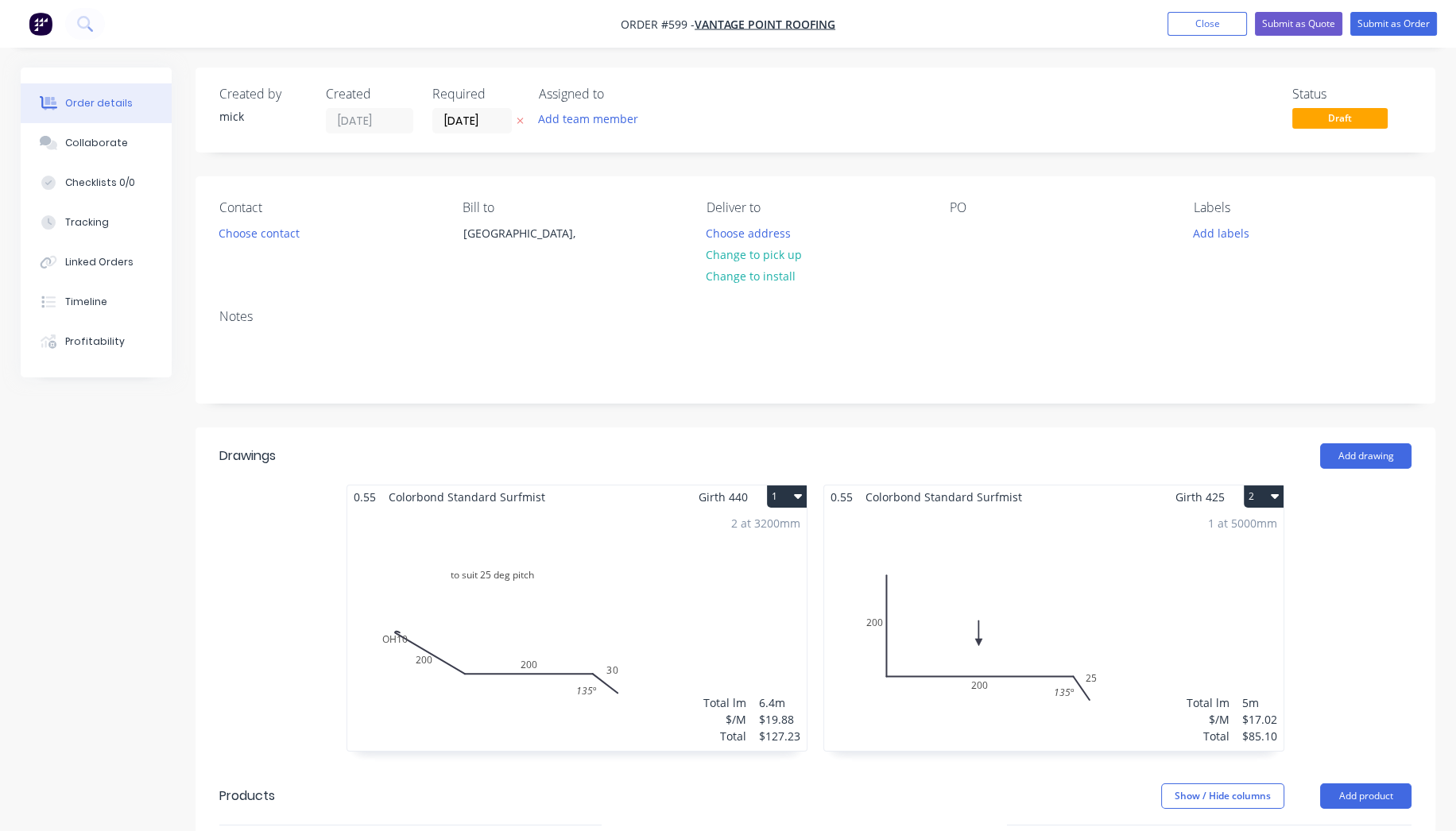
click at [491, 609] on div "2 at 3200mm Total lm $/M Total 6.4m $19.88 $127.23" at bounding box center [577, 629] width 460 height 242
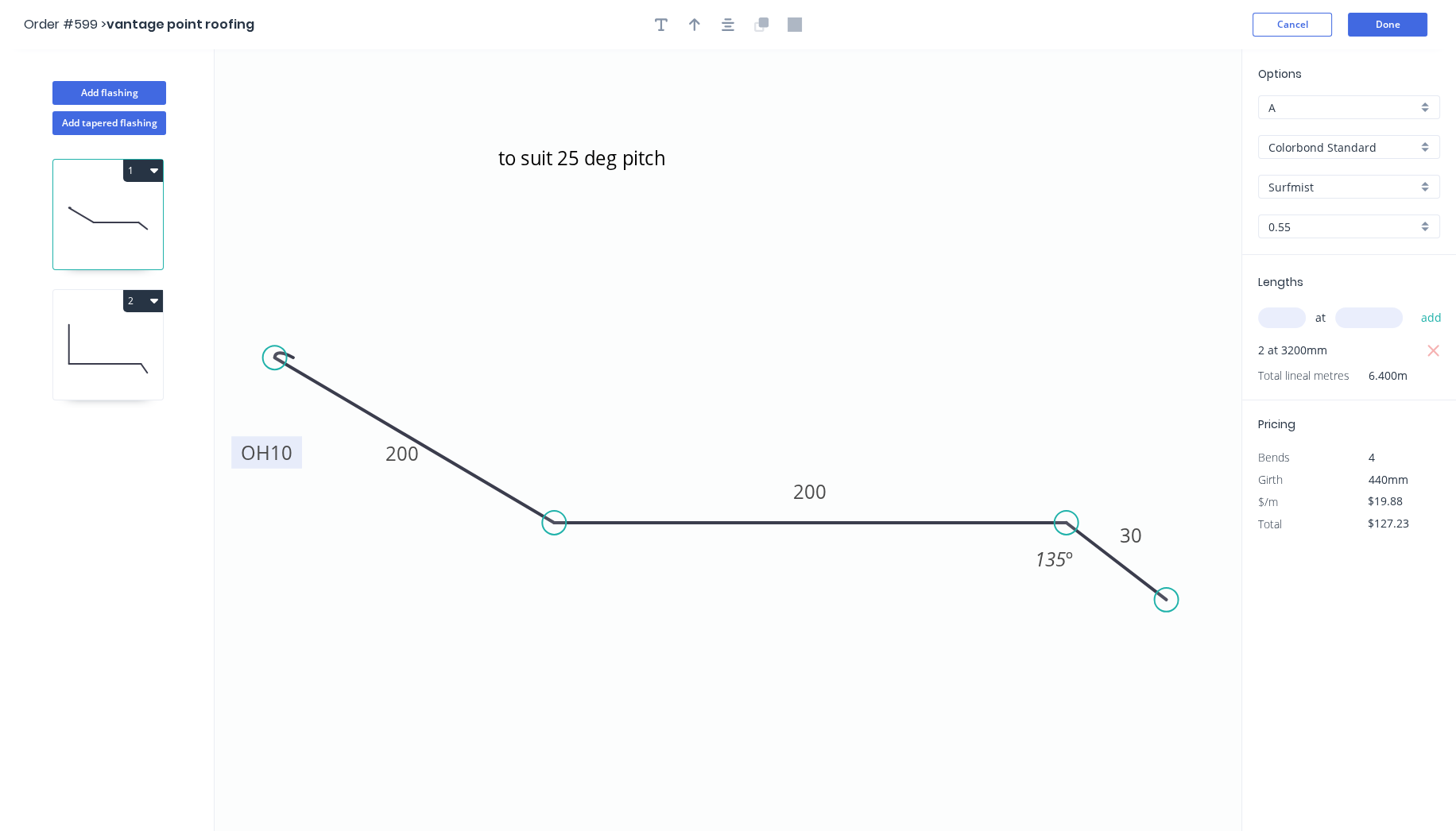
drag, startPoint x: 302, startPoint y: 398, endPoint x: 294, endPoint y: 461, distance: 63.5
click at [294, 461] on rect at bounding box center [267, 452] width 71 height 32
click at [1406, 20] on button "Done" at bounding box center [1387, 24] width 80 height 24
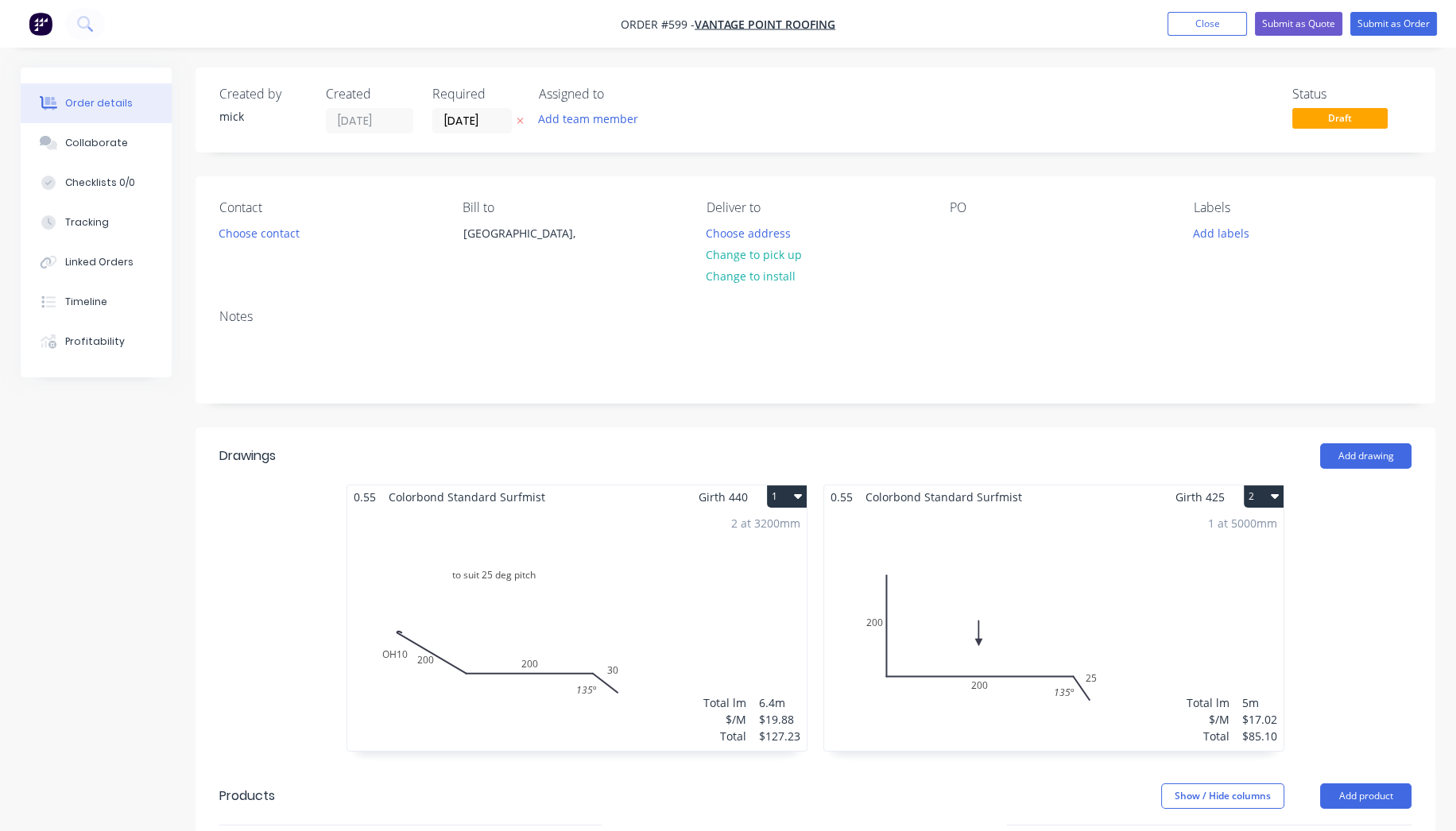
click at [610, 563] on div "2 at 3200mm Total lm $/M Total 6.4m $19.88 $127.23" at bounding box center [577, 629] width 460 height 242
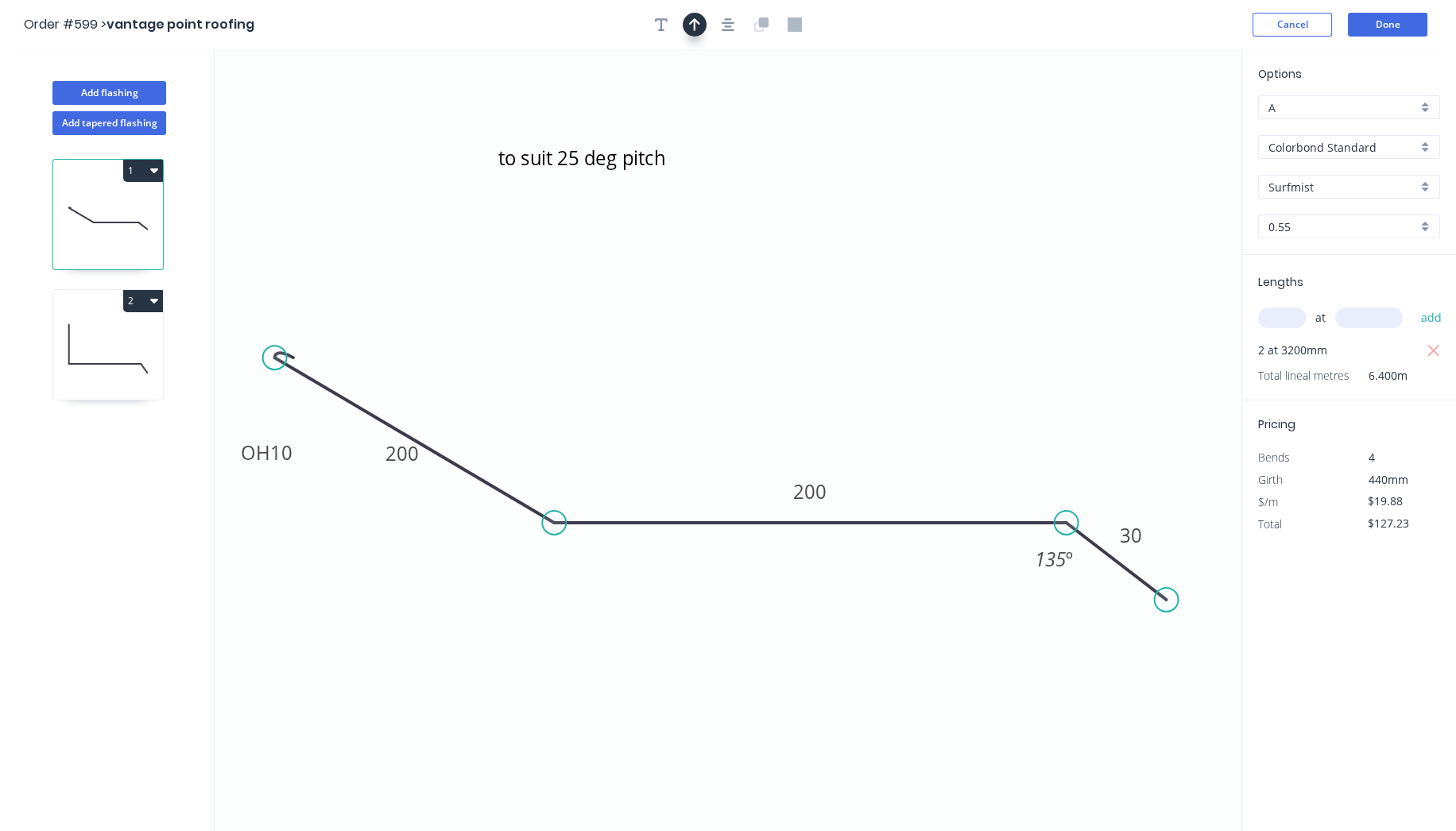
click at [689, 25] on icon "button" at bounding box center [694, 24] width 11 height 14
drag, startPoint x: 1158, startPoint y: 125, endPoint x: 634, endPoint y: 429, distance: 605.8
click at [634, 429] on icon at bounding box center [633, 411] width 14 height 51
click at [1396, 25] on button "Done" at bounding box center [1387, 24] width 80 height 24
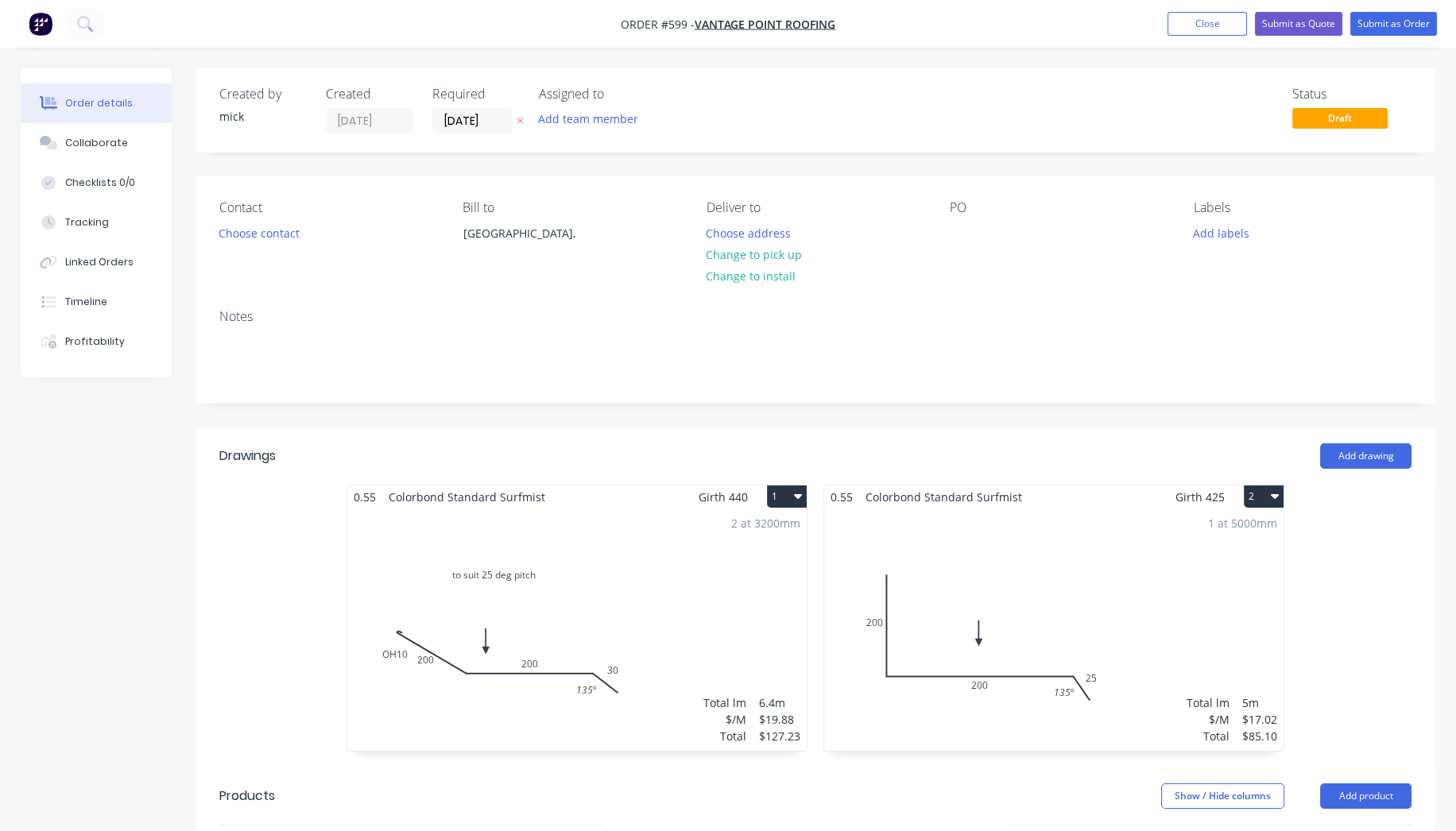
click at [472, 657] on div "2 at 3200mm Total lm $/M Total 6.4m $19.88 $127.23" at bounding box center [577, 629] width 460 height 242
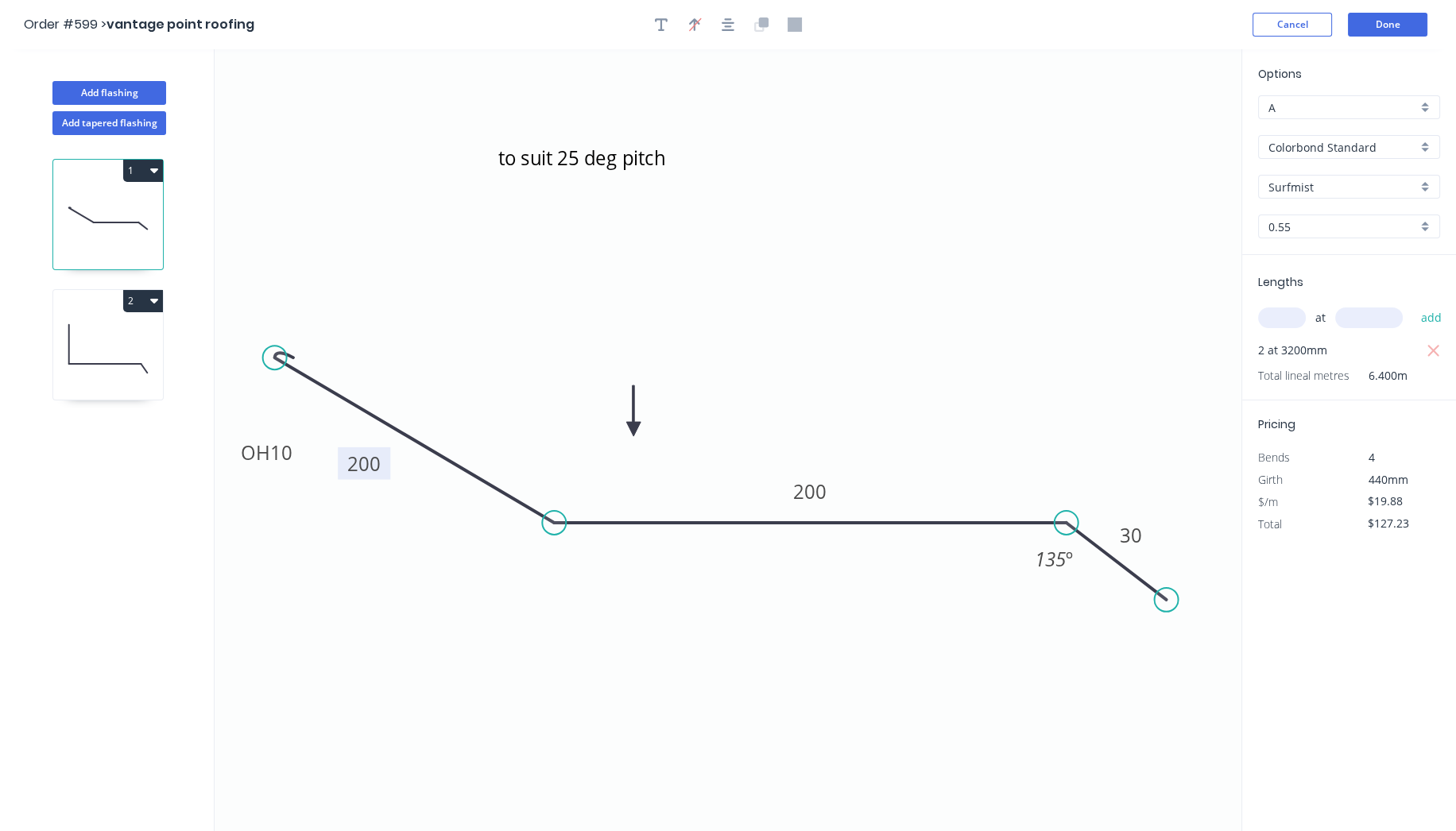
drag, startPoint x: 379, startPoint y: 457, endPoint x: 341, endPoint y: 467, distance: 39.3
click at [341, 467] on rect at bounding box center [364, 463] width 52 height 32
click at [1381, 27] on button "Done" at bounding box center [1387, 24] width 80 height 24
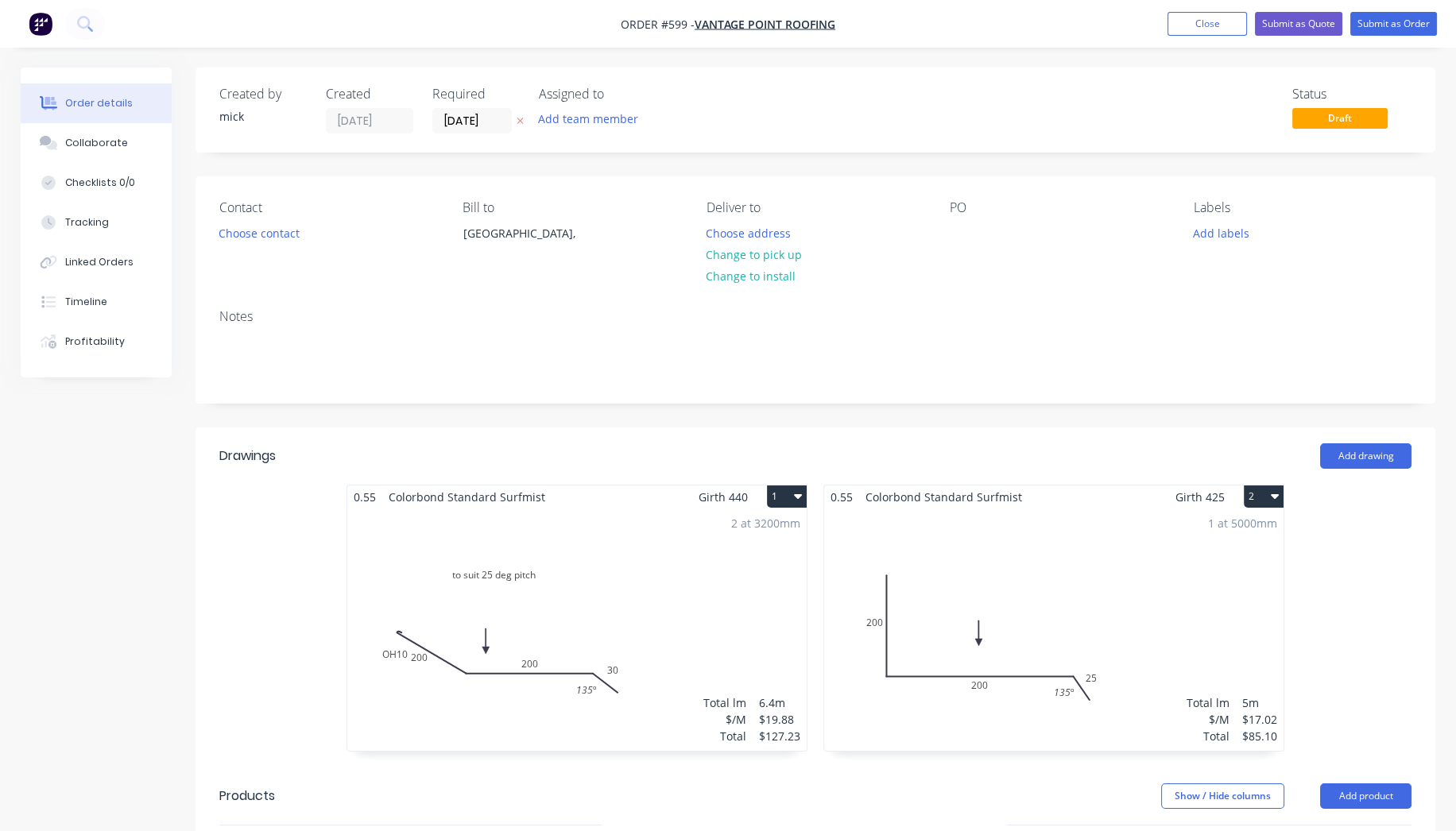
click at [465, 661] on div "2 at 3200mm Total lm $/M Total 6.4m $19.88 $127.23" at bounding box center [577, 629] width 460 height 242
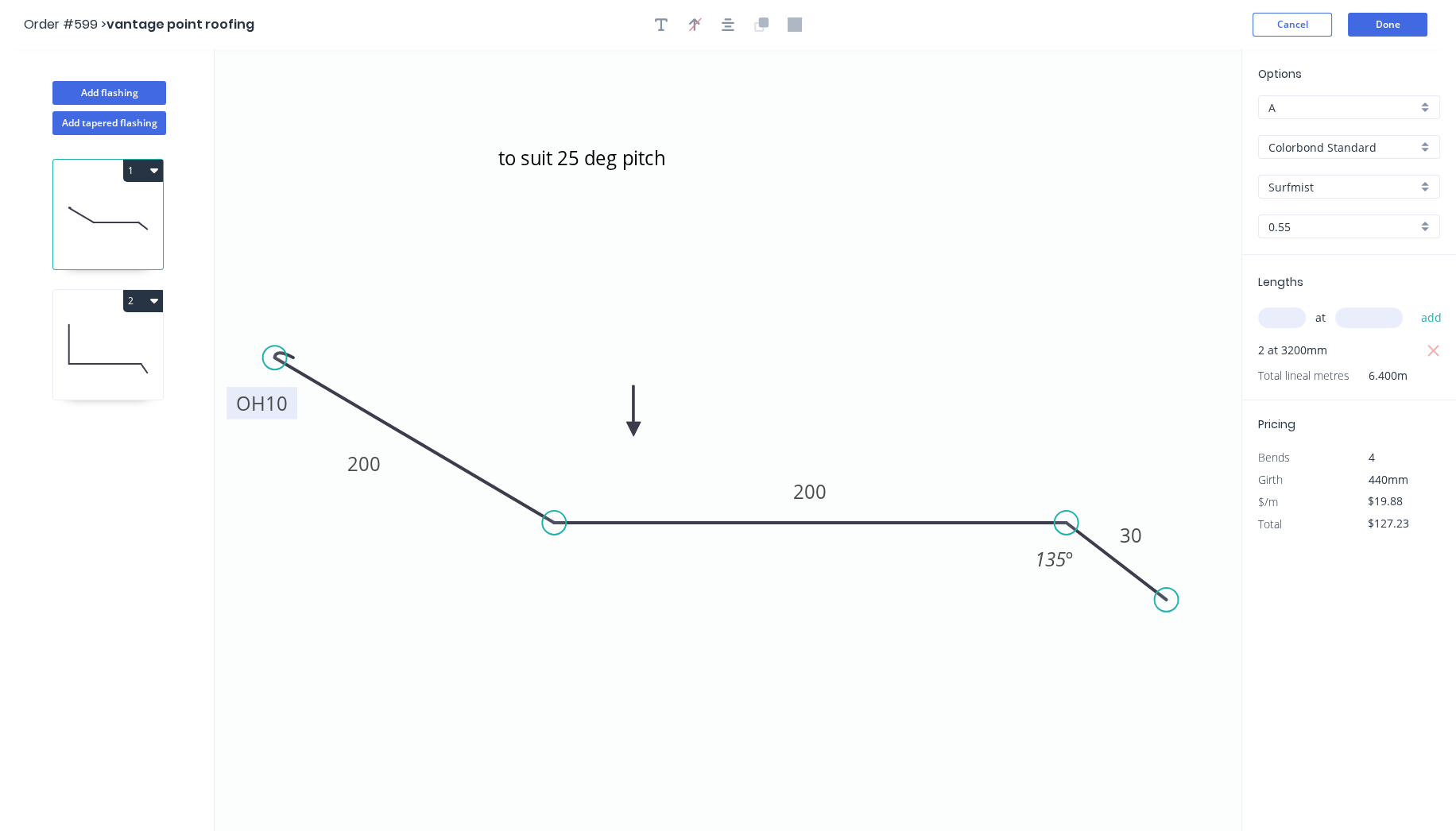
drag, startPoint x: 239, startPoint y: 456, endPoint x: 230, endPoint y: 417, distance: 40.0
click at [230, 417] on rect at bounding box center [261, 403] width 71 height 32
click at [578, 563] on div "Show angle" at bounding box center [629, 574] width 160 height 32
click at [565, 481] on tspan "º" at bounding box center [568, 483] width 7 height 26
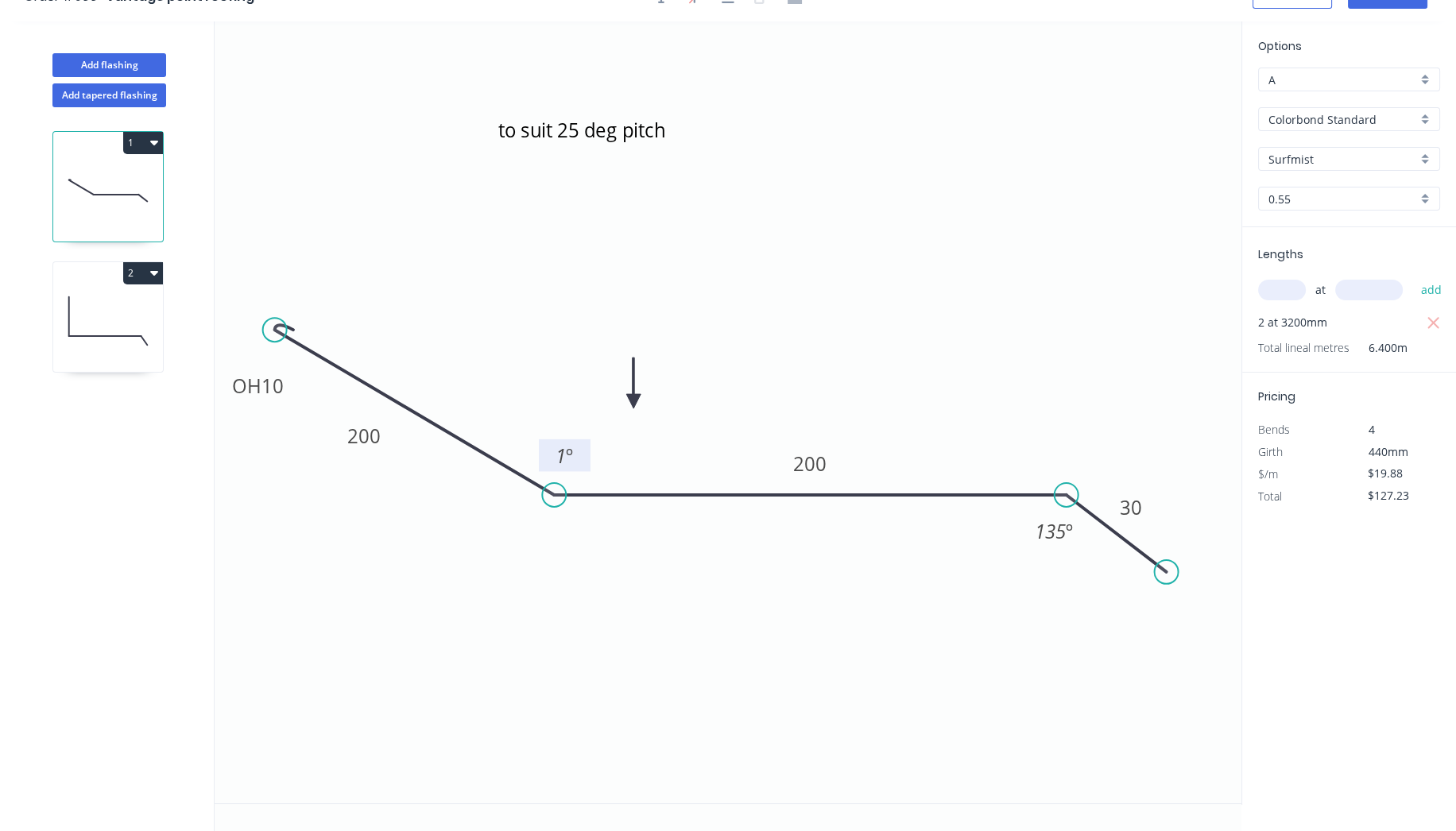
scroll to position [26, 0]
click at [560, 454] on tspan "1" at bounding box center [561, 457] width 10 height 26
click at [776, 244] on icon "to suit 25 deg pitch OH 10 200 200 30 155 º 135 º" at bounding box center [727, 413] width 1027 height 782
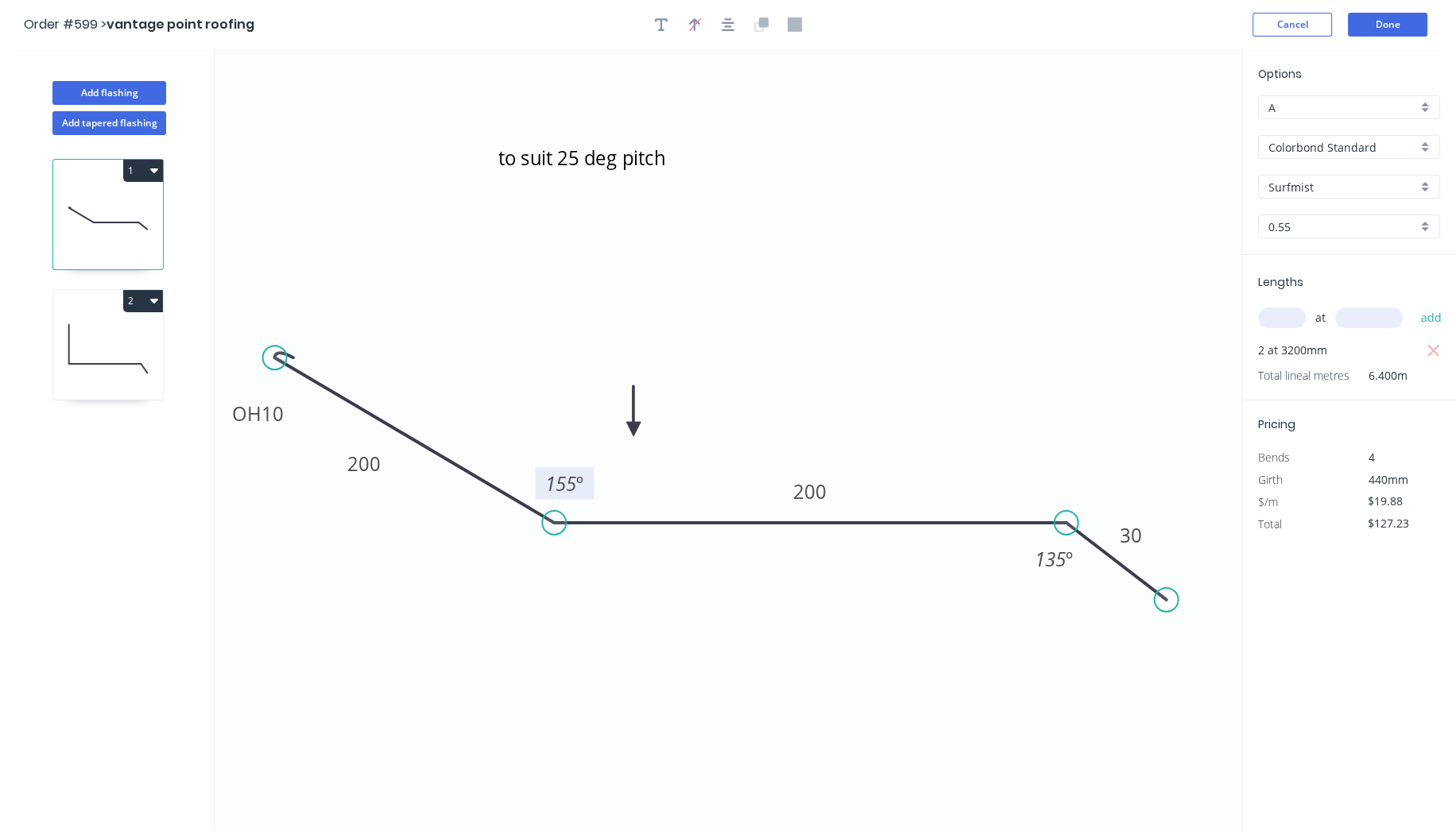
click at [1373, 3] on header "Order #599 > vantage point roofing Cancel Done" at bounding box center [728, 24] width 1456 height 49
click at [1380, 16] on button "Done" at bounding box center [1387, 24] width 80 height 24
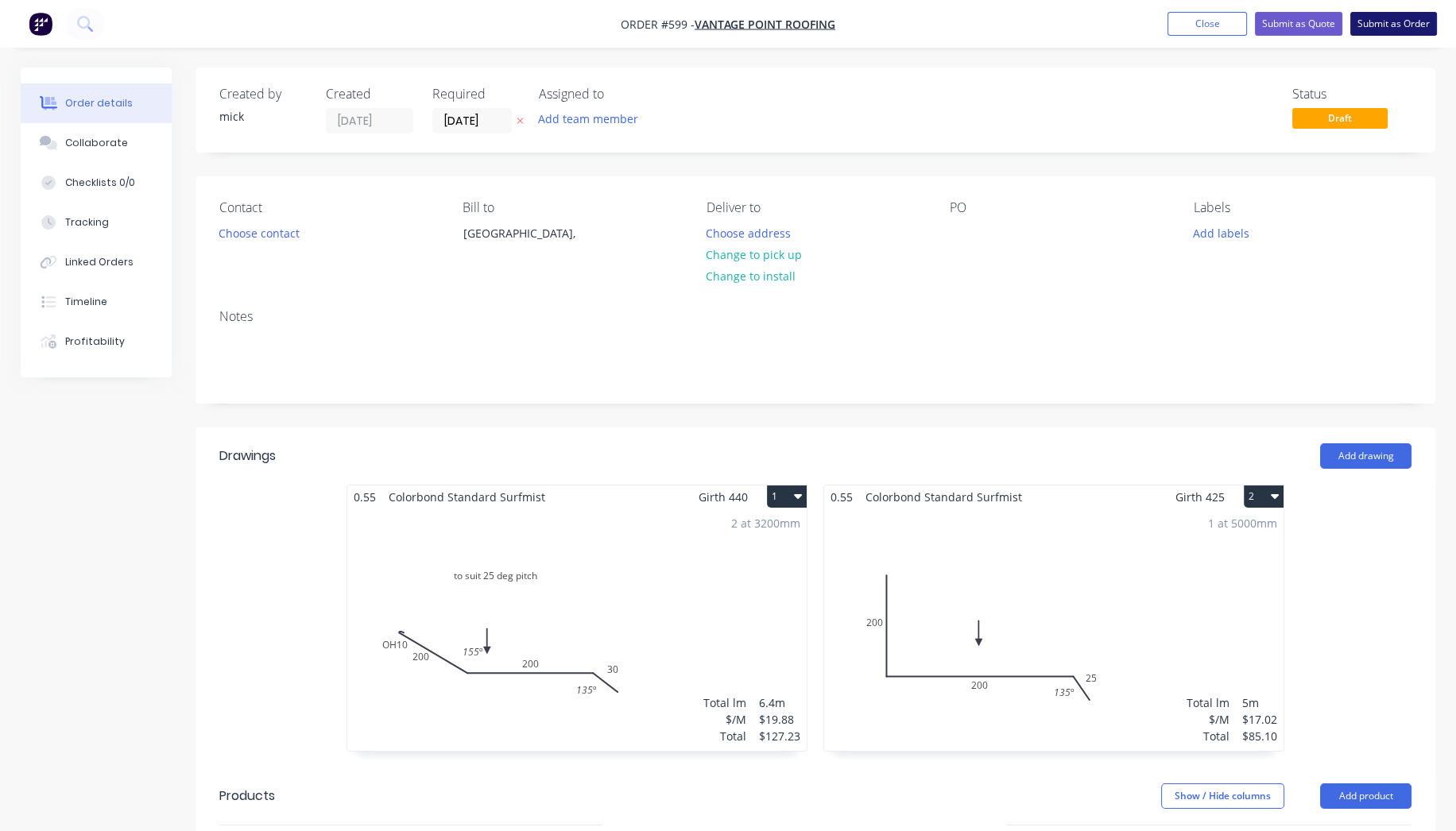
click at [1423, 20] on button "Submit as Order" at bounding box center [1393, 24] width 87 height 24
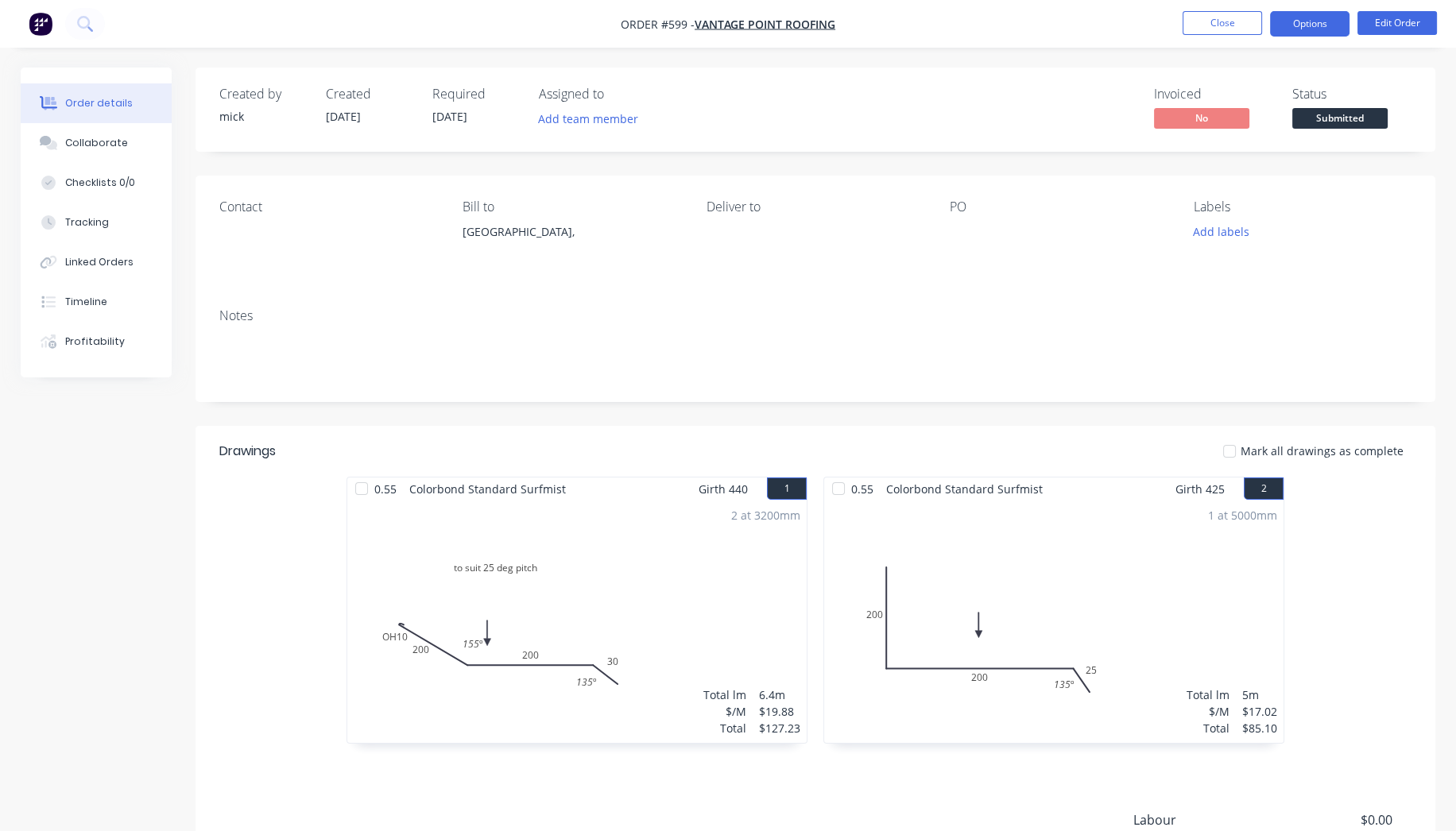
click at [1328, 22] on button "Options" at bounding box center [1309, 24] width 80 height 25
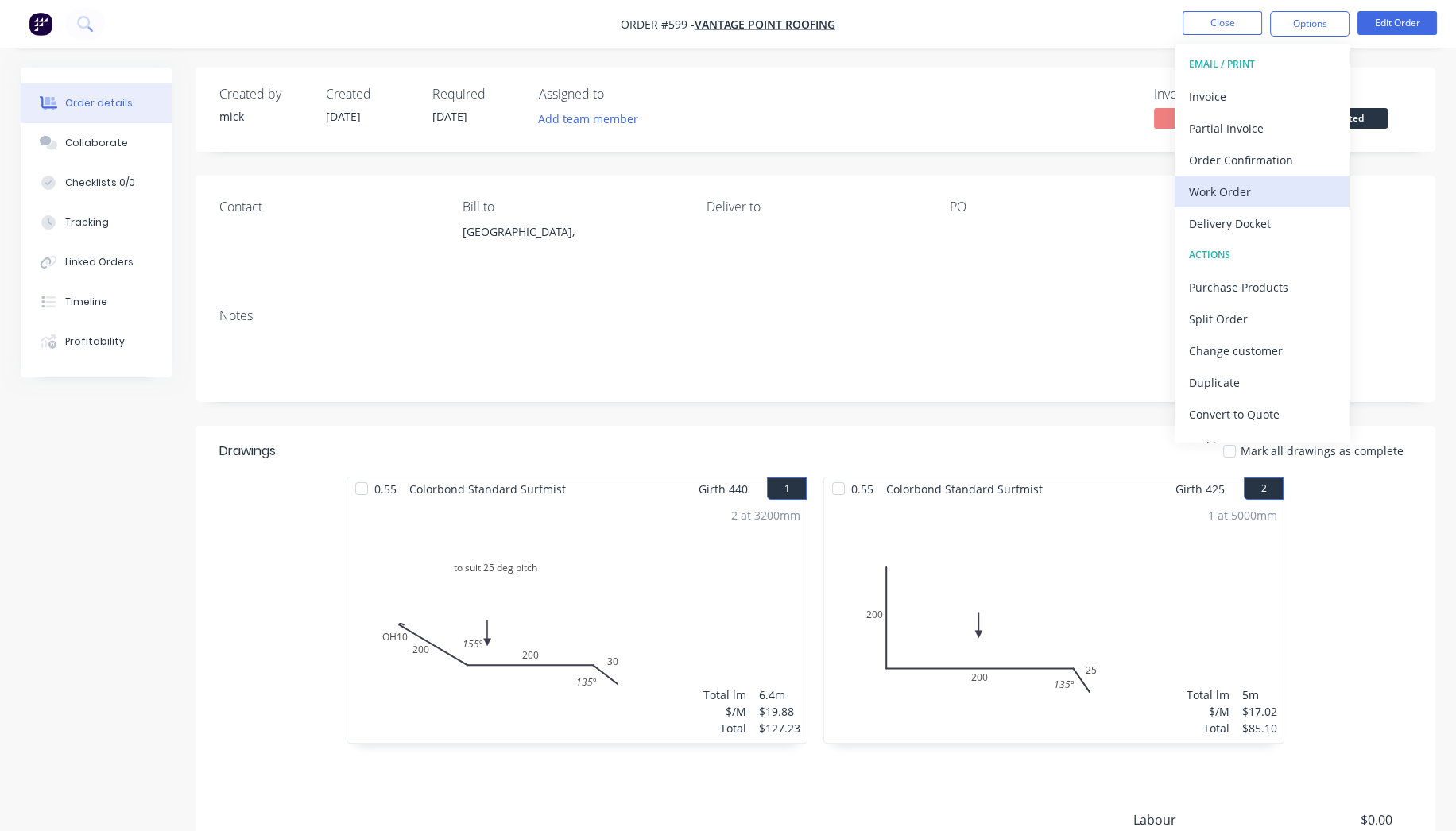
click at [1291, 202] on div "Work Order" at bounding box center [1261, 191] width 146 height 23
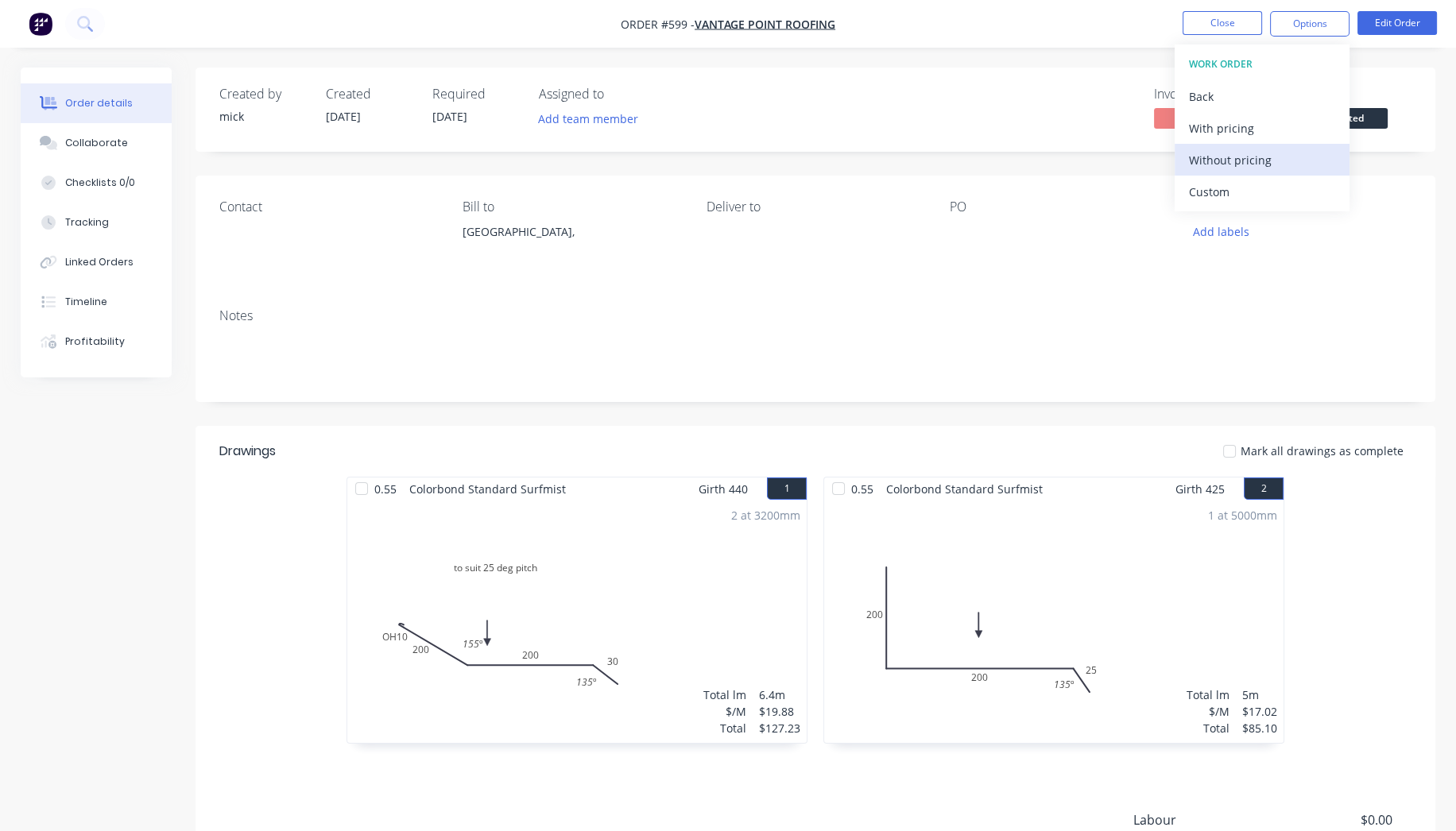
click at [1259, 161] on div "Without pricing" at bounding box center [1261, 160] width 146 height 23
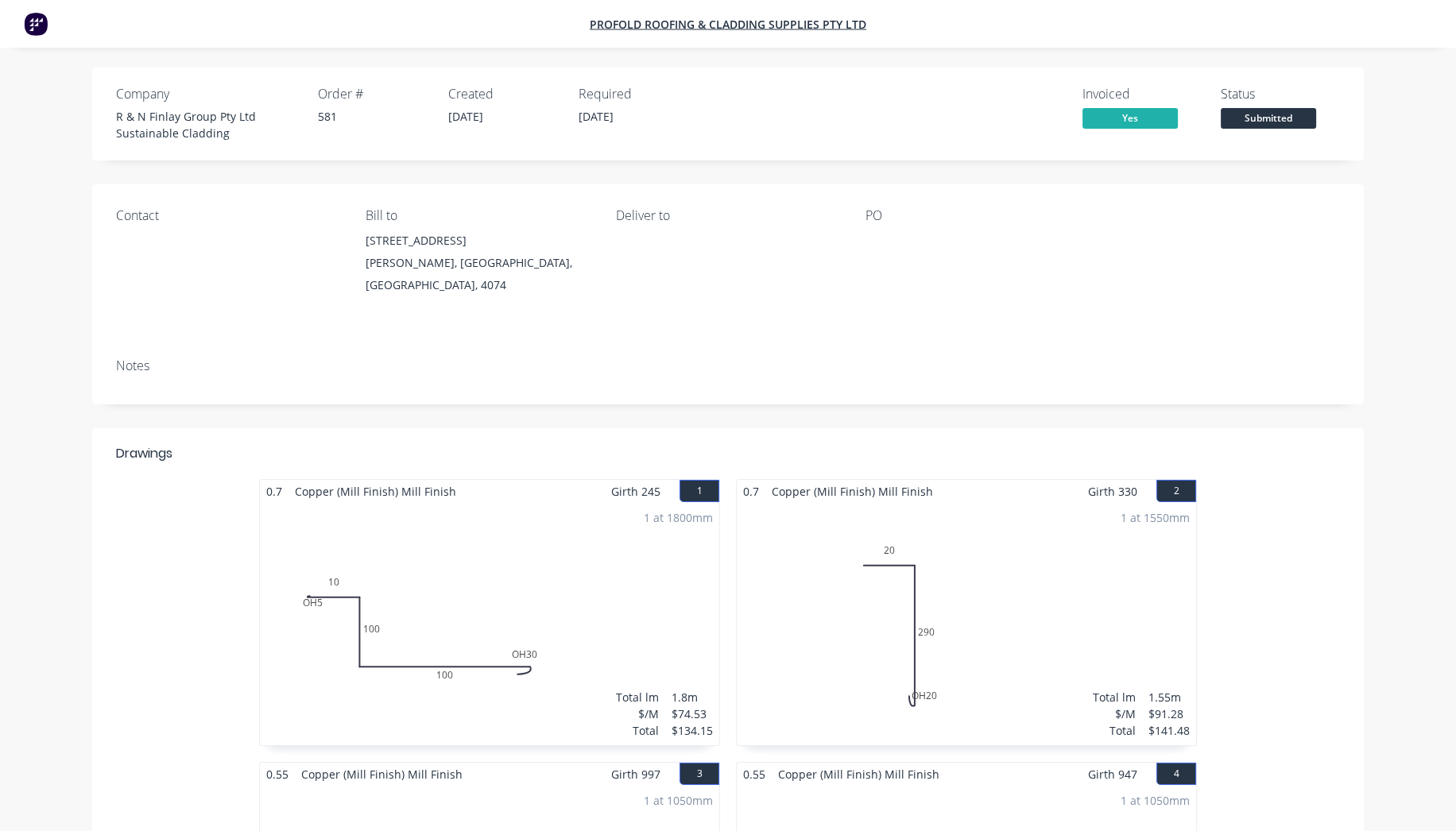
click at [336, 120] on div "581" at bounding box center [373, 116] width 111 height 17
click at [327, 121] on div "581" at bounding box center [373, 116] width 111 height 17
click at [323, 122] on div "581" at bounding box center [373, 116] width 111 height 17
drag, startPoint x: 324, startPoint y: 114, endPoint x: 342, endPoint y: 113, distance: 18.0
click at [342, 113] on div "581" at bounding box center [373, 116] width 111 height 17
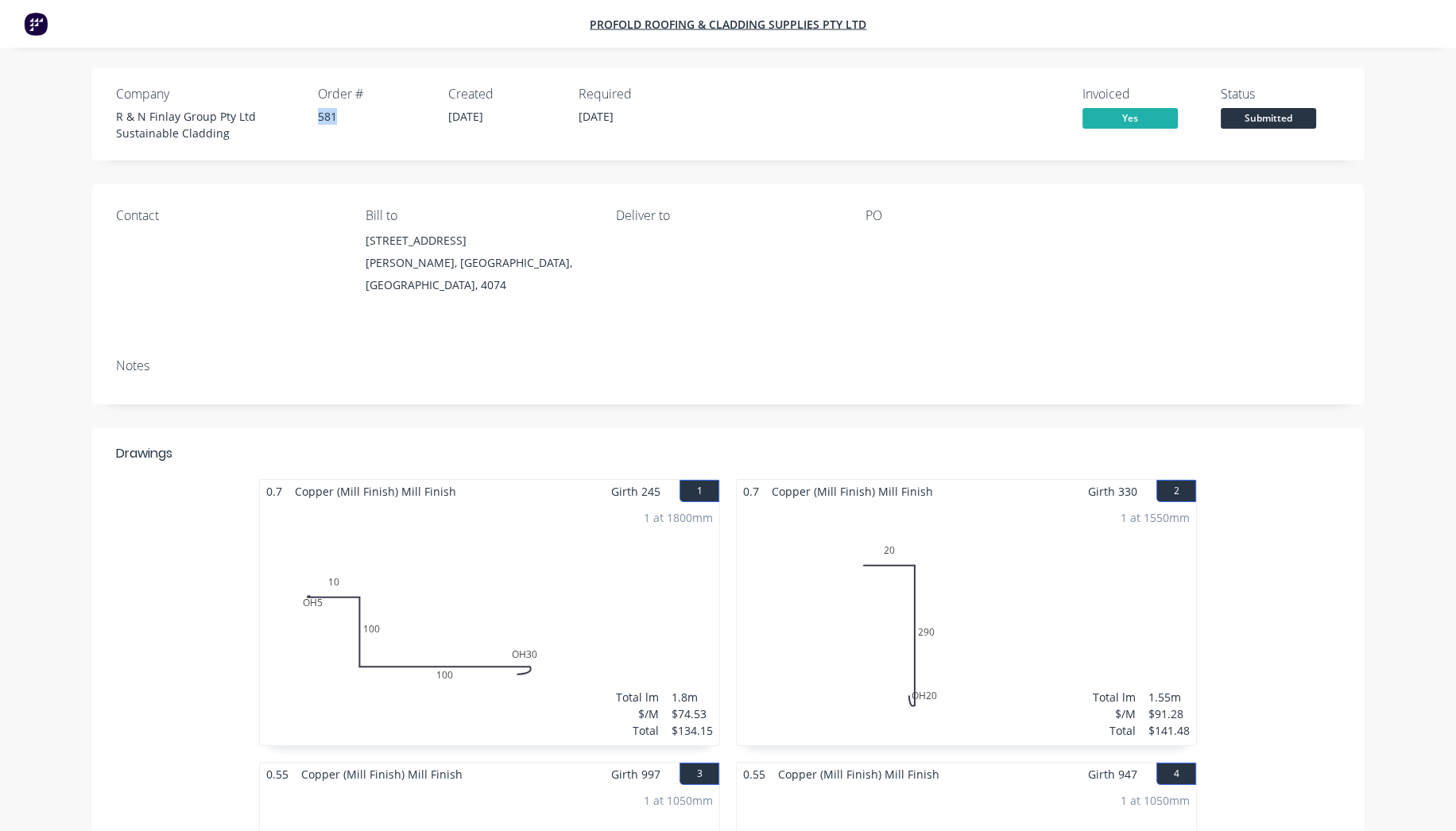
drag, startPoint x: 314, startPoint y: 114, endPoint x: 392, endPoint y: 118, distance: 78.1
click at [394, 118] on div "Company R & N Finlay Group Pty Ltd Sustainable Cladding Order # 581 Created 24/…" at bounding box center [403, 114] width 573 height 55
drag, startPoint x: 443, startPoint y: 116, endPoint x: 610, endPoint y: 122, distance: 167.1
click at [600, 121] on div "Company R & N Finlay Group Pty Ltd Sustainable Cladding Order # 581 Created 24/…" at bounding box center [403, 114] width 573 height 55
drag, startPoint x: 606, startPoint y: 122, endPoint x: 683, endPoint y: 133, distance: 77.8
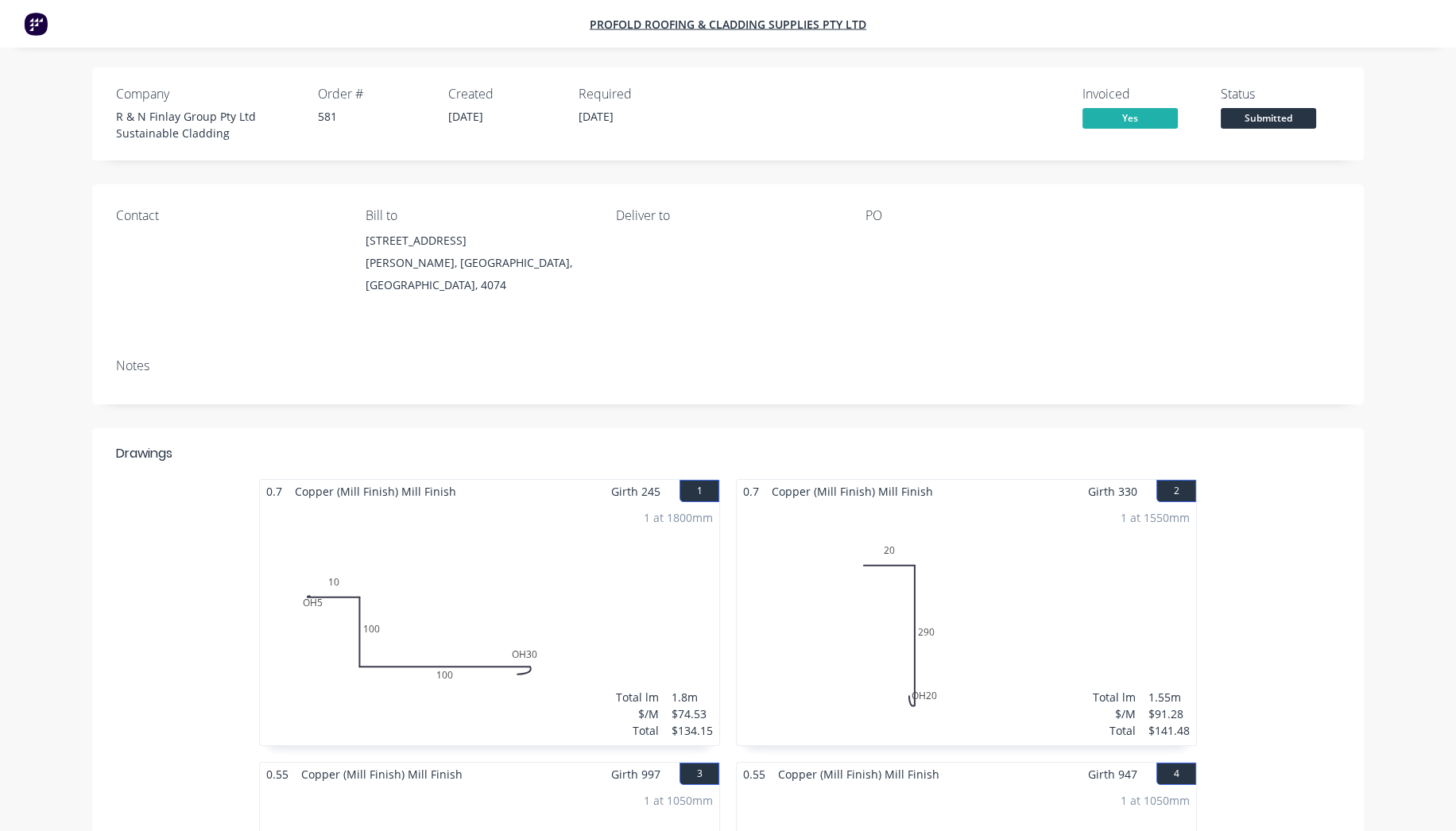
click at [661, 133] on div "Required 24/09/25" at bounding box center [634, 114] width 111 height 55
click at [676, 130] on div "Required 24/09/25" at bounding box center [634, 114] width 111 height 55
click at [675, 130] on div "Required 24/09/25" at bounding box center [634, 114] width 111 height 55
click at [907, 111] on div "Invoiced Yes Status Submitted" at bounding box center [1015, 114] width 650 height 55
